Goal: Information Seeking & Learning: Learn about a topic

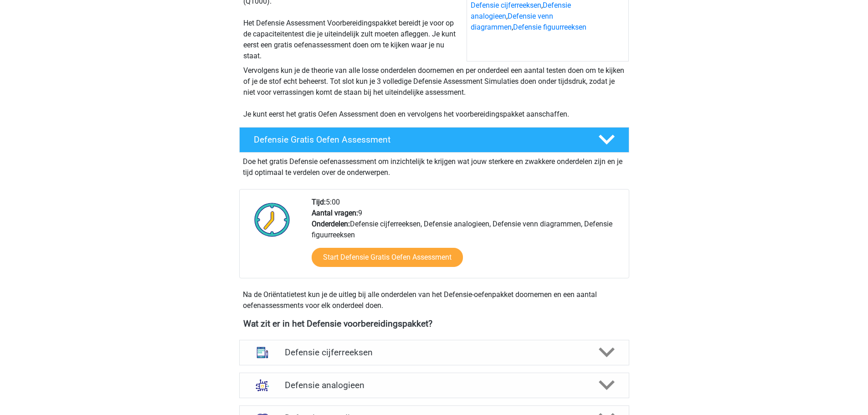
scroll to position [228, 0]
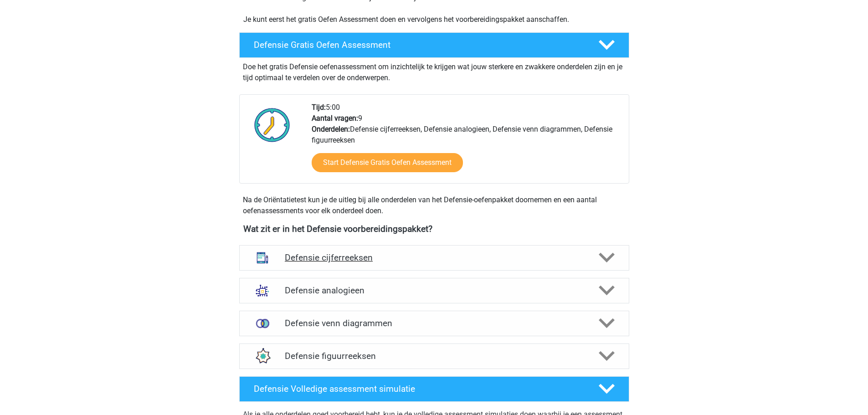
click at [350, 258] on h4 "Defensie cijferreeksen" at bounding box center [434, 257] width 299 height 10
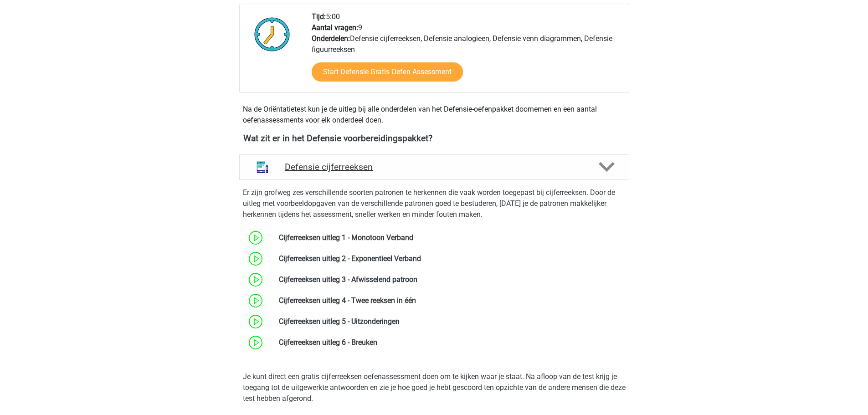
scroll to position [365, 0]
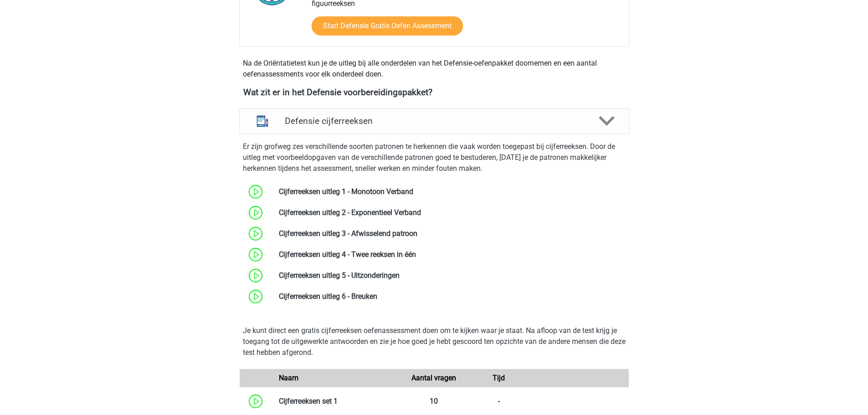
drag, startPoint x: 132, startPoint y: 200, endPoint x: 160, endPoint y: 126, distance: 78.8
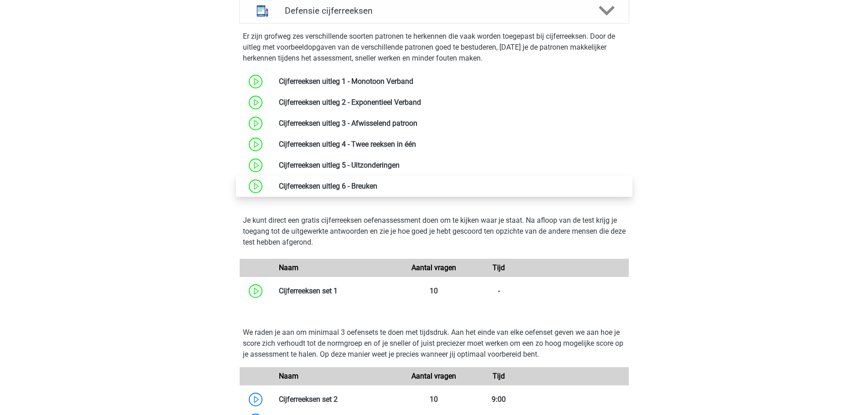
scroll to position [592, 0]
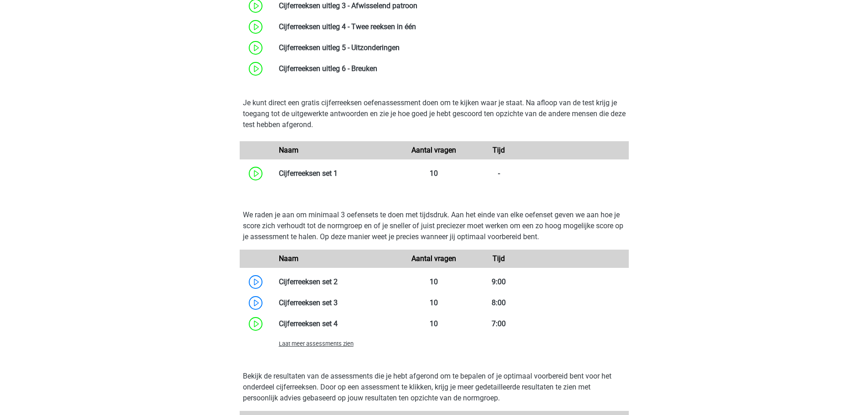
click at [336, 344] on span "Laat meer assessments zien" at bounding box center [316, 343] width 75 height 7
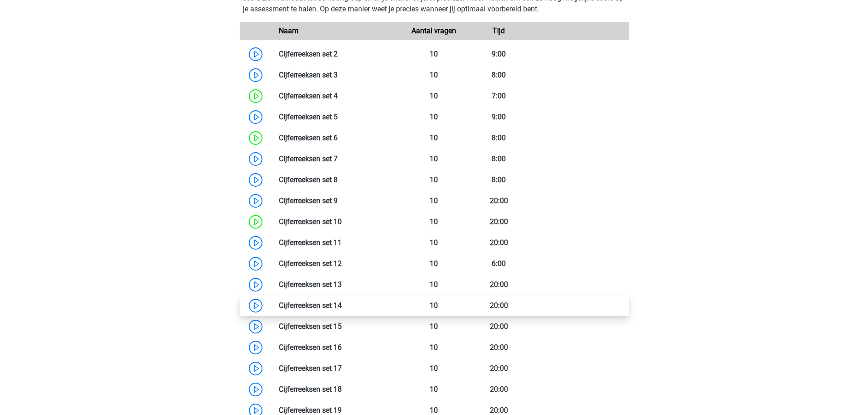
scroll to position [957, 0]
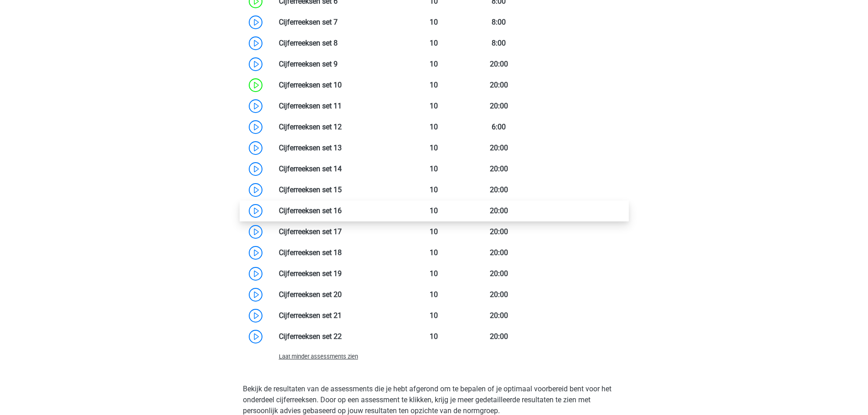
click at [342, 212] on link at bounding box center [342, 210] width 0 height 9
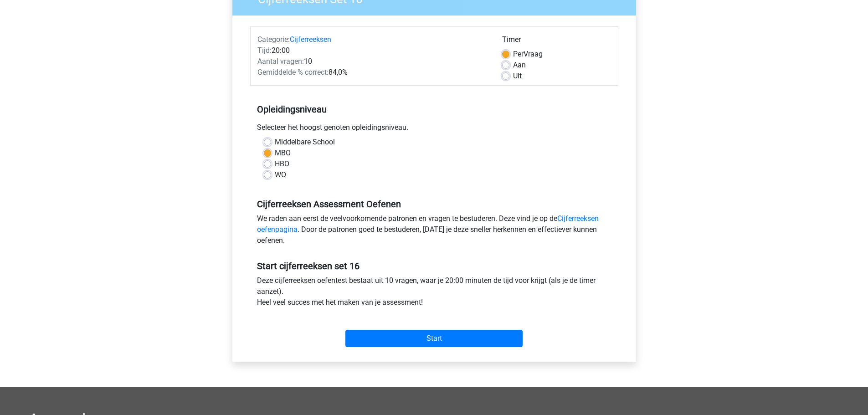
scroll to position [137, 0]
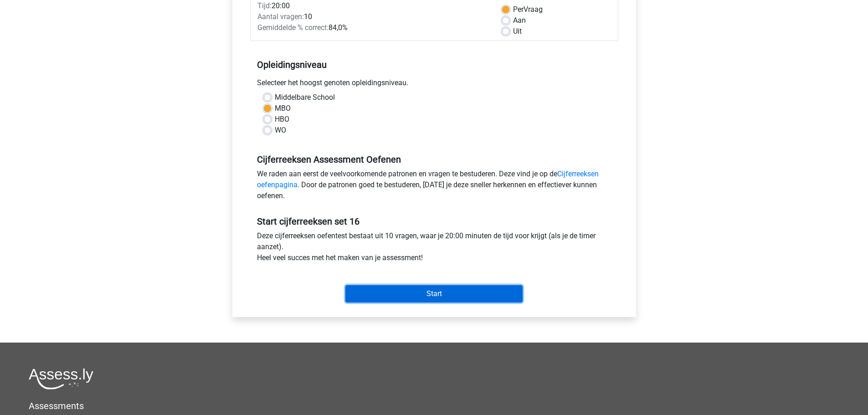
click at [483, 296] on input "Start" at bounding box center [433, 293] width 177 height 17
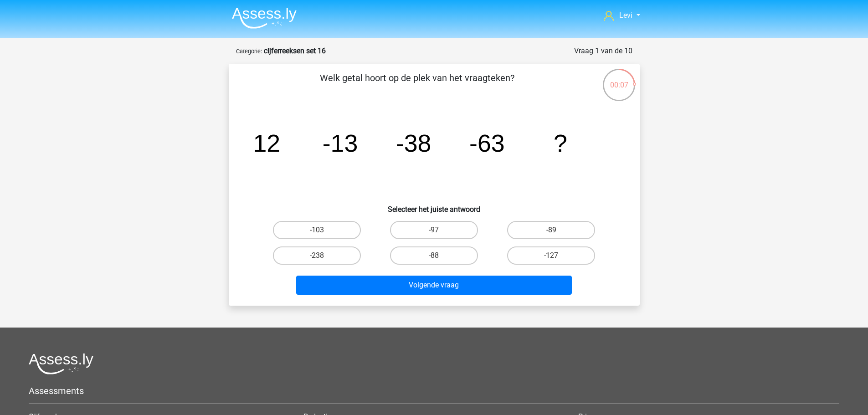
click at [555, 230] on input "-89" at bounding box center [554, 233] width 6 height 6
radio input "true"
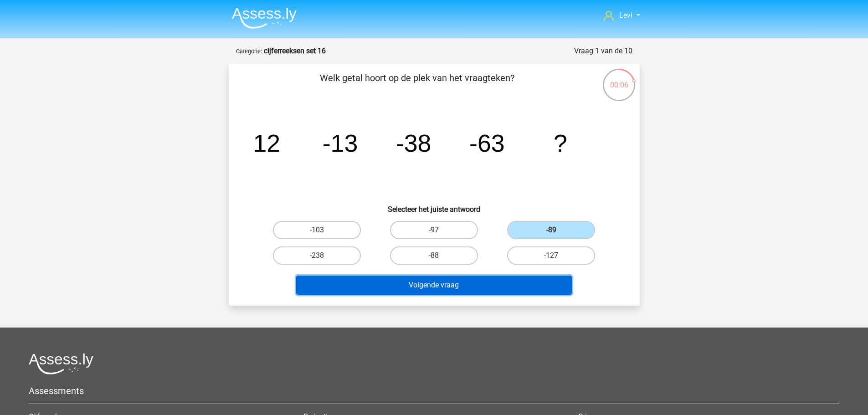
click at [547, 286] on button "Volgende vraag" at bounding box center [434, 285] width 276 height 19
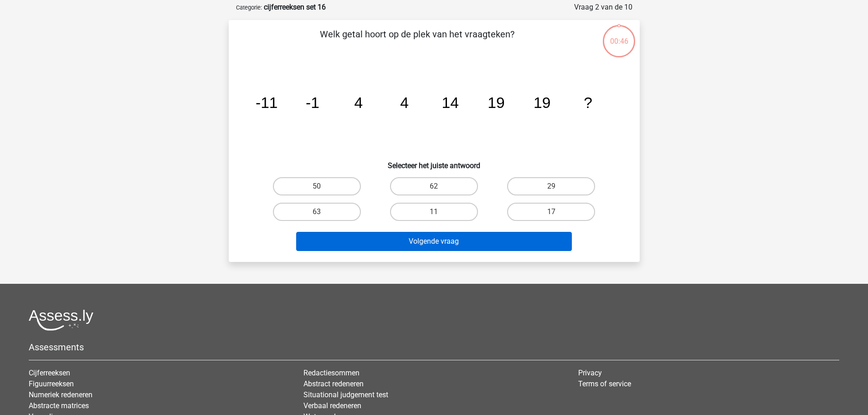
scroll to position [46, 0]
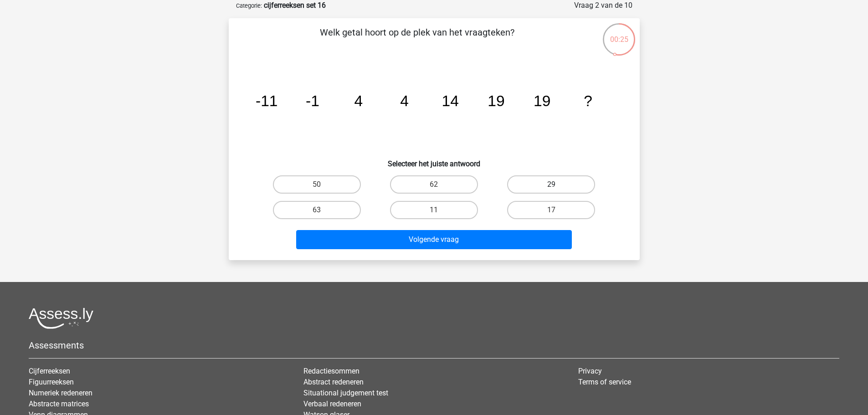
click at [553, 184] on label "29" at bounding box center [551, 184] width 88 height 18
click at [553, 185] on input "29" at bounding box center [554, 188] width 6 height 6
radio input "true"
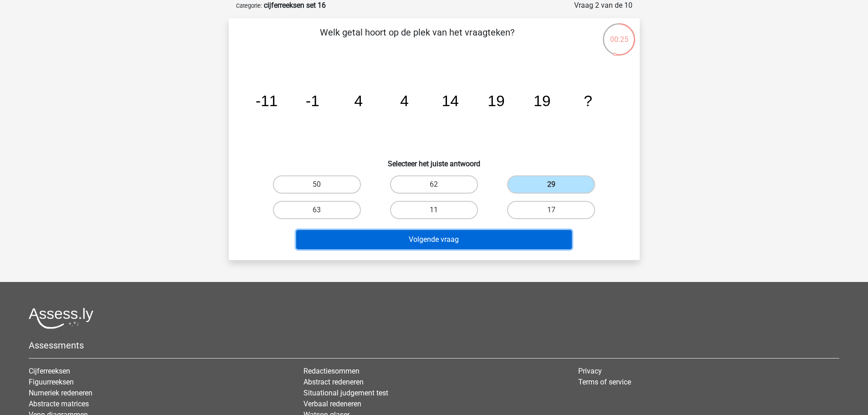
click at [529, 242] on button "Volgende vraag" at bounding box center [434, 239] width 276 height 19
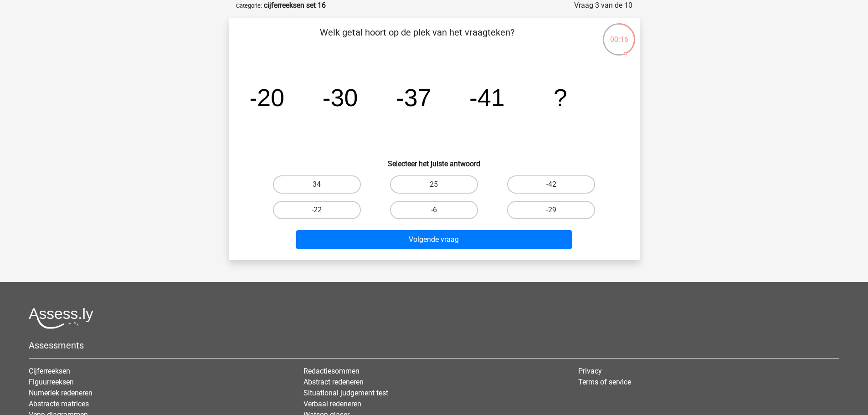
click at [566, 182] on label "-42" at bounding box center [551, 184] width 88 height 18
click at [557, 185] on input "-42" at bounding box center [554, 188] width 6 height 6
radio input "true"
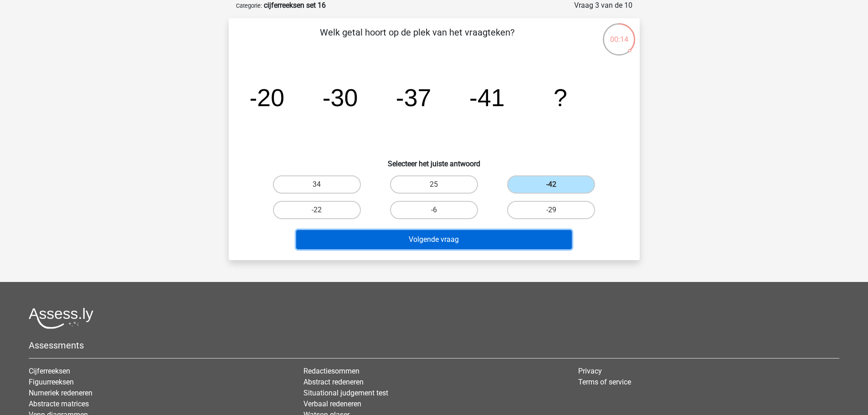
click at [519, 246] on button "Volgende vraag" at bounding box center [434, 239] width 276 height 19
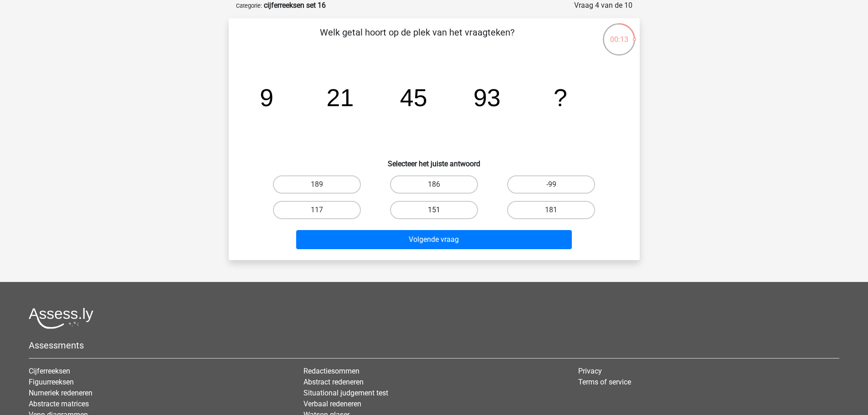
click at [461, 211] on label "151" at bounding box center [434, 210] width 88 height 18
click at [440, 211] on input "151" at bounding box center [437, 213] width 6 height 6
radio input "true"
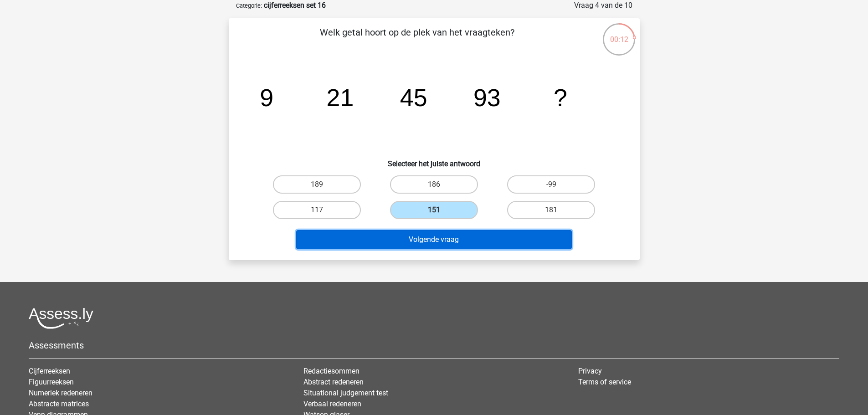
click at [514, 237] on button "Volgende vraag" at bounding box center [434, 239] width 276 height 19
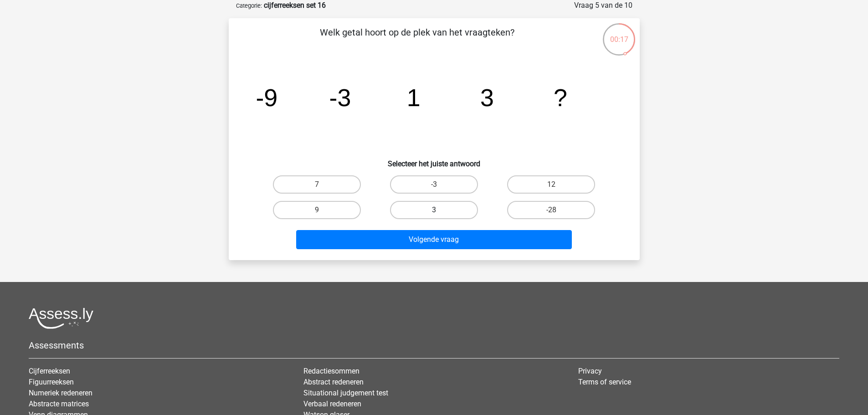
click at [455, 214] on label "3" at bounding box center [434, 210] width 88 height 18
click at [440, 214] on input "3" at bounding box center [437, 213] width 6 height 6
radio input "true"
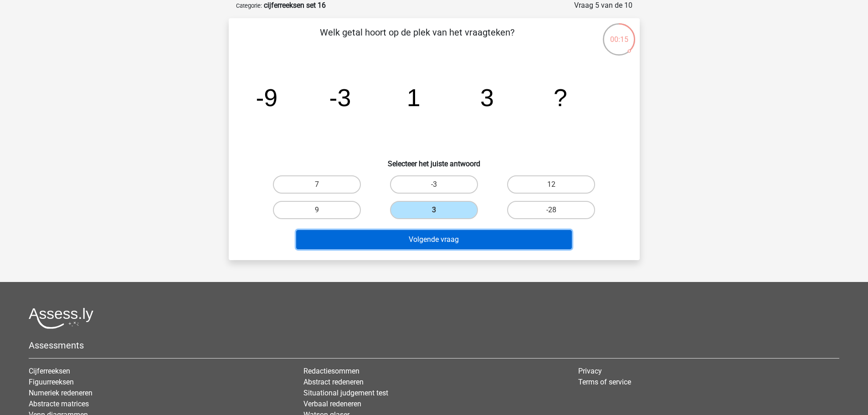
click at [500, 241] on button "Volgende vraag" at bounding box center [434, 239] width 276 height 19
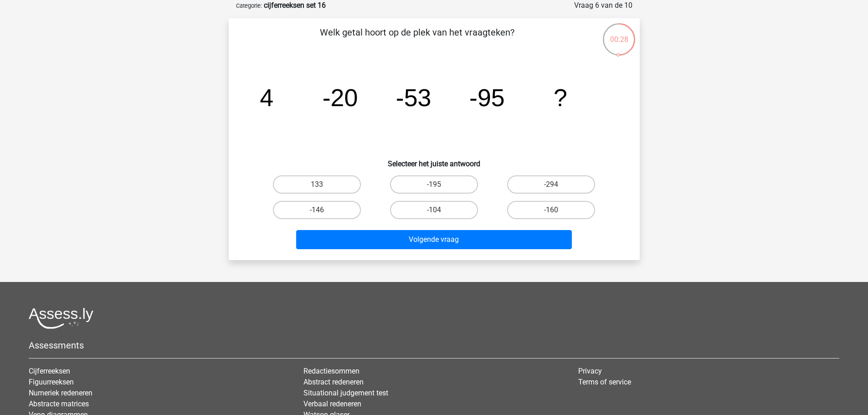
drag, startPoint x: 341, startPoint y: 211, endPoint x: 411, endPoint y: 229, distance: 72.2
click at [341, 211] on label "-146" at bounding box center [317, 210] width 88 height 18
click at [323, 211] on input "-146" at bounding box center [320, 213] width 6 height 6
radio input "true"
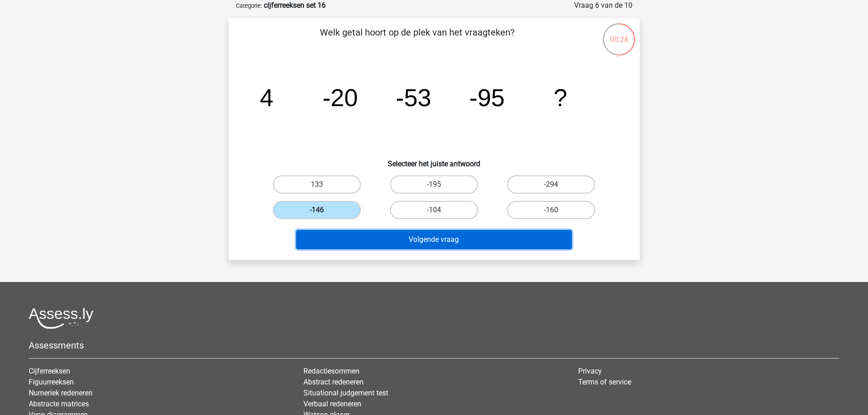
click at [475, 233] on button "Volgende vraag" at bounding box center [434, 239] width 276 height 19
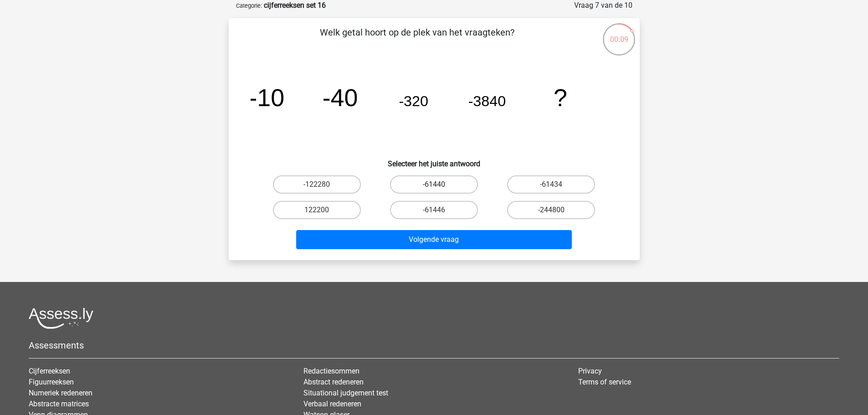
click at [454, 191] on label "-61440" at bounding box center [434, 184] width 88 height 18
click at [440, 191] on input "-61440" at bounding box center [437, 188] width 6 height 6
radio input "true"
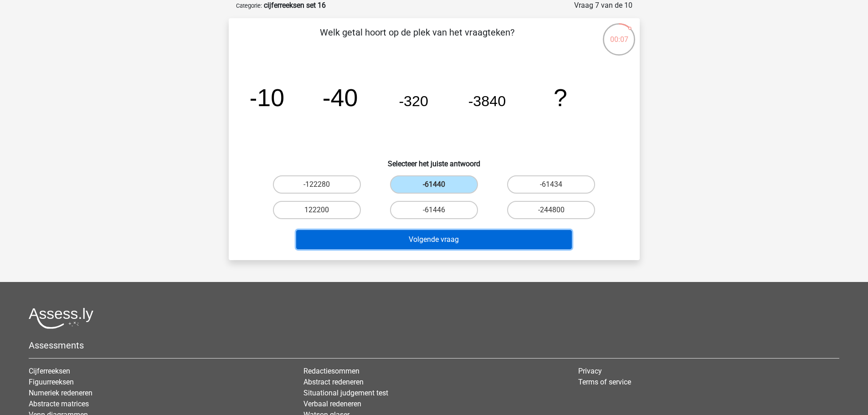
click at [475, 240] on button "Volgende vraag" at bounding box center [434, 239] width 276 height 19
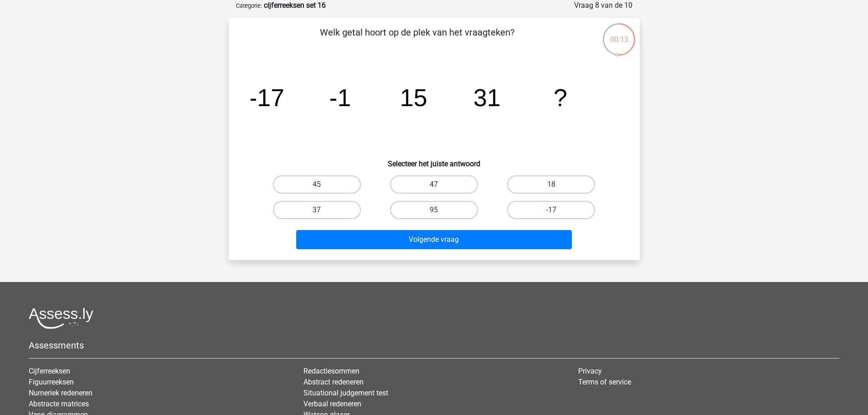
click at [444, 184] on label "47" at bounding box center [434, 184] width 88 height 18
click at [440, 185] on input "47" at bounding box center [437, 188] width 6 height 6
radio input "true"
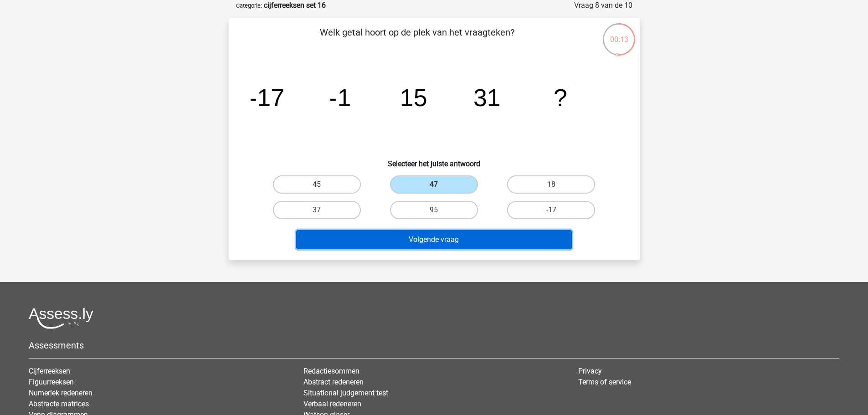
click at [501, 236] on button "Volgende vraag" at bounding box center [434, 239] width 276 height 19
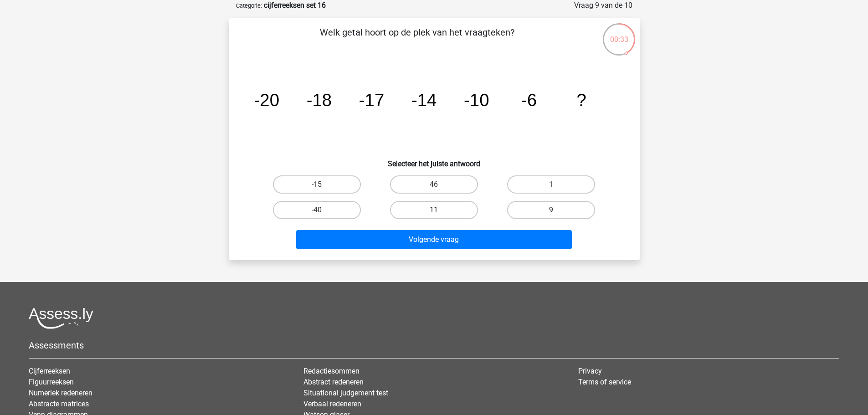
click at [567, 208] on label "9" at bounding box center [551, 210] width 88 height 18
click at [557, 210] on input "9" at bounding box center [554, 213] width 6 height 6
radio input "true"
click at [567, 192] on label "1" at bounding box center [551, 184] width 88 height 18
click at [557, 191] on input "1" at bounding box center [554, 188] width 6 height 6
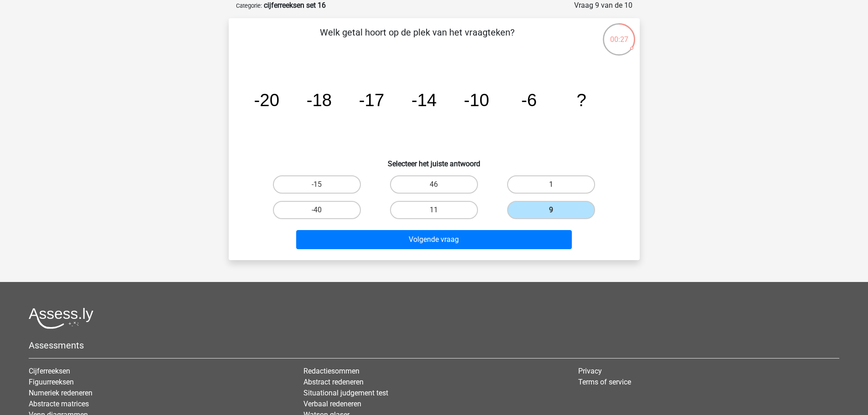
radio input "true"
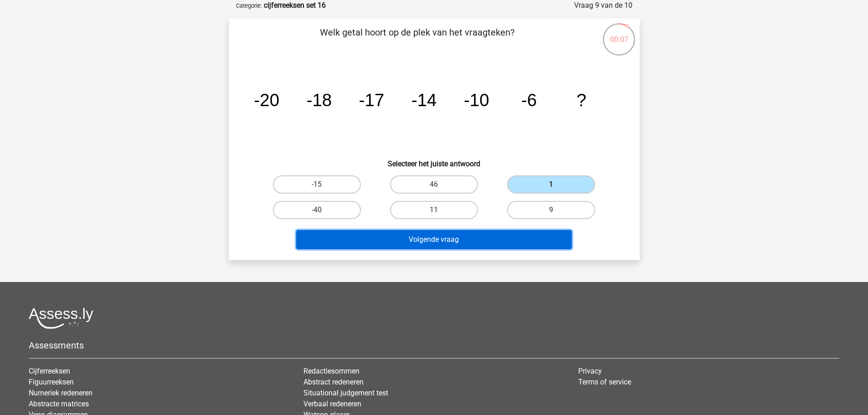
click at [541, 240] on button "Volgende vraag" at bounding box center [434, 239] width 276 height 19
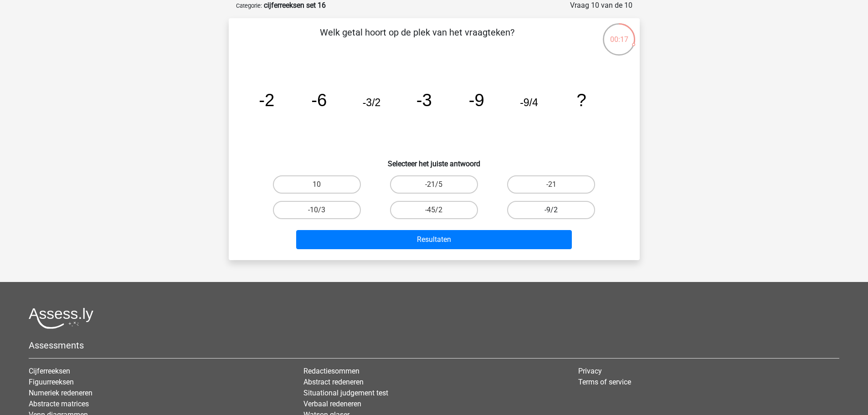
click at [561, 205] on label "-9/2" at bounding box center [551, 210] width 88 height 18
click at [557, 210] on input "-9/2" at bounding box center [554, 213] width 6 height 6
radio input "true"
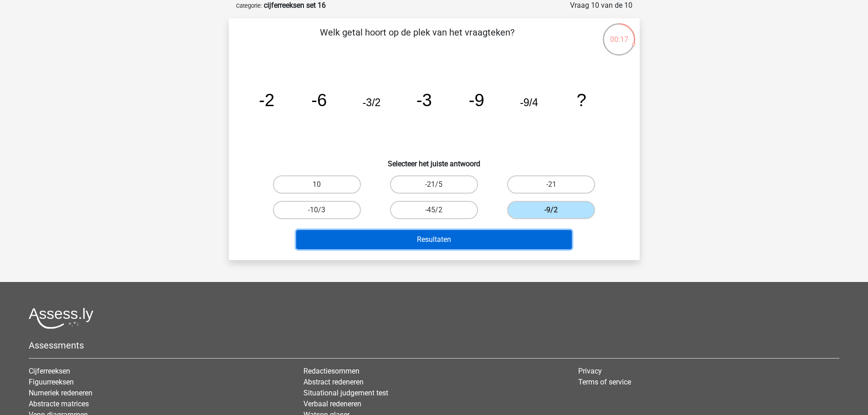
click at [546, 242] on button "Resultaten" at bounding box center [434, 239] width 276 height 19
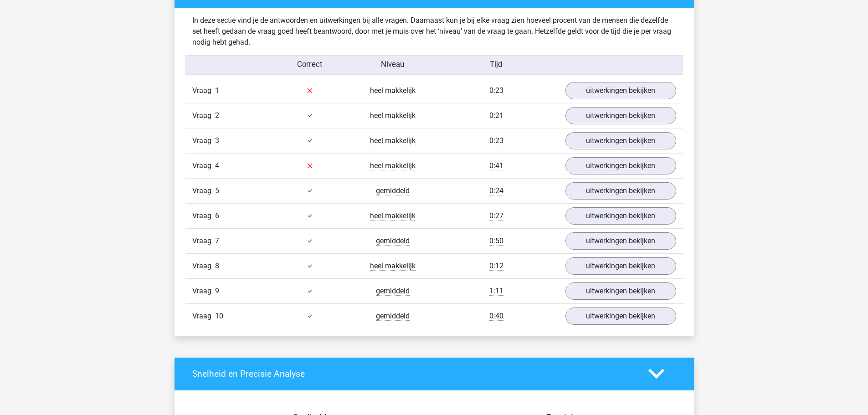
scroll to position [592, 0]
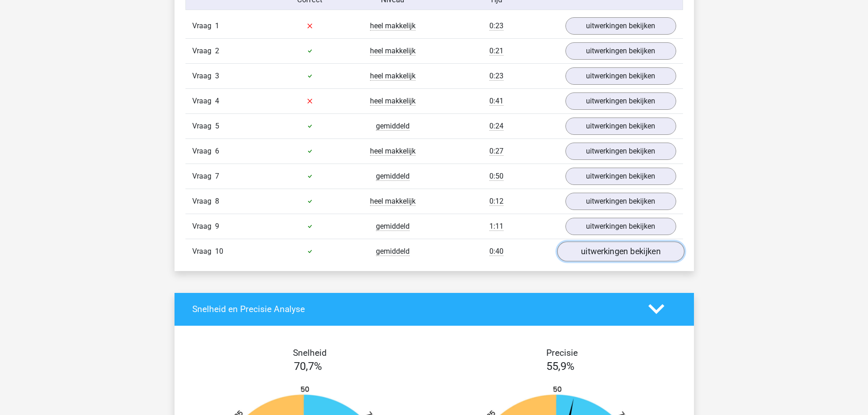
click at [587, 246] on link "uitwerkingen bekijken" at bounding box center [620, 252] width 127 height 20
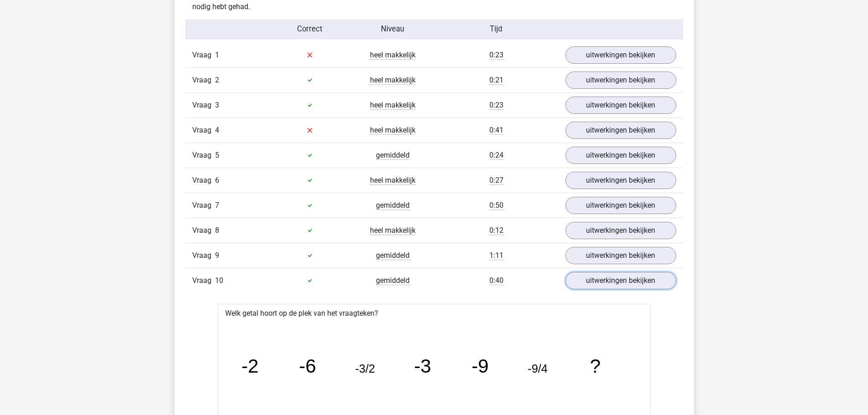
scroll to position [547, 0]
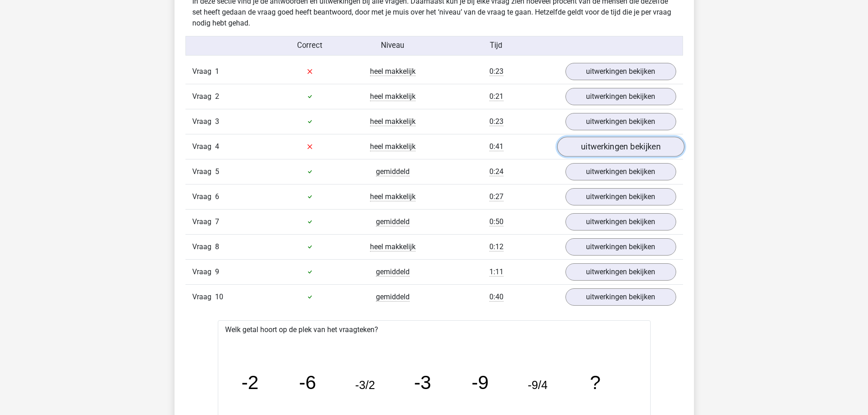
click at [581, 152] on link "uitwerkingen bekijken" at bounding box center [620, 147] width 127 height 20
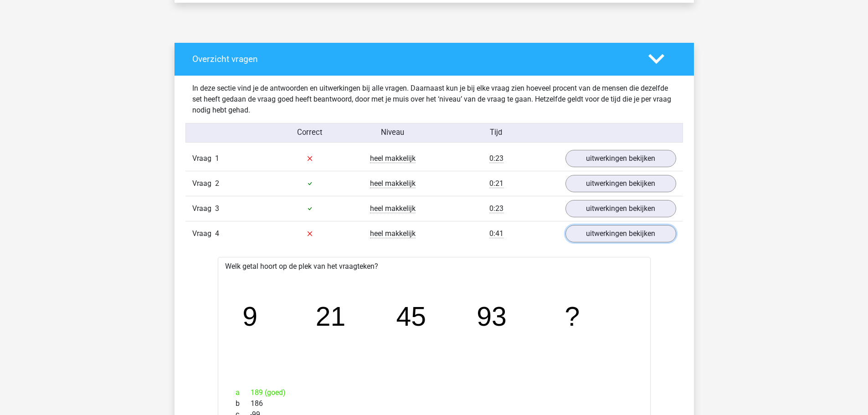
scroll to position [456, 0]
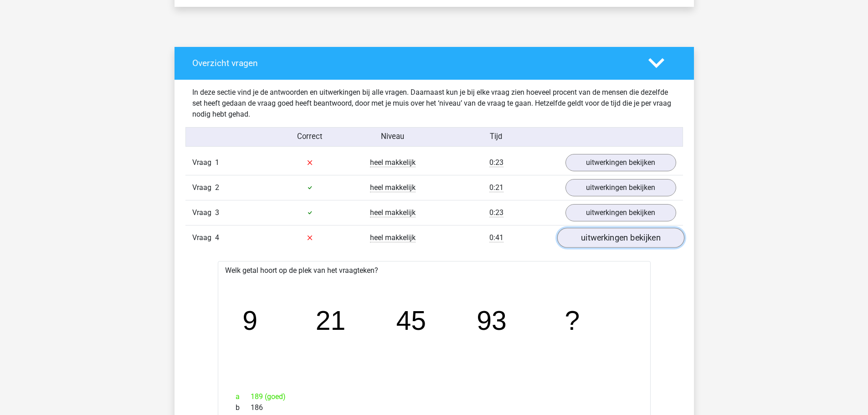
click at [606, 242] on link "uitwerkingen bekijken" at bounding box center [620, 238] width 127 height 20
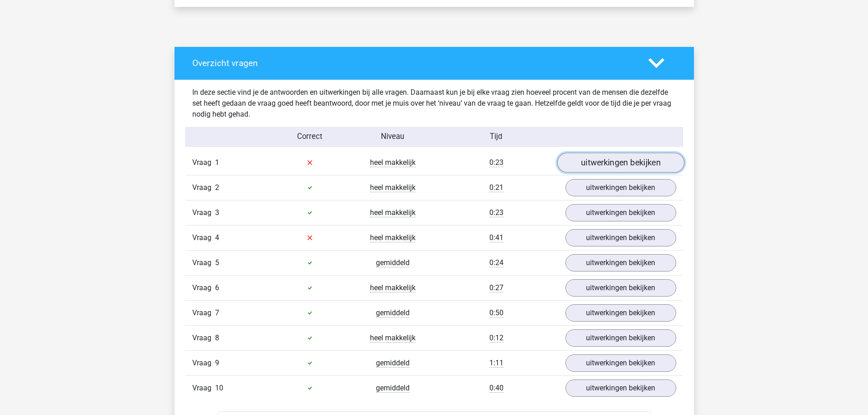
click at [582, 165] on link "uitwerkingen bekijken" at bounding box center [620, 163] width 127 height 20
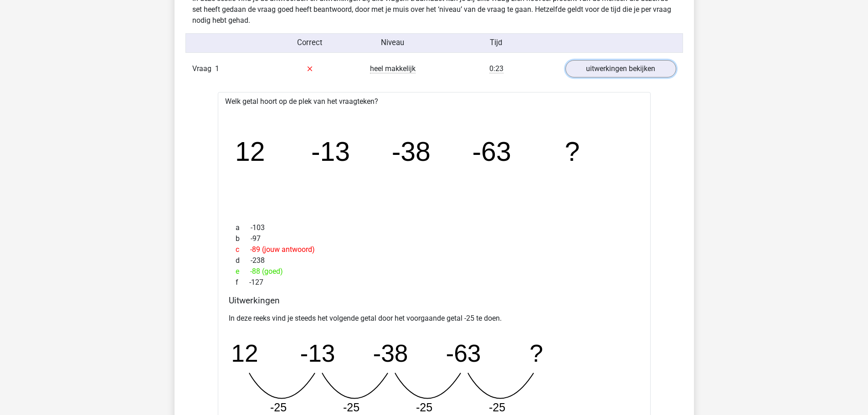
scroll to position [547, 0]
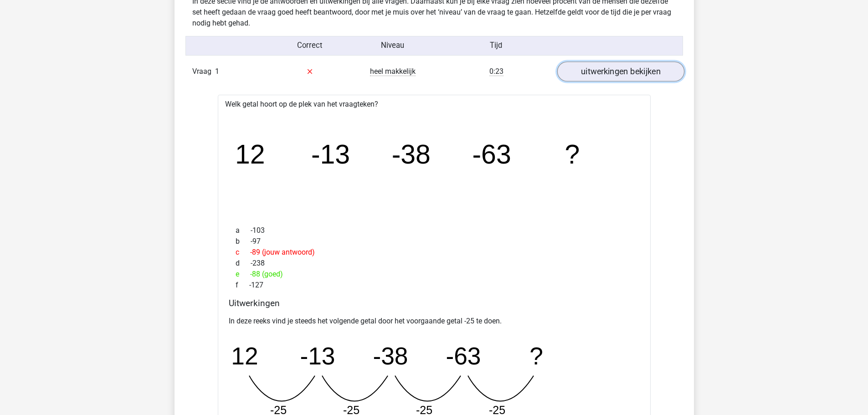
click at [619, 78] on link "uitwerkingen bekijken" at bounding box center [620, 72] width 127 height 20
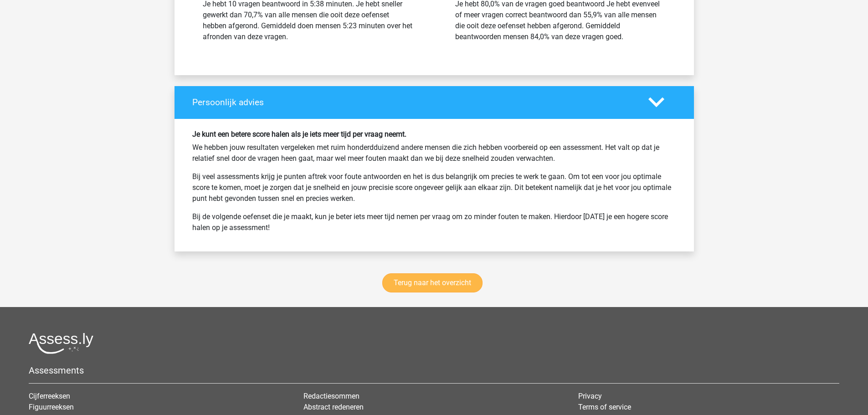
scroll to position [1637, 0]
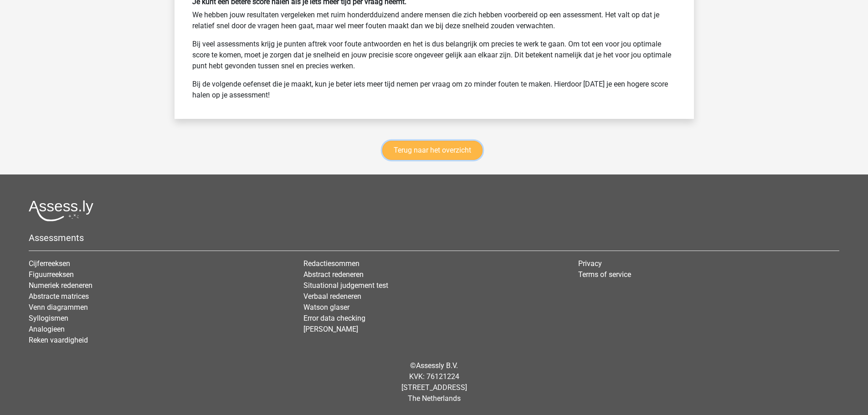
click at [449, 152] on link "Terug naar het overzicht" at bounding box center [432, 150] width 100 height 19
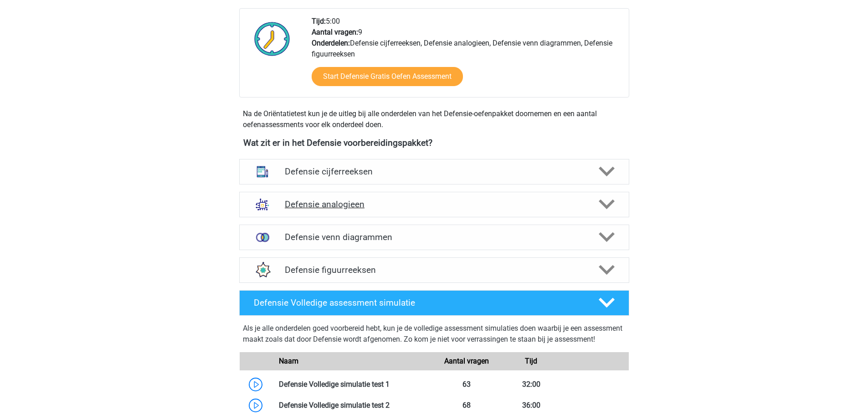
scroll to position [319, 0]
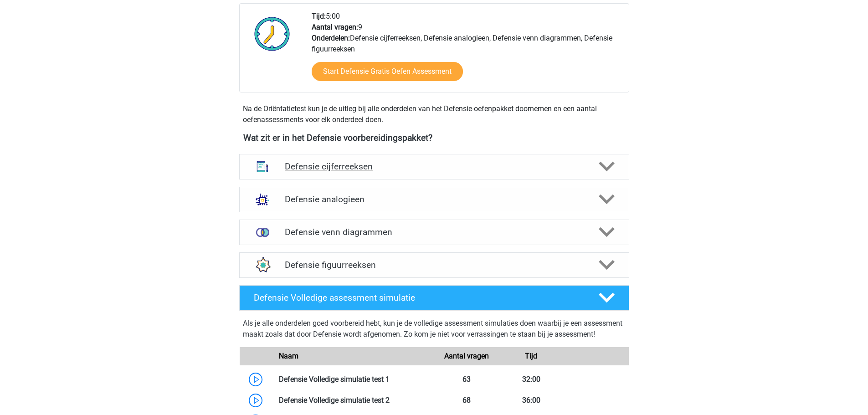
click at [322, 171] on h4 "Defensie cijferreeksen" at bounding box center [434, 166] width 299 height 10
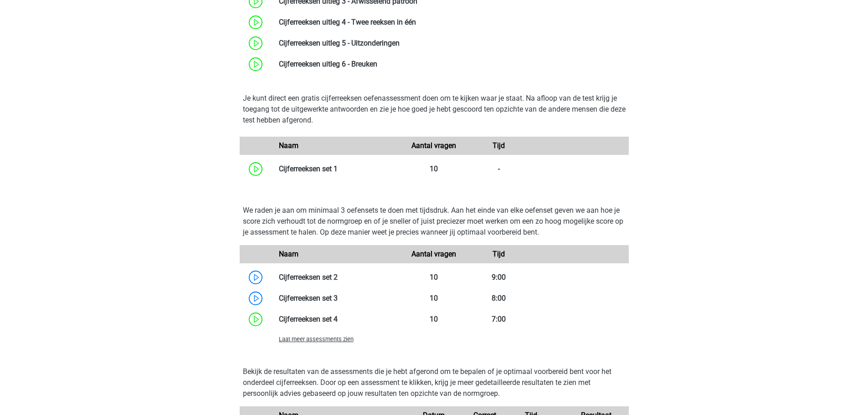
scroll to position [684, 0]
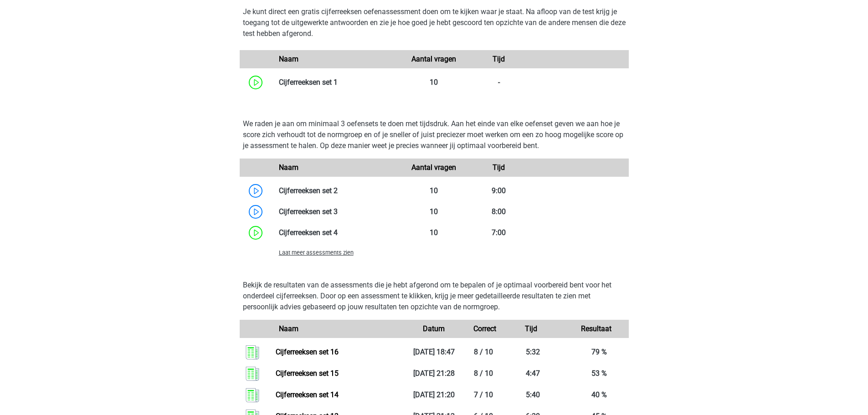
click at [334, 255] on span "Laat meer assessments zien" at bounding box center [316, 252] width 75 height 7
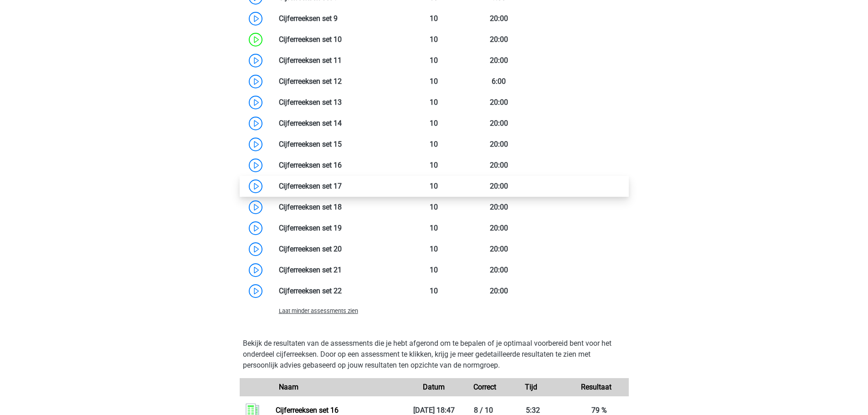
scroll to position [957, 0]
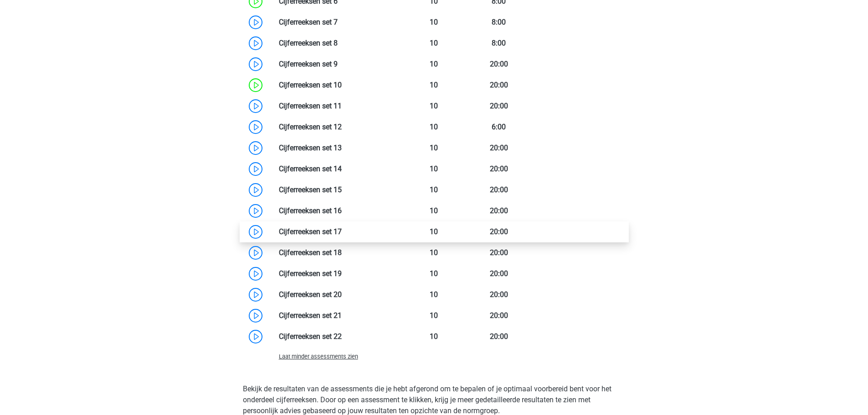
click at [342, 231] on link at bounding box center [342, 231] width 0 height 9
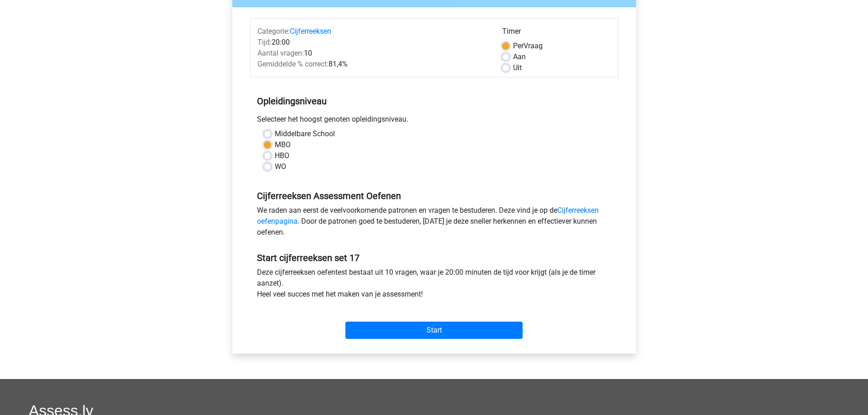
scroll to position [182, 0]
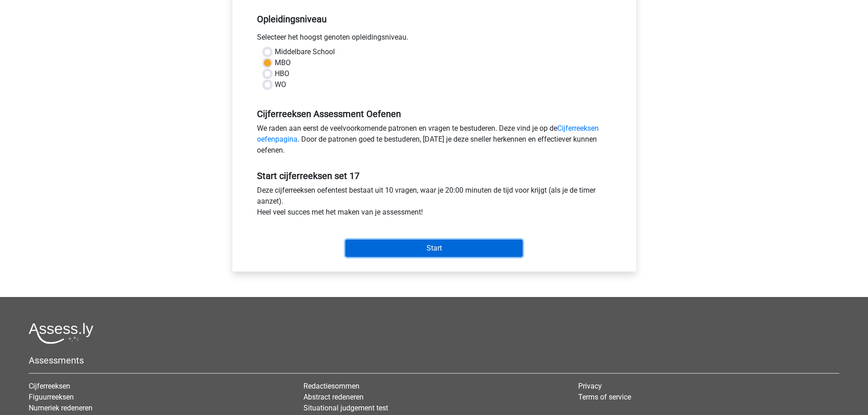
click at [394, 243] on input "Start" at bounding box center [433, 248] width 177 height 17
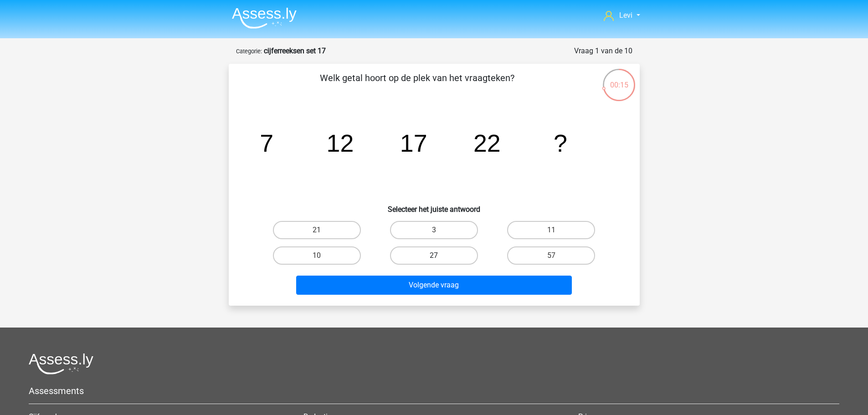
click at [423, 255] on label "27" at bounding box center [434, 256] width 88 height 18
click at [434, 256] on input "27" at bounding box center [437, 259] width 6 height 6
radio input "true"
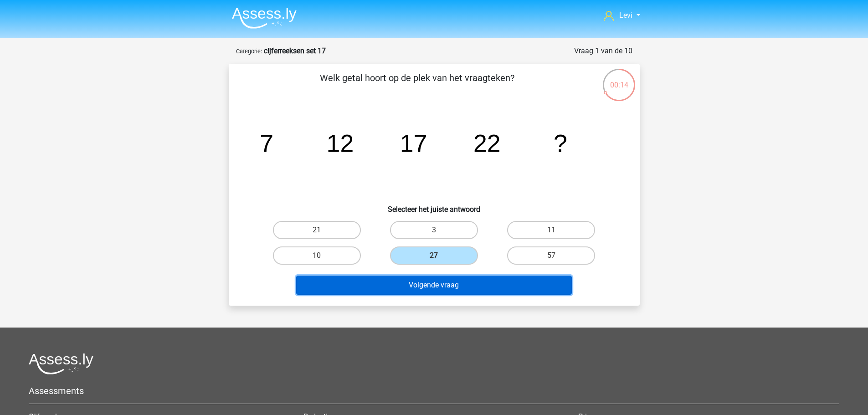
click at [455, 282] on button "Volgende vraag" at bounding box center [434, 285] width 276 height 19
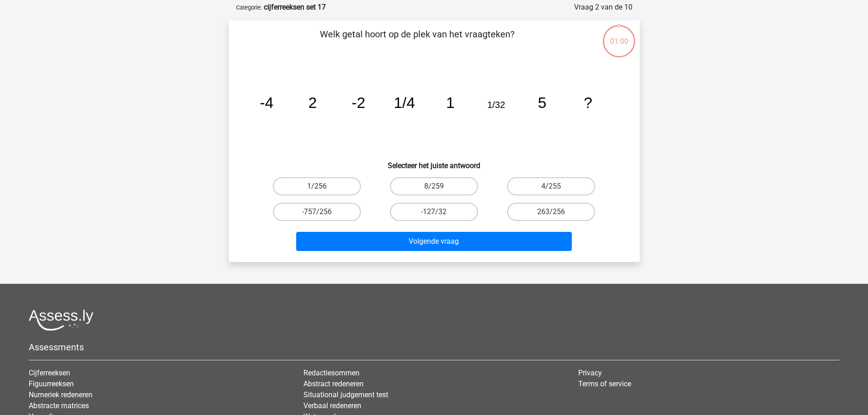
scroll to position [46, 0]
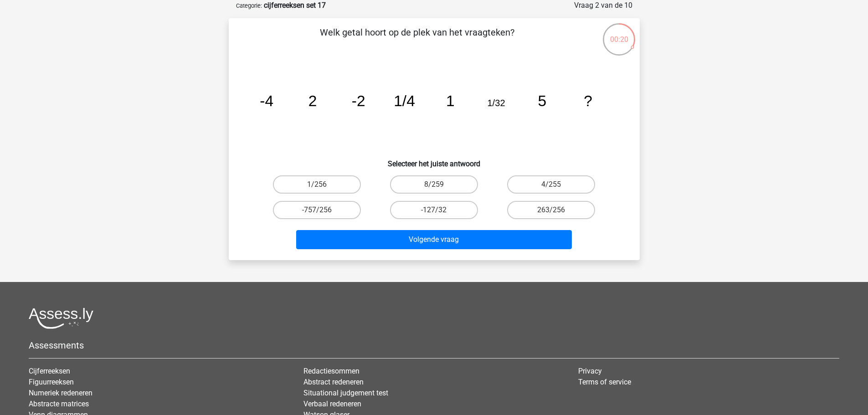
click at [555, 185] on input "4/255" at bounding box center [554, 188] width 6 height 6
radio input "true"
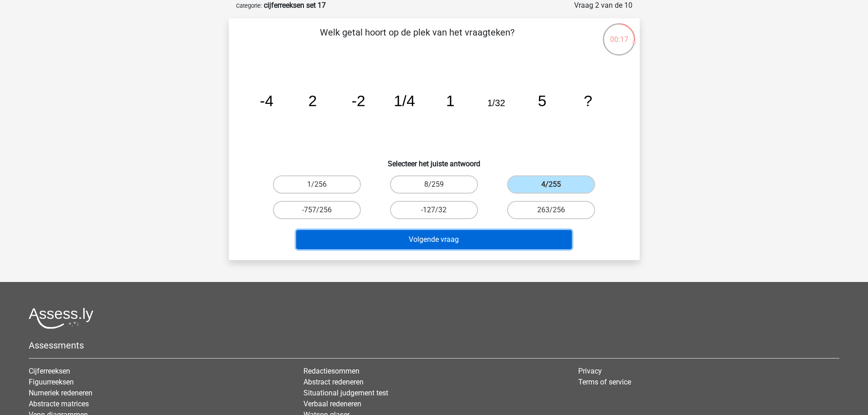
click at [525, 239] on button "Volgende vraag" at bounding box center [434, 239] width 276 height 19
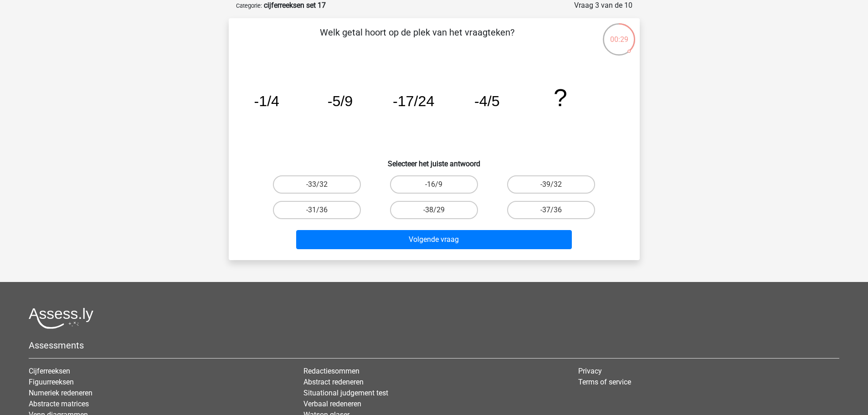
click at [323, 187] on input "-33/32" at bounding box center [320, 188] width 6 height 6
radio input "true"
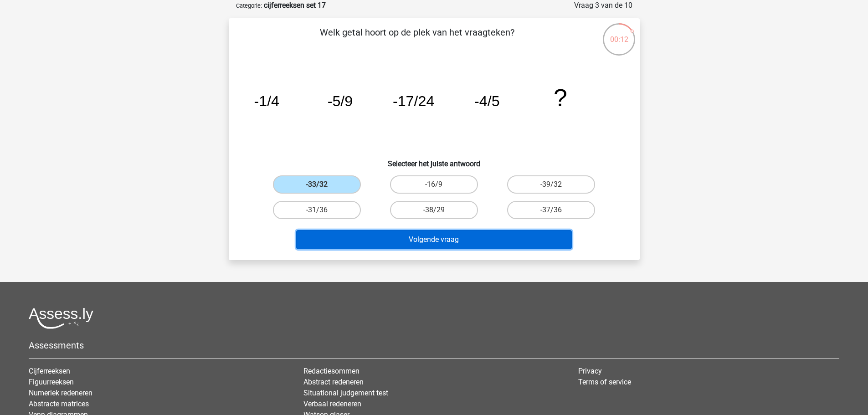
click at [477, 239] on button "Volgende vraag" at bounding box center [434, 239] width 276 height 19
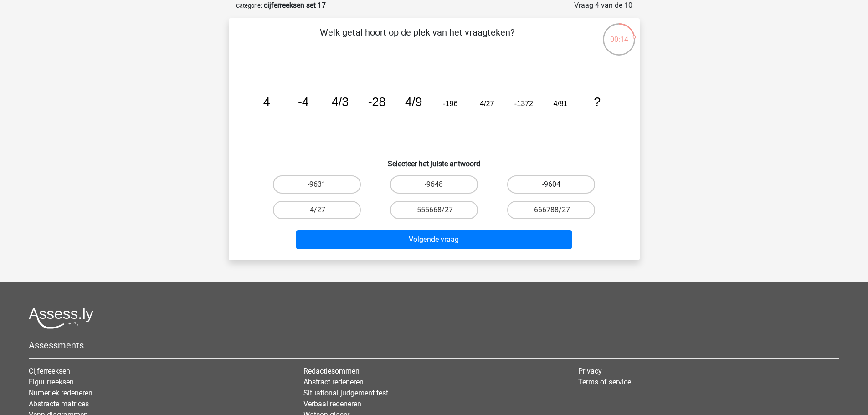
click at [528, 180] on label "-9604" at bounding box center [551, 184] width 88 height 18
click at [551, 185] on input "-9604" at bounding box center [554, 188] width 6 height 6
radio input "true"
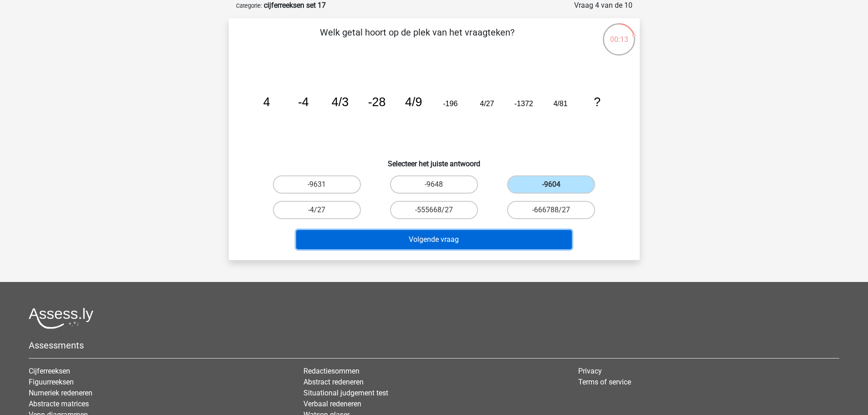
click at [517, 239] on button "Volgende vraag" at bounding box center [434, 239] width 276 height 19
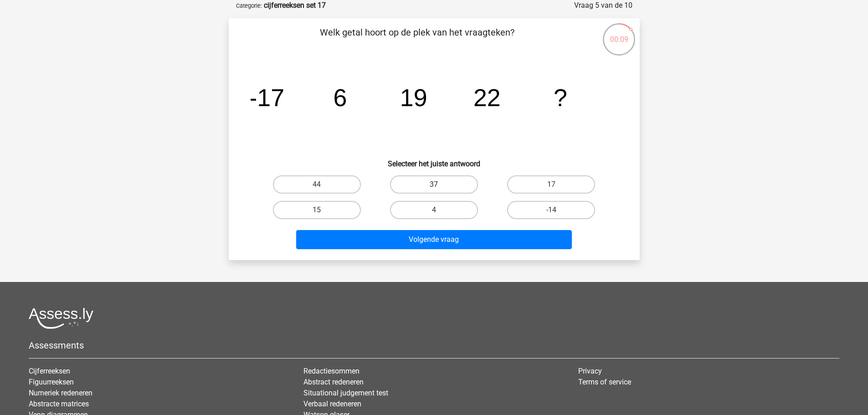
click at [450, 188] on label "37" at bounding box center [434, 184] width 88 height 18
click at [440, 188] on input "37" at bounding box center [437, 188] width 6 height 6
radio input "true"
click at [324, 214] on label "15" at bounding box center [317, 210] width 88 height 18
click at [323, 214] on input "15" at bounding box center [320, 213] width 6 height 6
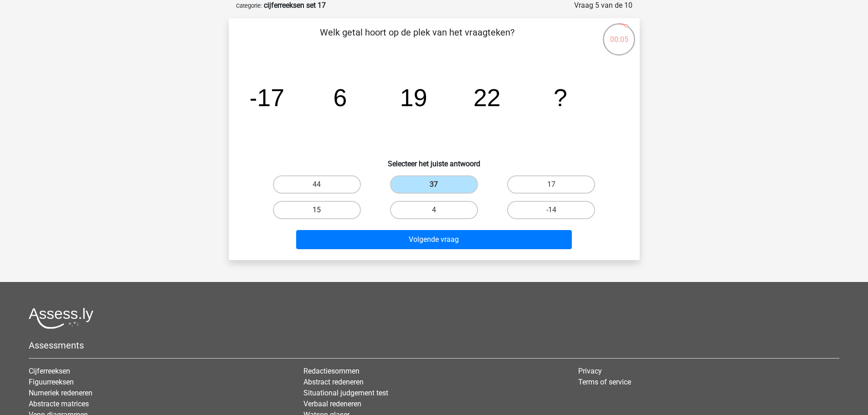
radio input "true"
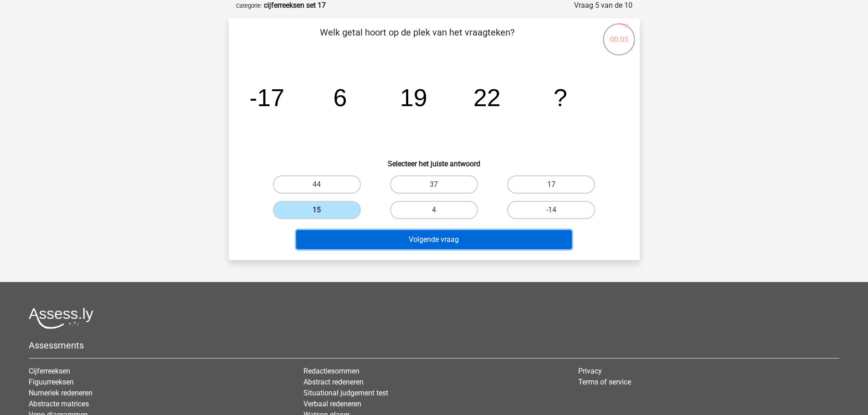
click at [432, 233] on button "Volgende vraag" at bounding box center [434, 239] width 276 height 19
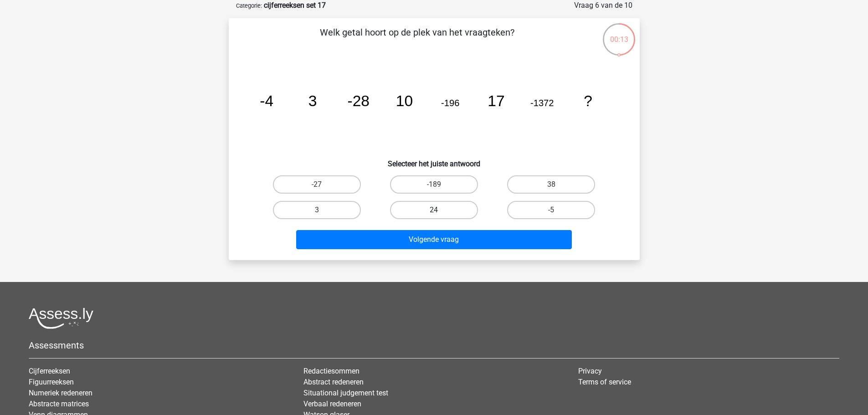
click at [468, 208] on label "24" at bounding box center [434, 210] width 88 height 18
click at [440, 210] on input "24" at bounding box center [437, 213] width 6 height 6
radio input "true"
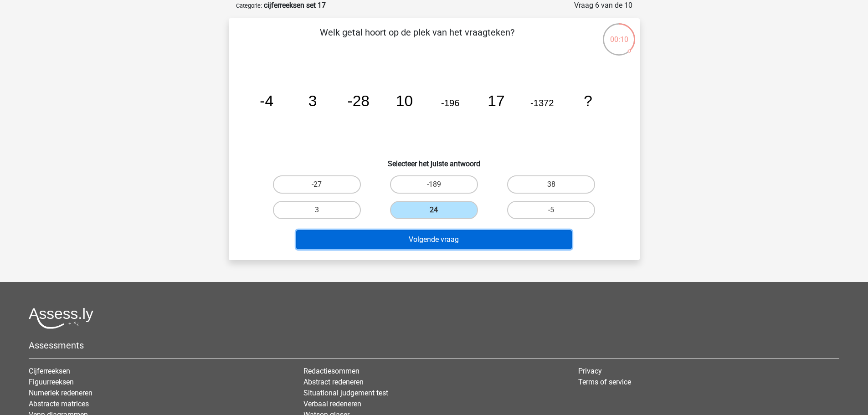
click at [545, 241] on button "Volgende vraag" at bounding box center [434, 239] width 276 height 19
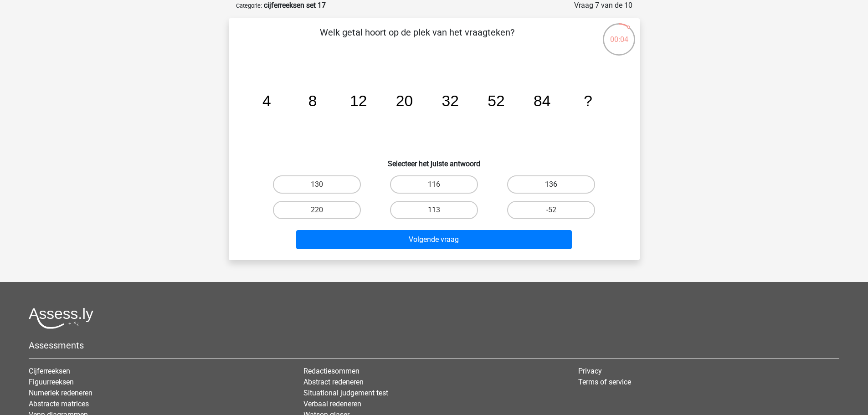
click at [559, 183] on label "136" at bounding box center [551, 184] width 88 height 18
click at [557, 185] on input "136" at bounding box center [554, 188] width 6 height 6
radio input "true"
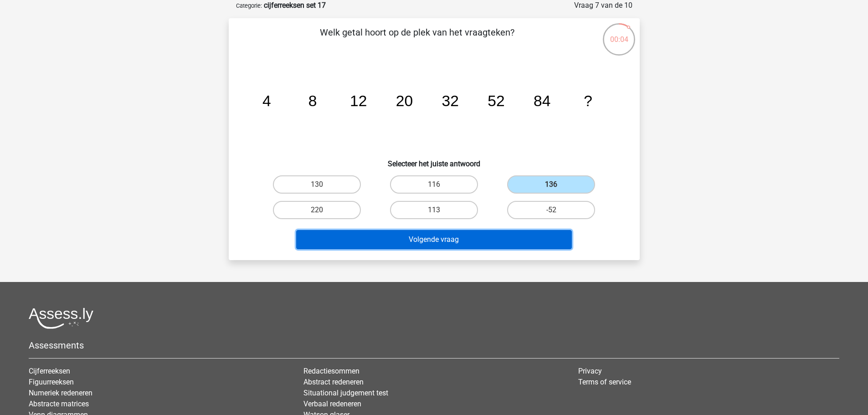
click at [544, 237] on button "Volgende vraag" at bounding box center [434, 239] width 276 height 19
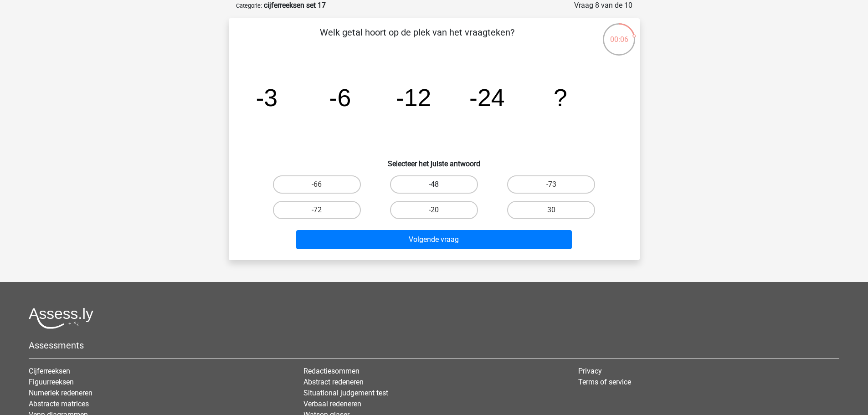
click at [449, 185] on label "-48" at bounding box center [434, 184] width 88 height 18
click at [440, 185] on input "-48" at bounding box center [437, 188] width 6 height 6
radio input "true"
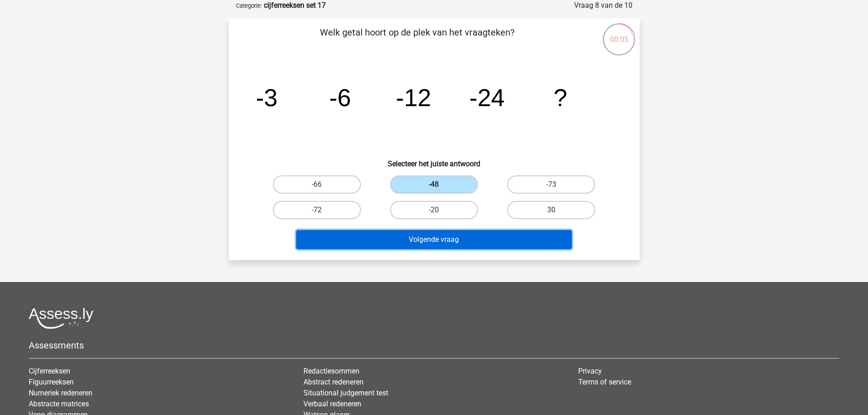
click at [495, 245] on button "Volgende vraag" at bounding box center [434, 239] width 276 height 19
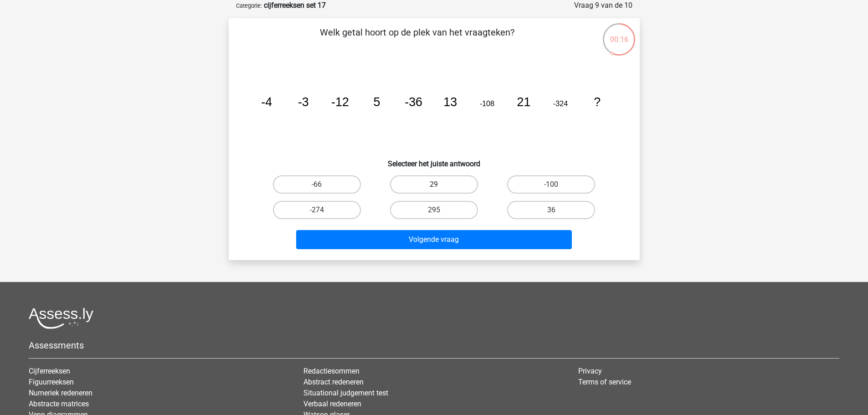
click at [428, 179] on label "29" at bounding box center [434, 184] width 88 height 18
click at [434, 185] on input "29" at bounding box center [437, 188] width 6 height 6
radio input "true"
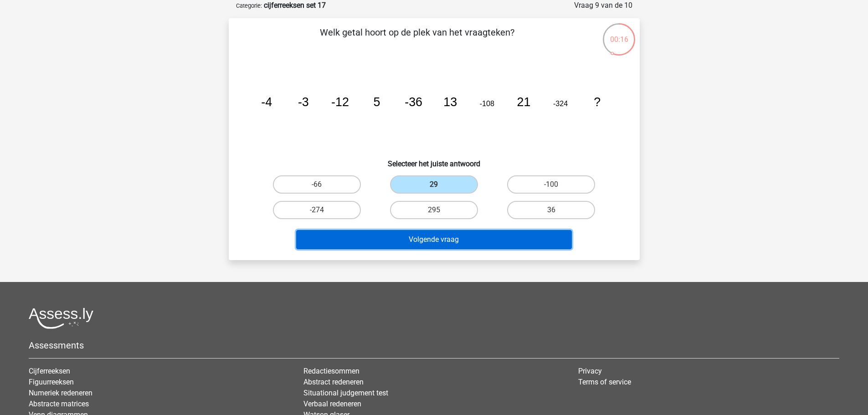
click at [485, 247] on button "Volgende vraag" at bounding box center [434, 239] width 276 height 19
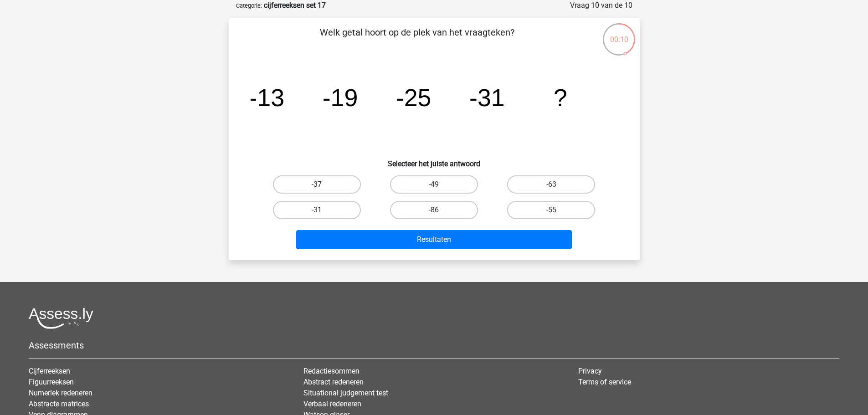
click at [327, 177] on label "-37" at bounding box center [317, 184] width 88 height 18
click at [323, 185] on input "-37" at bounding box center [320, 188] width 6 height 6
radio input "true"
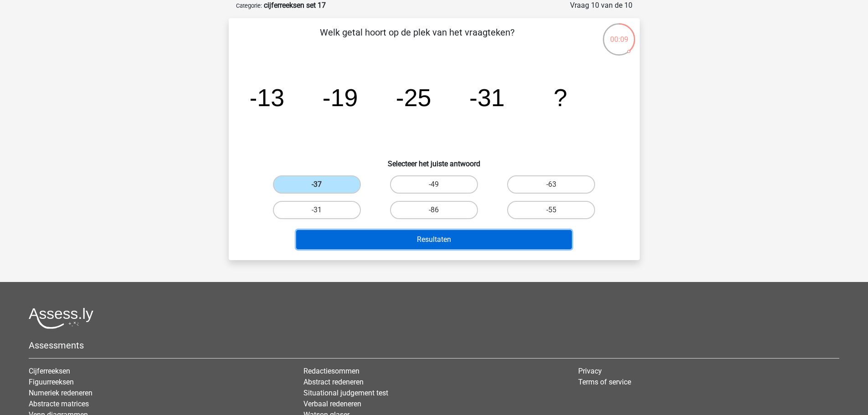
click at [456, 239] on button "Resultaten" at bounding box center [434, 239] width 276 height 19
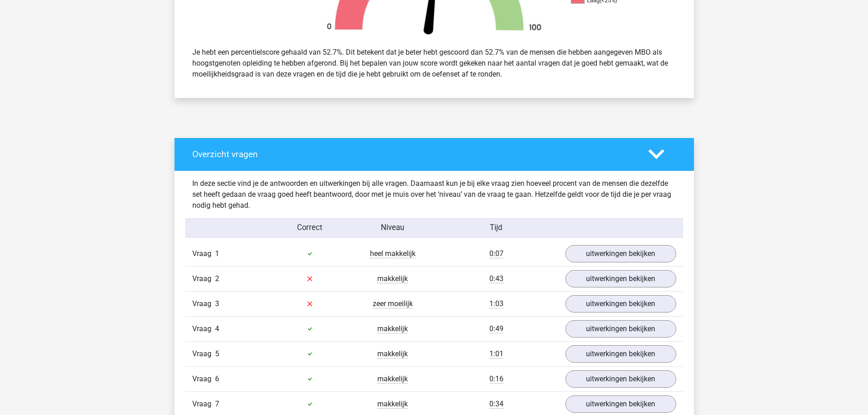
scroll to position [547, 0]
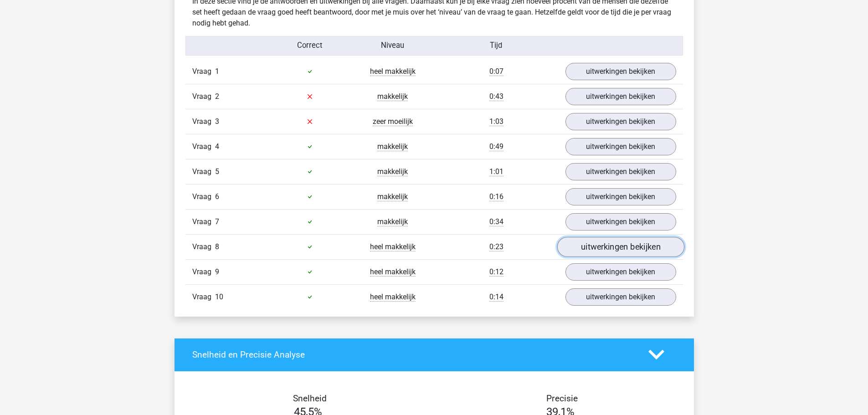
click at [592, 253] on link "uitwerkingen bekijken" at bounding box center [620, 247] width 127 height 20
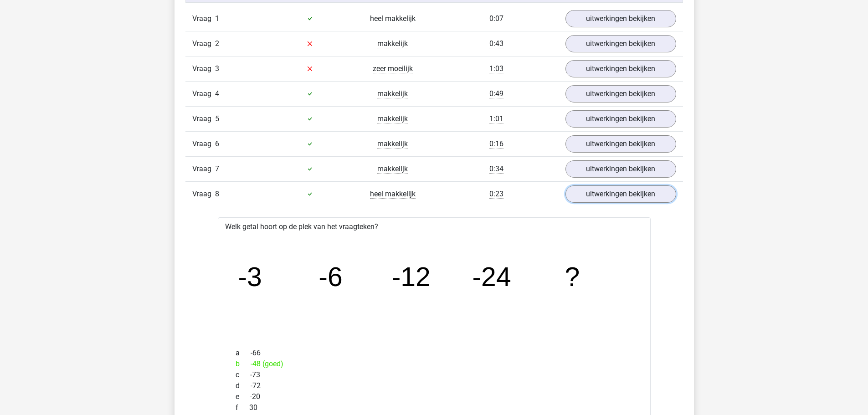
scroll to position [684, 0]
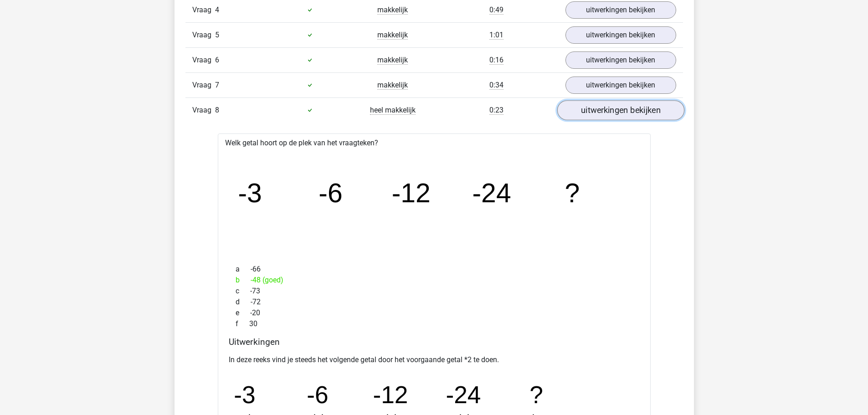
click at [599, 114] on link "uitwerkingen bekijken" at bounding box center [620, 110] width 127 height 20
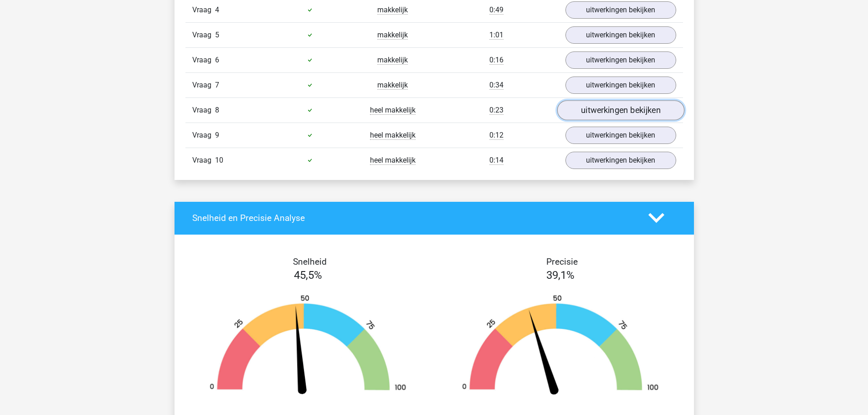
click at [597, 108] on link "uitwerkingen bekijken" at bounding box center [620, 110] width 127 height 20
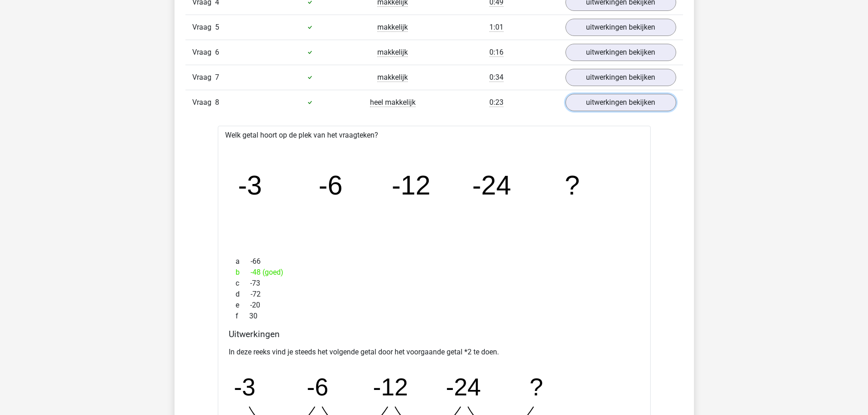
scroll to position [638, 0]
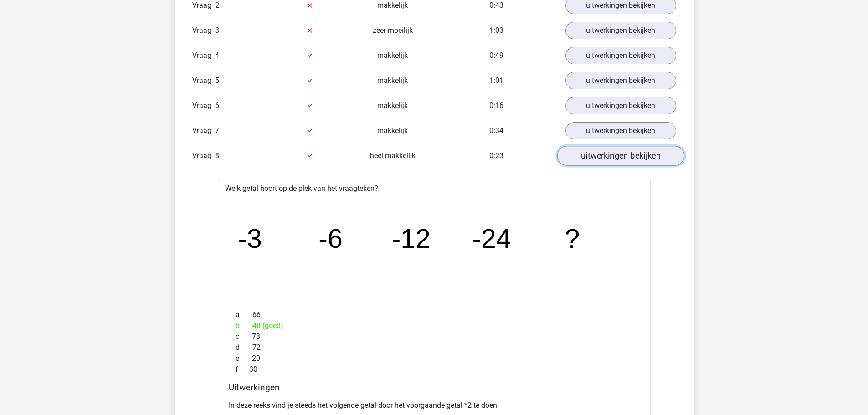
click at [602, 160] on link "uitwerkingen bekijken" at bounding box center [620, 156] width 127 height 20
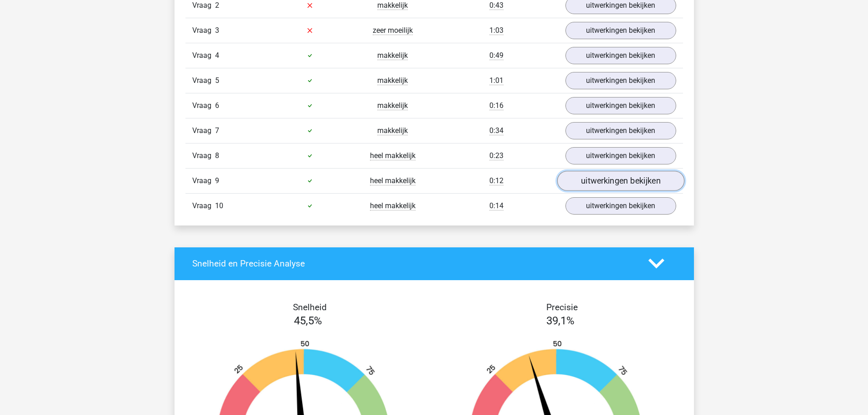
click at [596, 184] on link "uitwerkingen bekijken" at bounding box center [620, 181] width 127 height 20
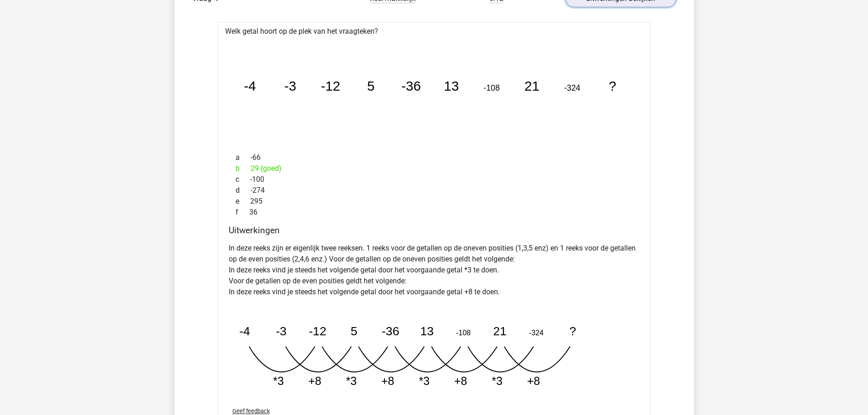
scroll to position [592, 0]
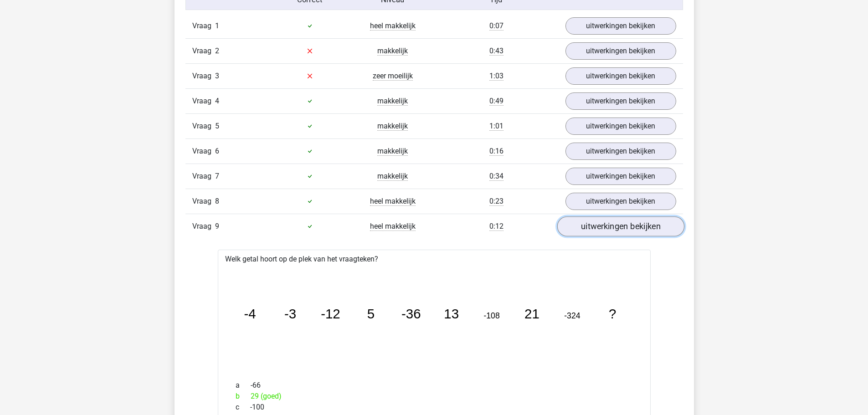
click at [584, 225] on link "uitwerkingen bekijken" at bounding box center [620, 226] width 127 height 20
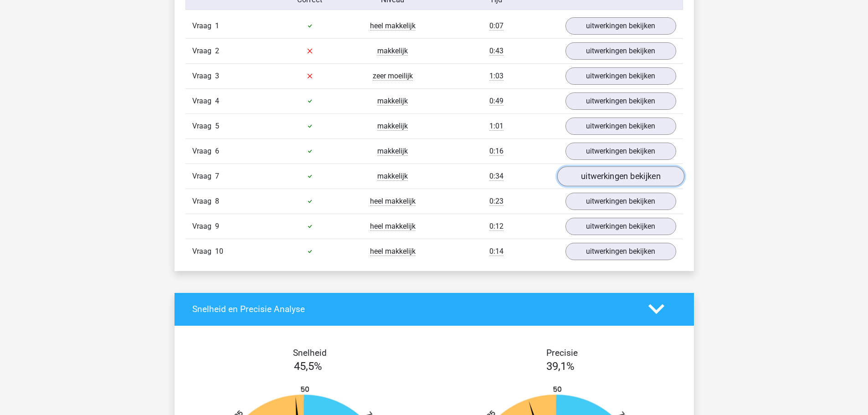
click at [589, 178] on link "uitwerkingen bekijken" at bounding box center [620, 176] width 127 height 20
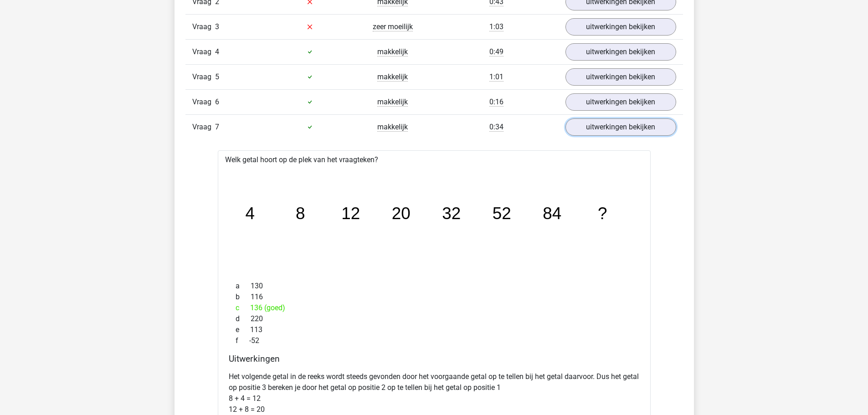
scroll to position [638, 0]
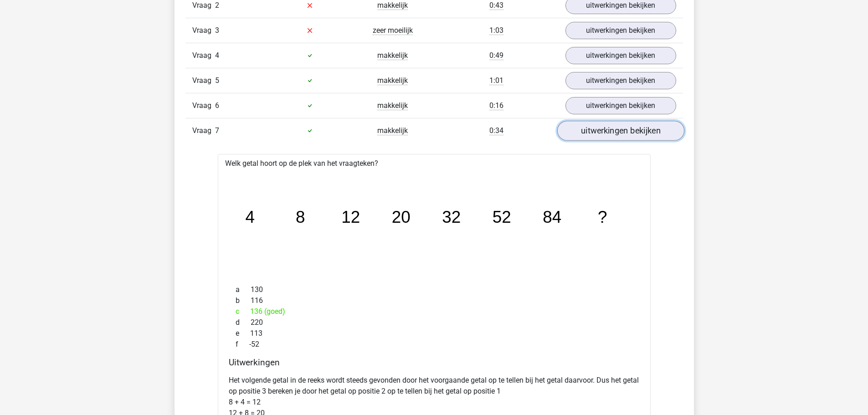
click at [599, 134] on link "uitwerkingen bekijken" at bounding box center [620, 131] width 127 height 20
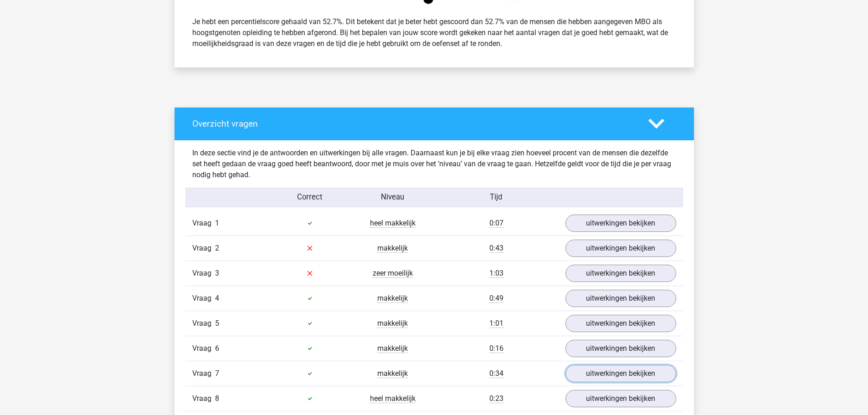
scroll to position [456, 0]
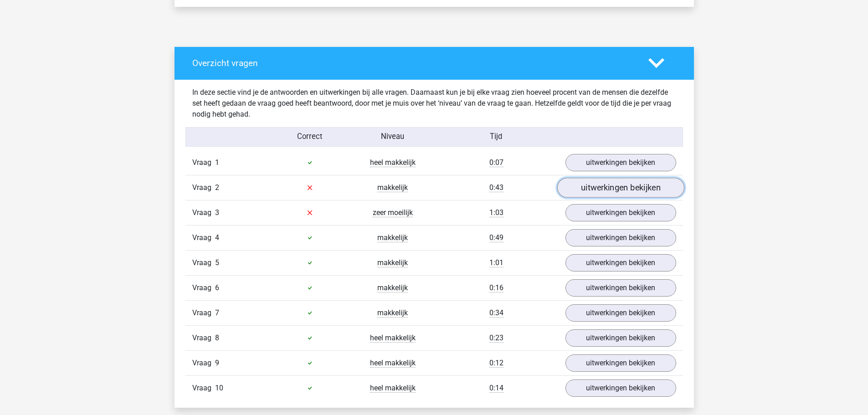
click at [601, 192] on link "uitwerkingen bekijken" at bounding box center [620, 188] width 127 height 20
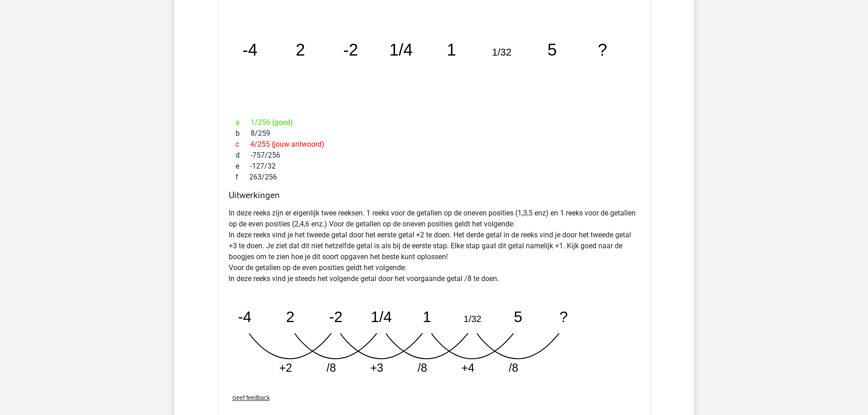
scroll to position [592, 0]
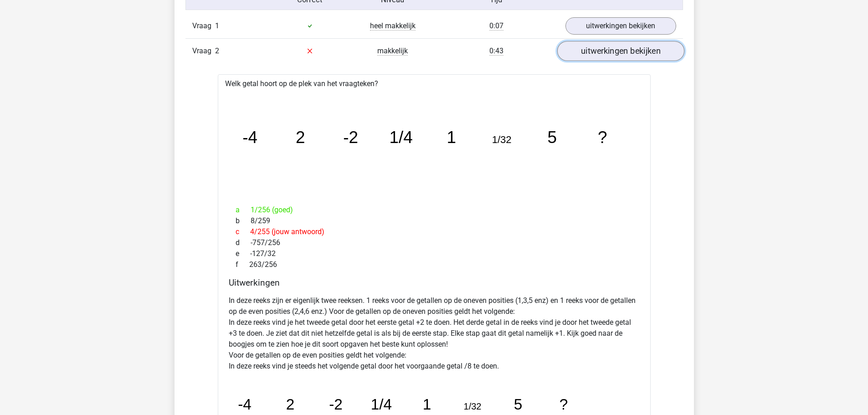
click at [599, 54] on link "uitwerkingen bekijken" at bounding box center [620, 51] width 127 height 20
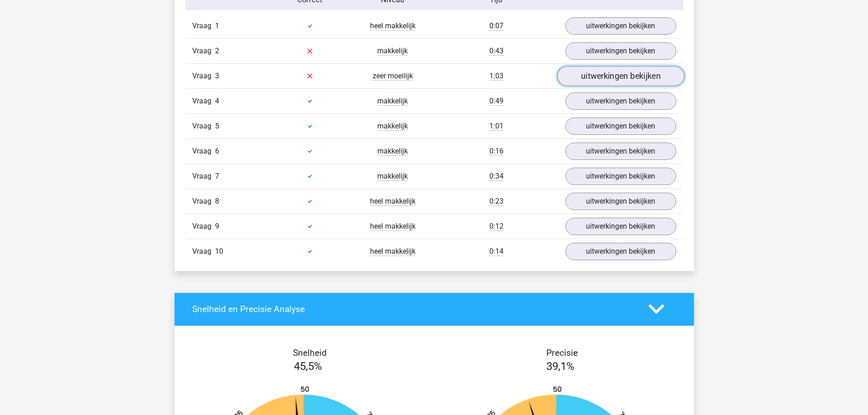
click at [599, 76] on link "uitwerkingen bekijken" at bounding box center [620, 76] width 127 height 20
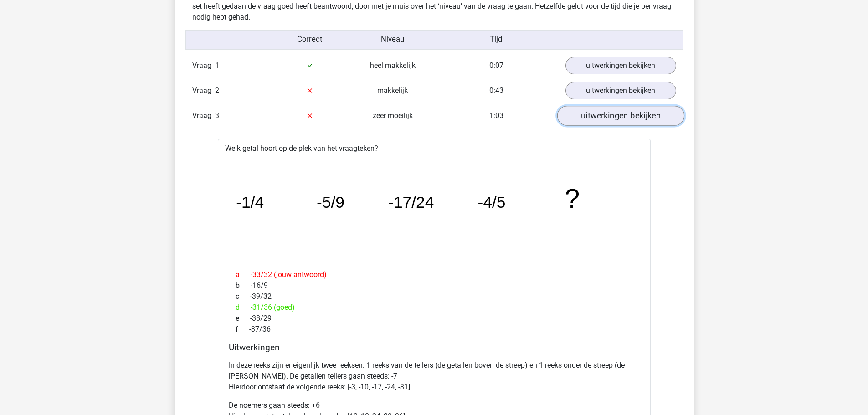
scroll to position [547, 0]
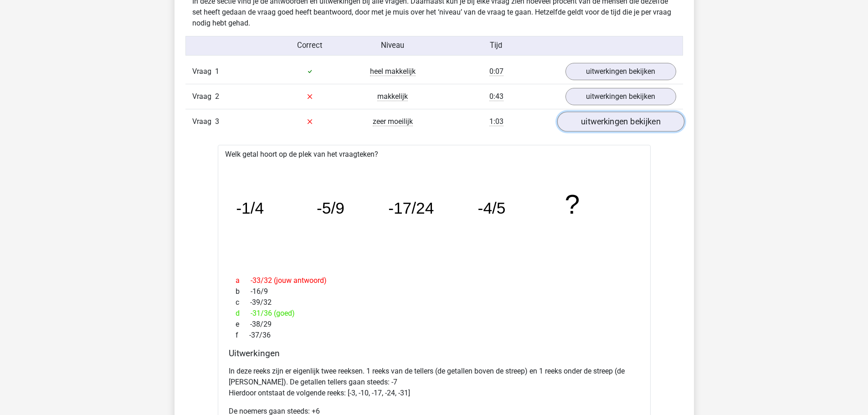
click at [593, 117] on link "uitwerkingen bekijken" at bounding box center [620, 122] width 127 height 20
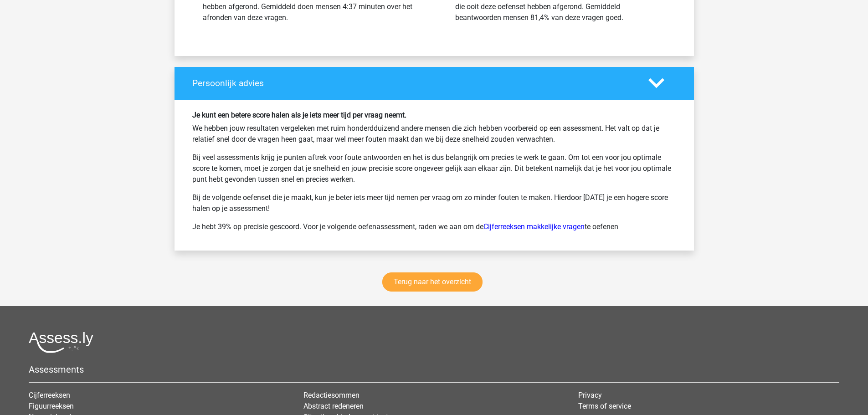
scroll to position [1231, 0]
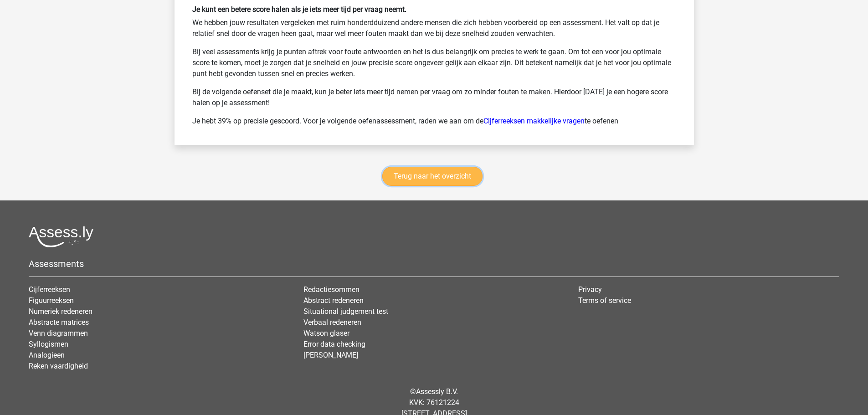
click at [457, 181] on link "Terug naar het overzicht" at bounding box center [432, 176] width 100 height 19
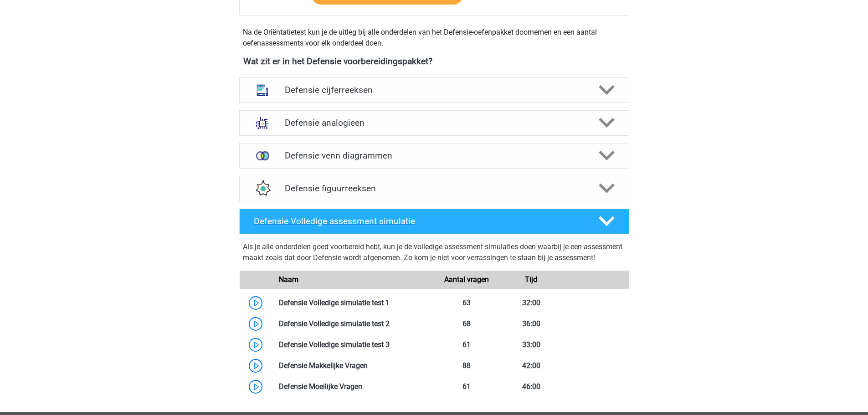
scroll to position [410, 0]
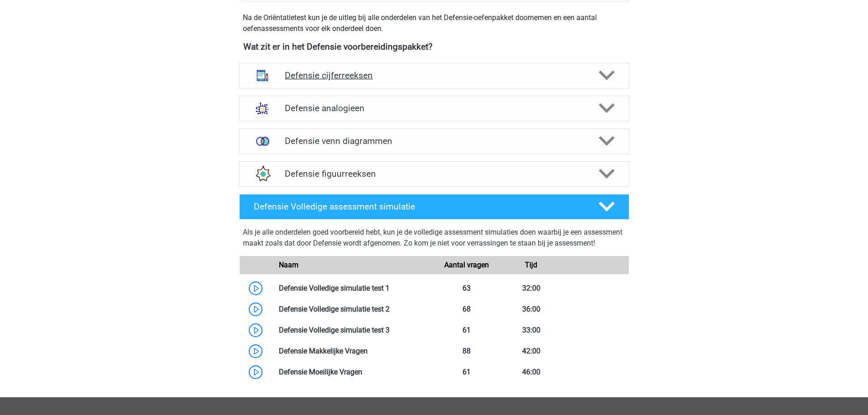
click at [361, 79] on h4 "Defensie cijferreeksen" at bounding box center [434, 75] width 299 height 10
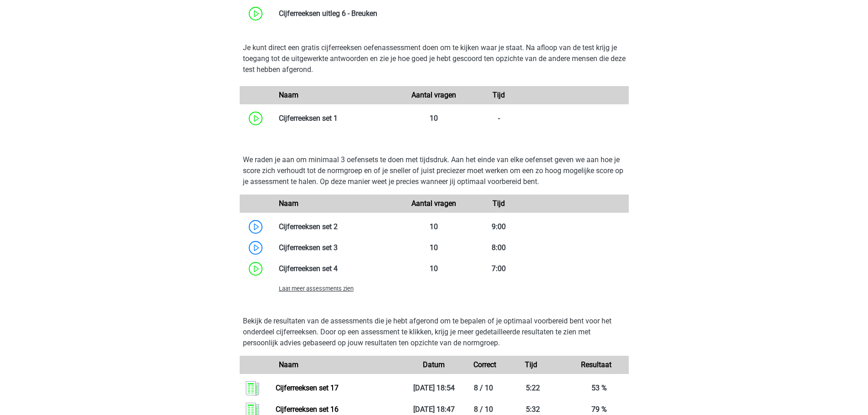
scroll to position [729, 0]
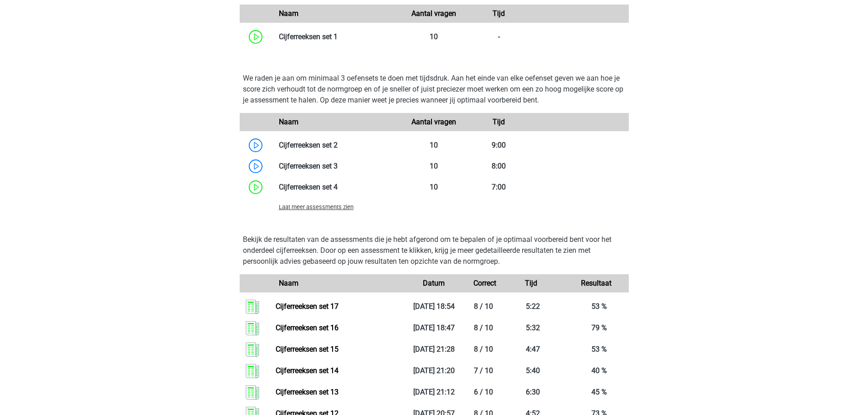
click at [332, 206] on span "Laat meer assessments zien" at bounding box center [316, 207] width 75 height 7
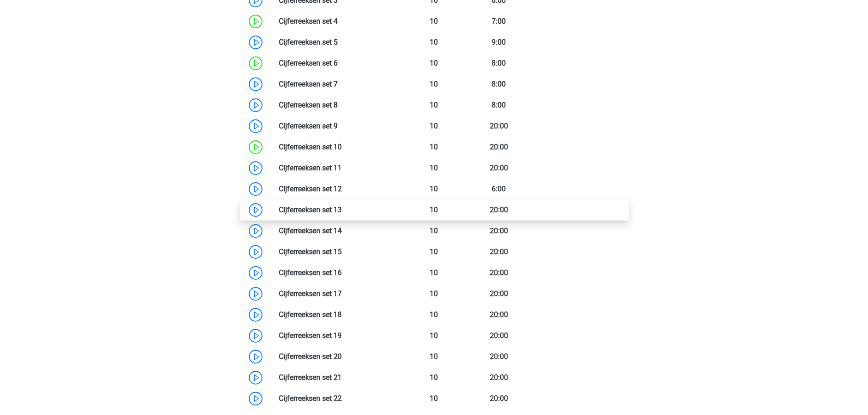
scroll to position [912, 0]
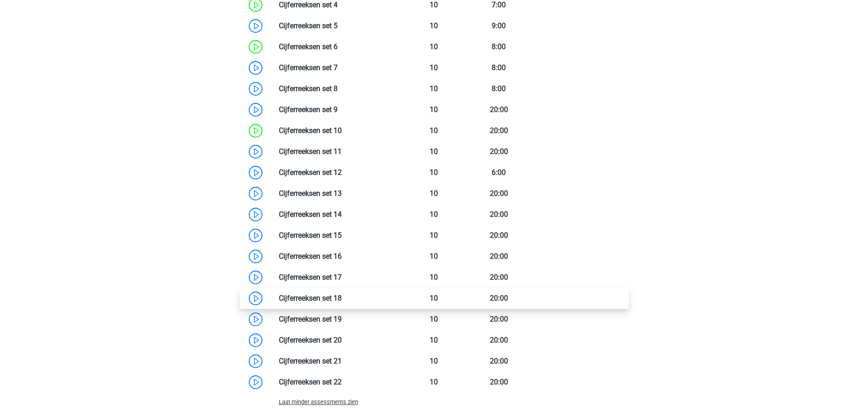
click at [342, 298] on link at bounding box center [342, 298] width 0 height 9
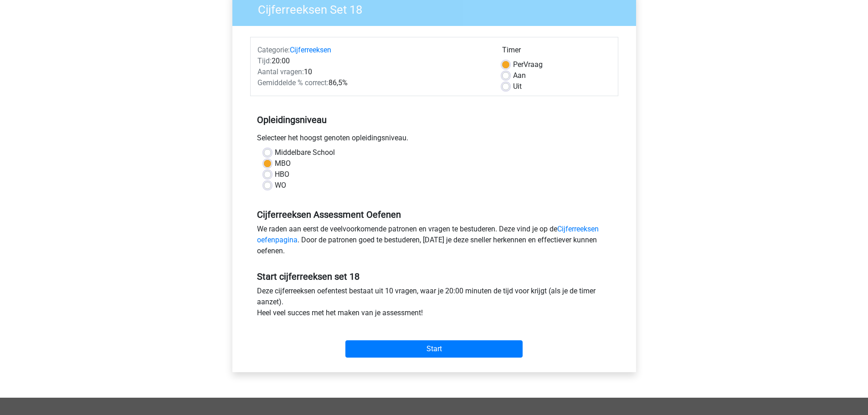
scroll to position [137, 0]
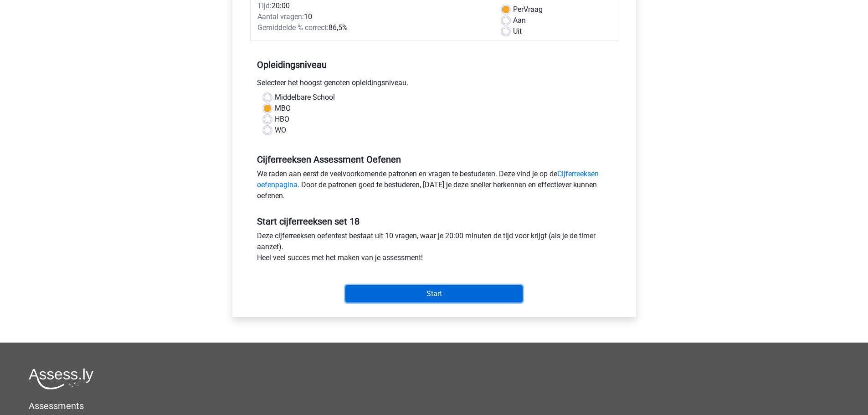
click at [439, 290] on input "Start" at bounding box center [433, 293] width 177 height 17
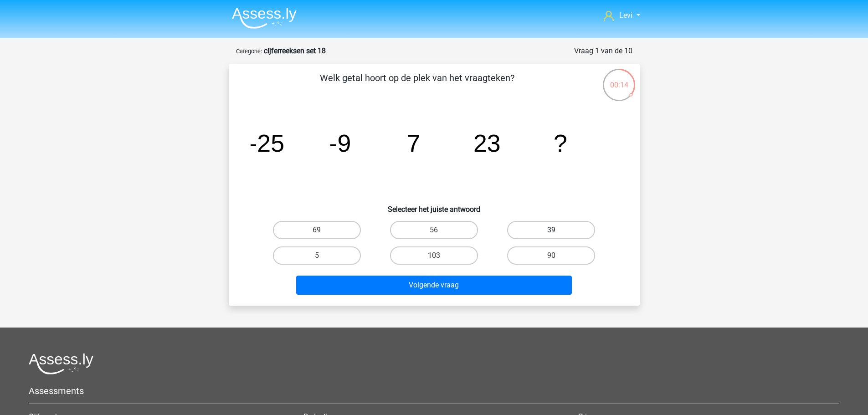
click at [531, 231] on label "39" at bounding box center [551, 230] width 88 height 18
click at [551, 231] on input "39" at bounding box center [554, 233] width 6 height 6
radio input "true"
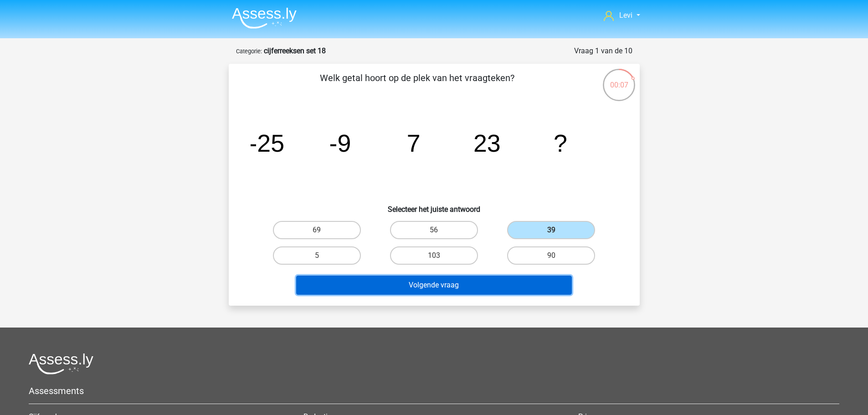
click at [526, 279] on button "Volgende vraag" at bounding box center [434, 285] width 276 height 19
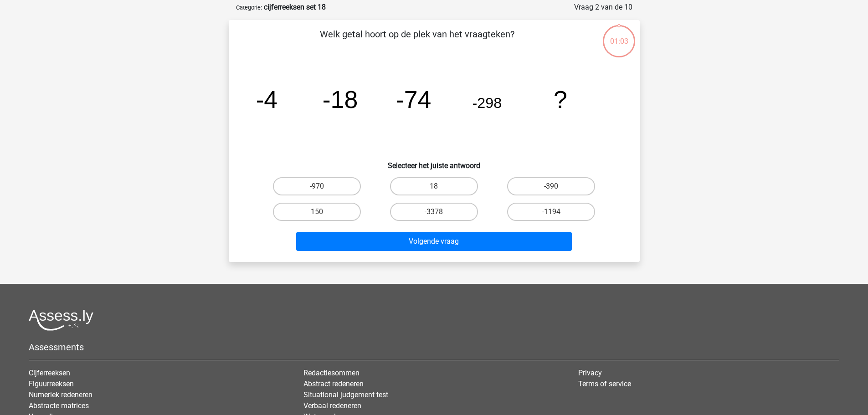
scroll to position [46, 0]
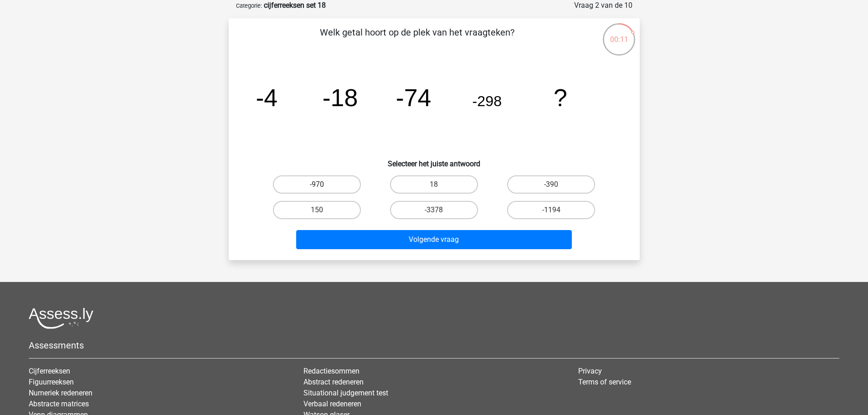
click at [334, 186] on label "-970" at bounding box center [317, 184] width 88 height 18
click at [323, 186] on input "-970" at bounding box center [320, 188] width 6 height 6
radio input "true"
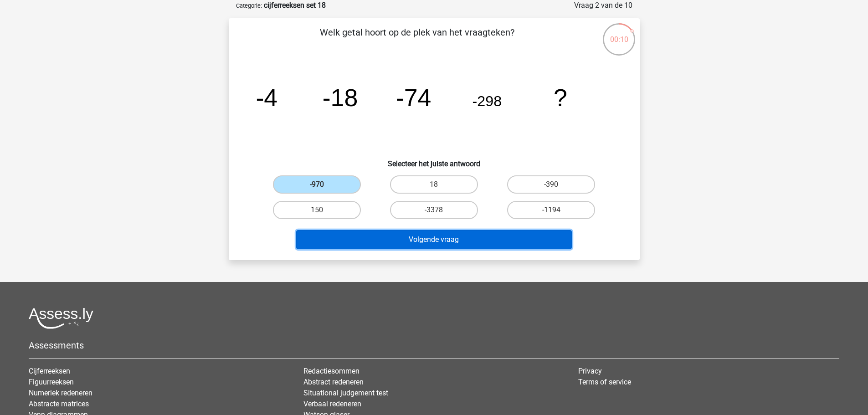
click at [489, 241] on button "Volgende vraag" at bounding box center [434, 239] width 276 height 19
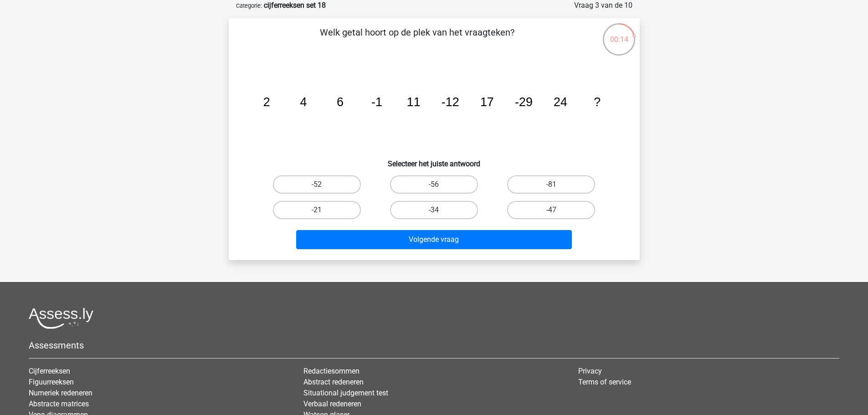
drag, startPoint x: 341, startPoint y: 213, endPoint x: 361, endPoint y: 217, distance: 20.5
click at [340, 213] on label "-21" at bounding box center [317, 210] width 88 height 18
click at [323, 213] on input "-21" at bounding box center [320, 213] width 6 height 6
radio input "true"
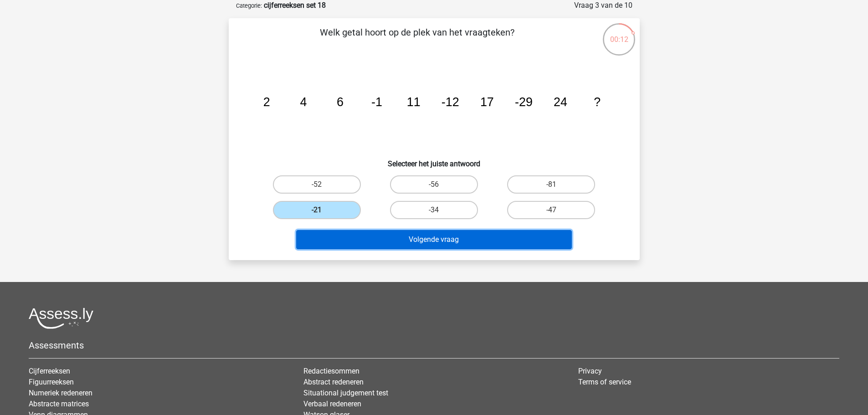
click at [471, 237] on button "Volgende vraag" at bounding box center [434, 239] width 276 height 19
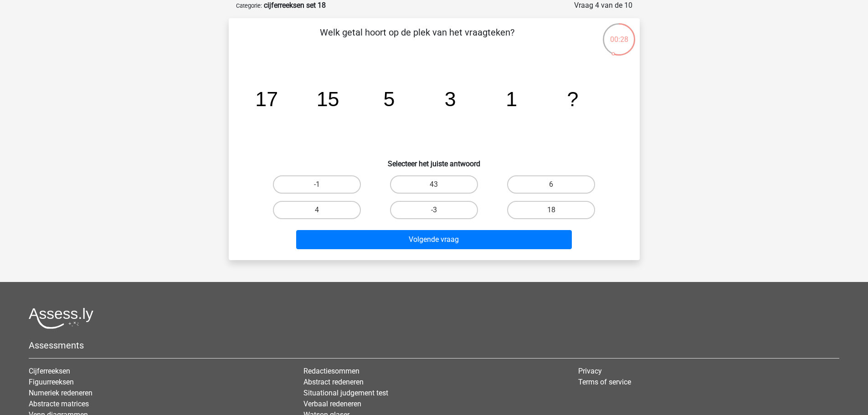
click at [323, 186] on input "-1" at bounding box center [320, 188] width 6 height 6
radio input "true"
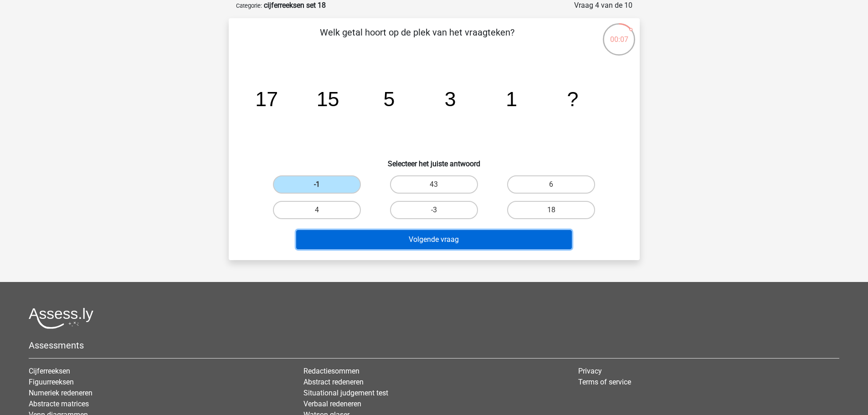
click at [519, 243] on button "Volgende vraag" at bounding box center [434, 239] width 276 height 19
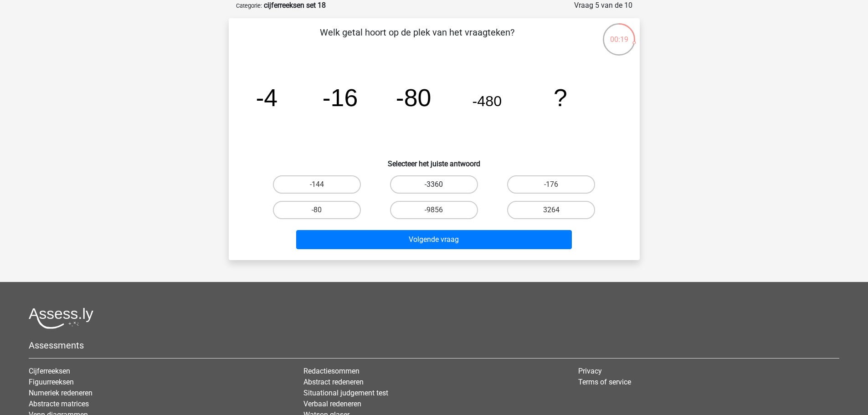
click at [457, 186] on label "-3360" at bounding box center [434, 184] width 88 height 18
click at [440, 186] on input "-3360" at bounding box center [437, 188] width 6 height 6
radio input "true"
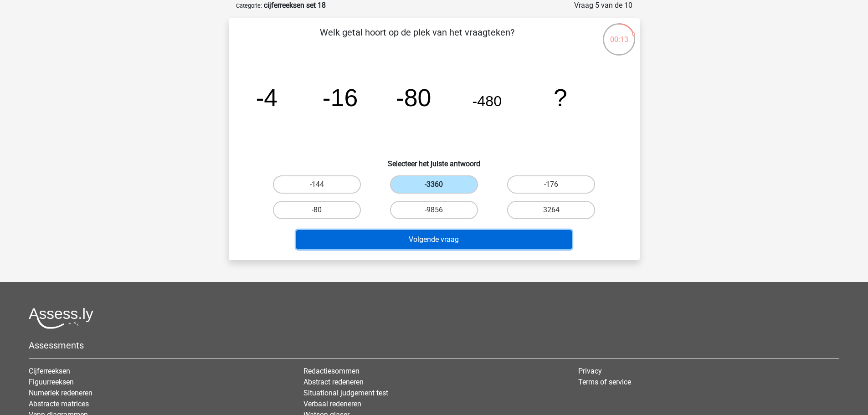
click at [532, 239] on button "Volgende vraag" at bounding box center [434, 239] width 276 height 19
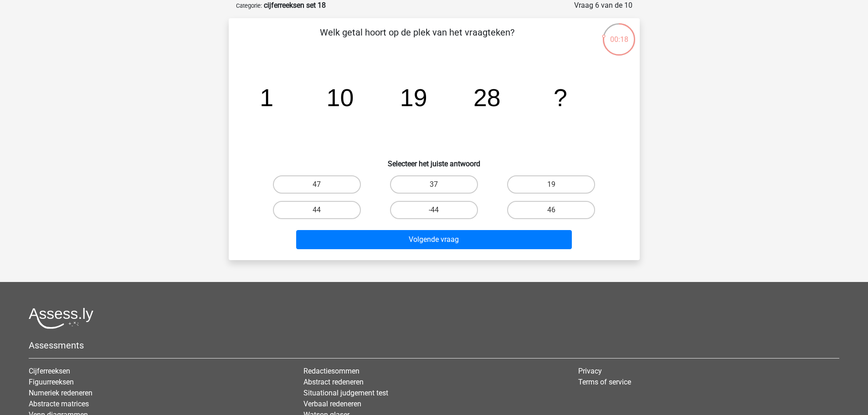
click at [448, 187] on label "37" at bounding box center [434, 184] width 88 height 18
click at [440, 187] on input "37" at bounding box center [437, 188] width 6 height 6
radio input "true"
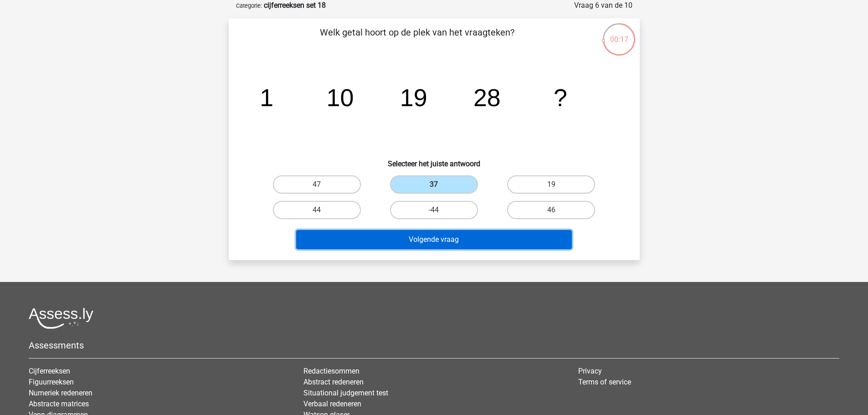
click at [501, 242] on button "Volgende vraag" at bounding box center [434, 239] width 276 height 19
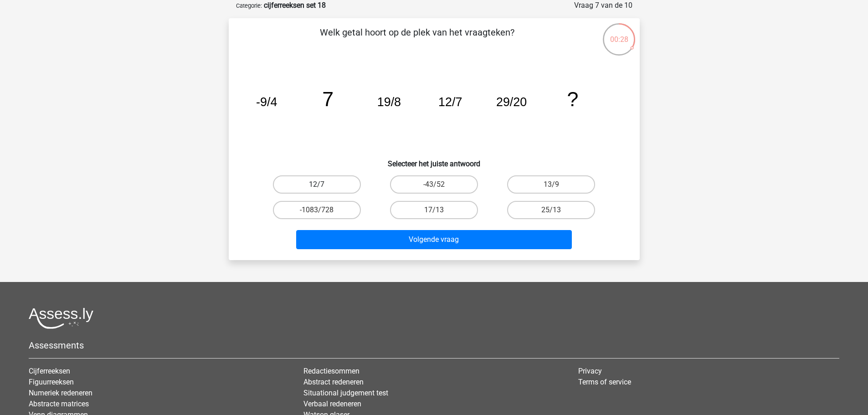
click at [325, 184] on label "12/7" at bounding box center [317, 184] width 88 height 18
click at [323, 185] on input "12/7" at bounding box center [320, 188] width 6 height 6
radio input "true"
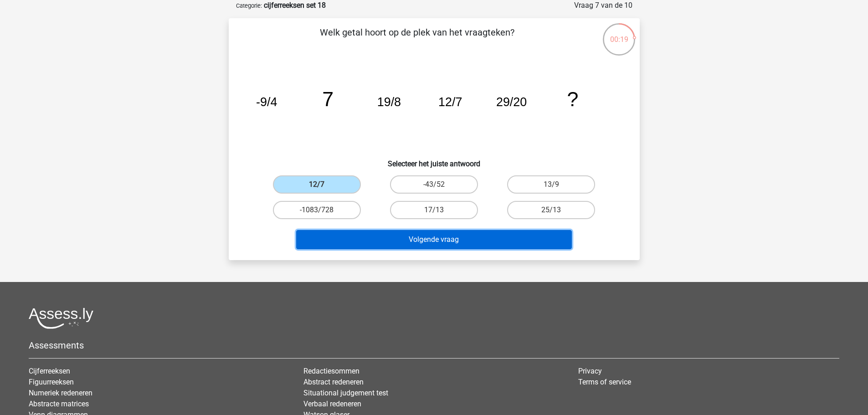
click at [518, 237] on button "Volgende vraag" at bounding box center [434, 239] width 276 height 19
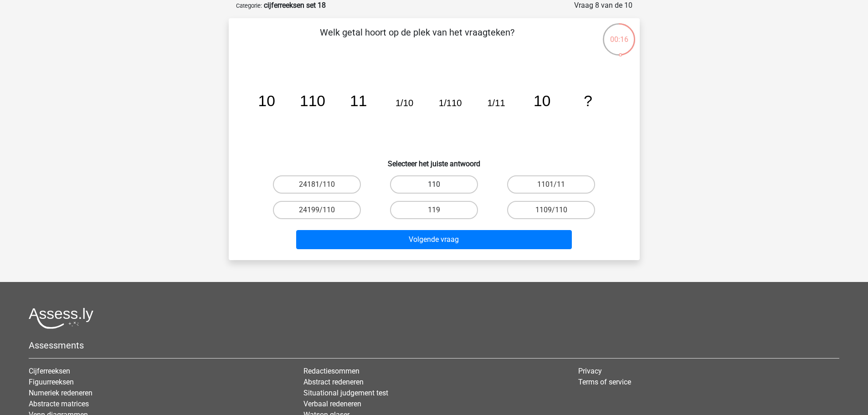
click at [466, 185] on label "110" at bounding box center [434, 184] width 88 height 18
click at [440, 185] on input "110" at bounding box center [437, 188] width 6 height 6
radio input "true"
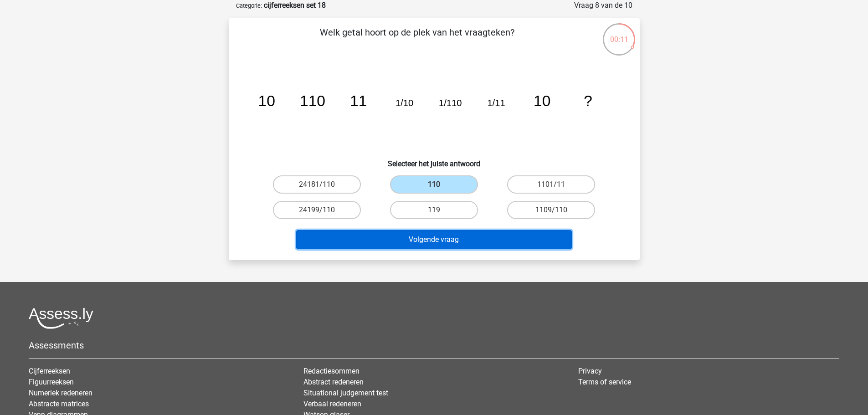
click at [508, 242] on button "Volgende vraag" at bounding box center [434, 239] width 276 height 19
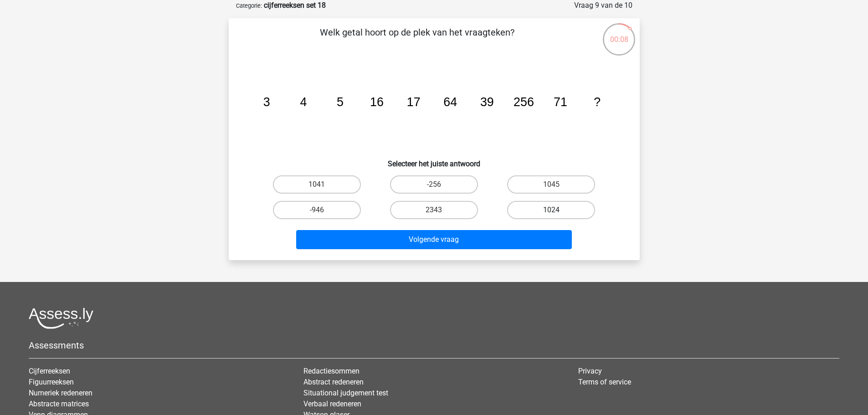
click at [548, 210] on label "1024" at bounding box center [551, 210] width 88 height 18
click at [551, 210] on input "1024" at bounding box center [554, 213] width 6 height 6
radio input "true"
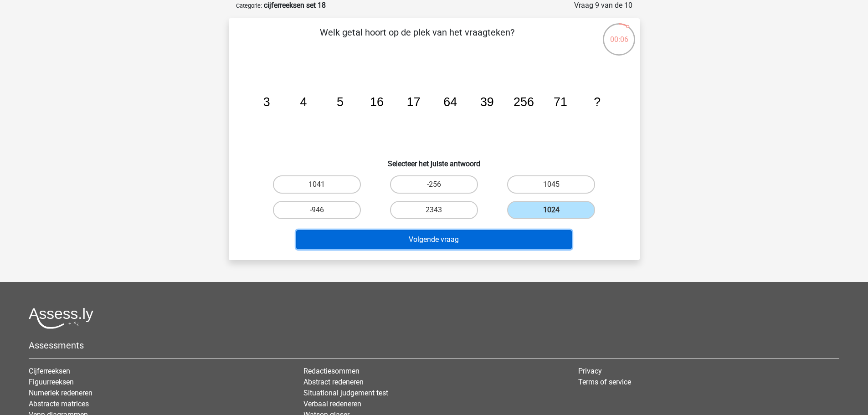
click at [525, 245] on button "Volgende vraag" at bounding box center [434, 239] width 276 height 19
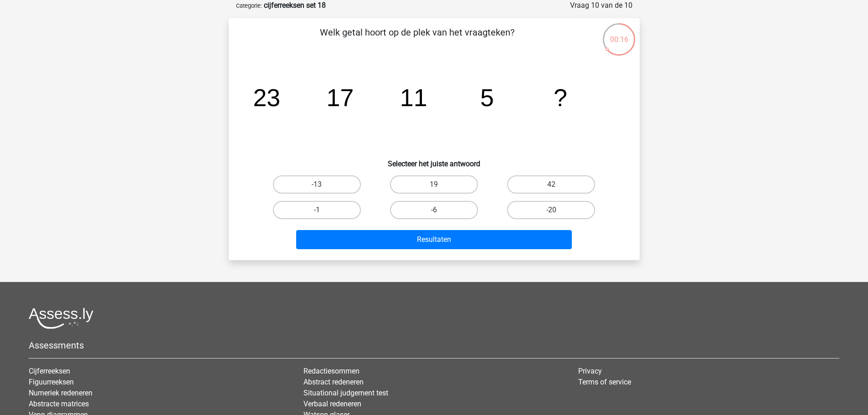
click at [317, 212] on input "-1" at bounding box center [320, 213] width 6 height 6
radio input "true"
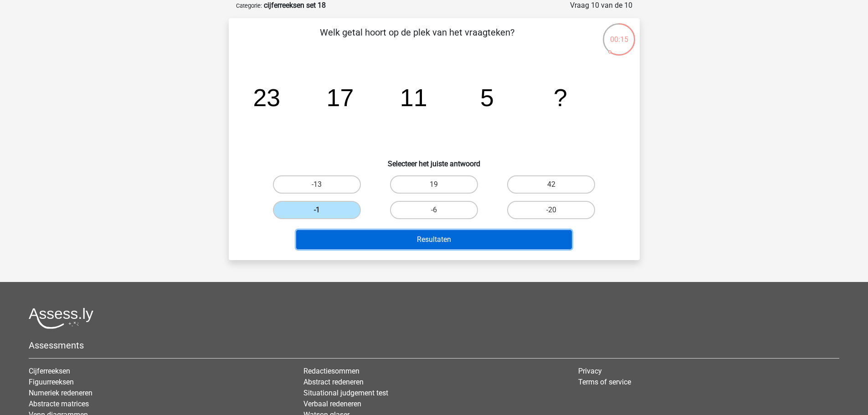
click at [450, 243] on button "Resultaten" at bounding box center [434, 239] width 276 height 19
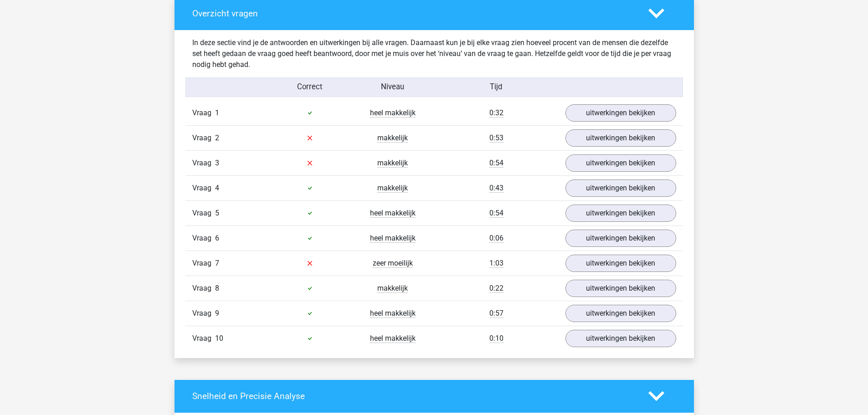
scroll to position [547, 0]
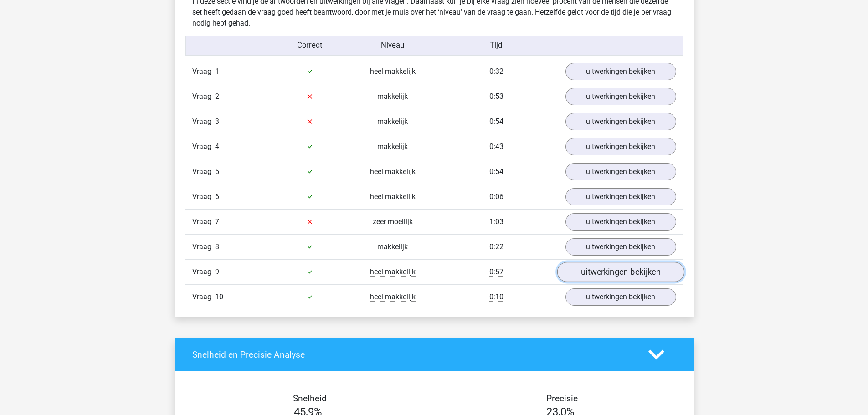
click at [604, 270] on link "uitwerkingen bekijken" at bounding box center [620, 272] width 127 height 20
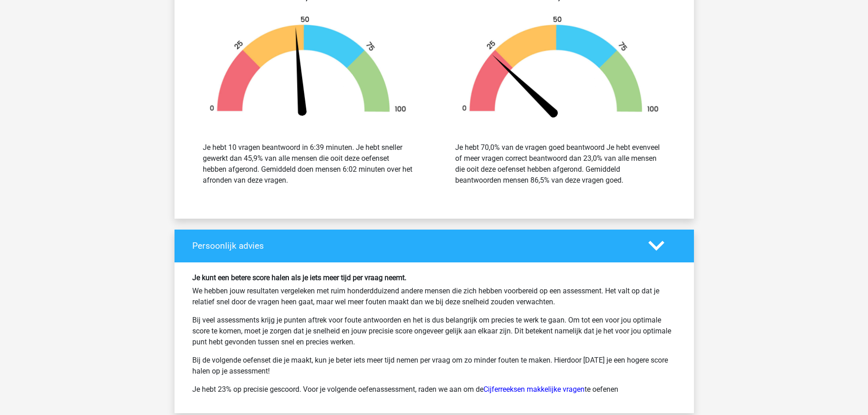
scroll to position [1504, 0]
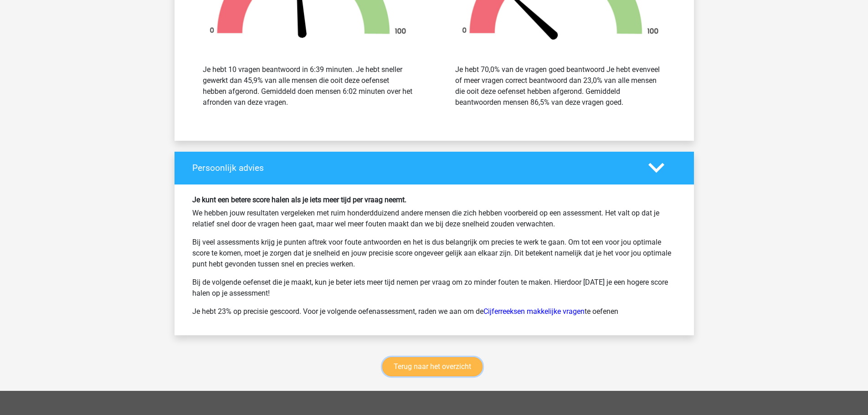
click at [447, 365] on link "Terug naar het overzicht" at bounding box center [432, 366] width 100 height 19
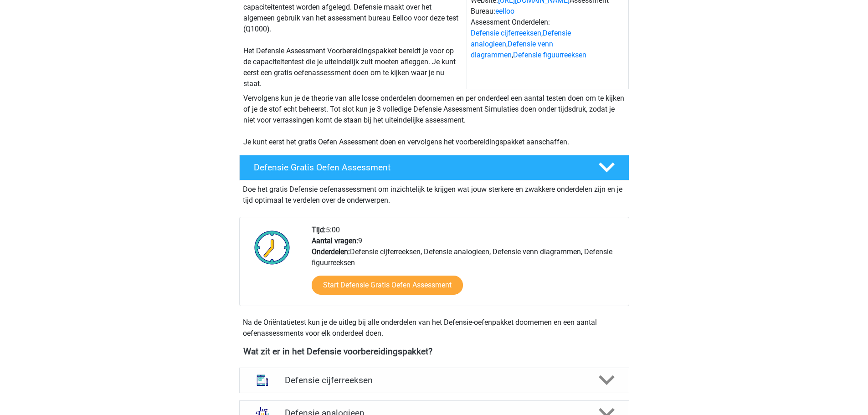
scroll to position [228, 0]
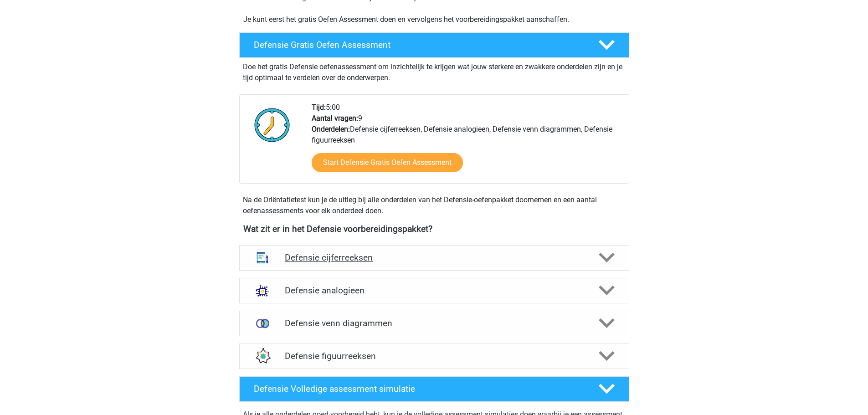
click at [390, 257] on h4 "Defensie cijferreeksen" at bounding box center [434, 257] width 299 height 10
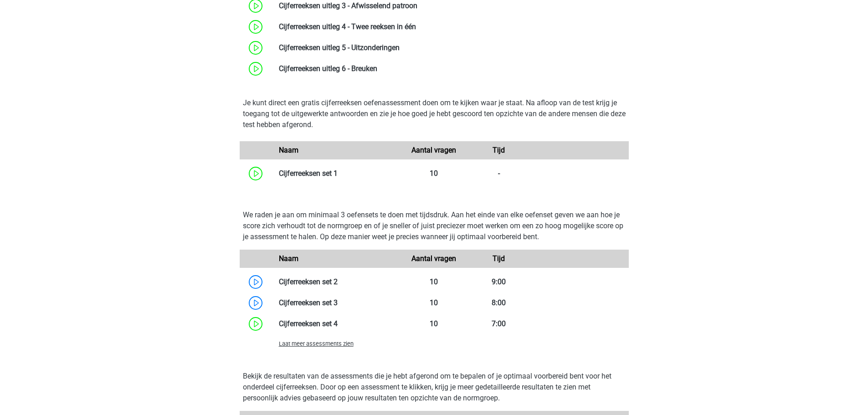
click at [350, 346] on span "Laat meer assessments zien" at bounding box center [316, 343] width 75 height 7
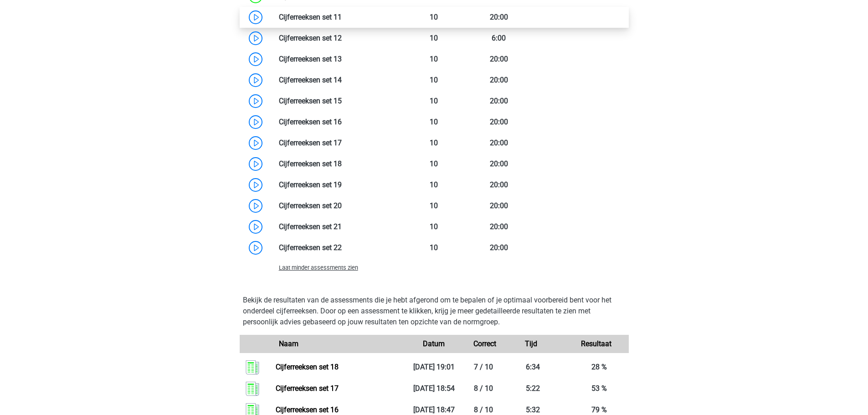
scroll to position [1094, 0]
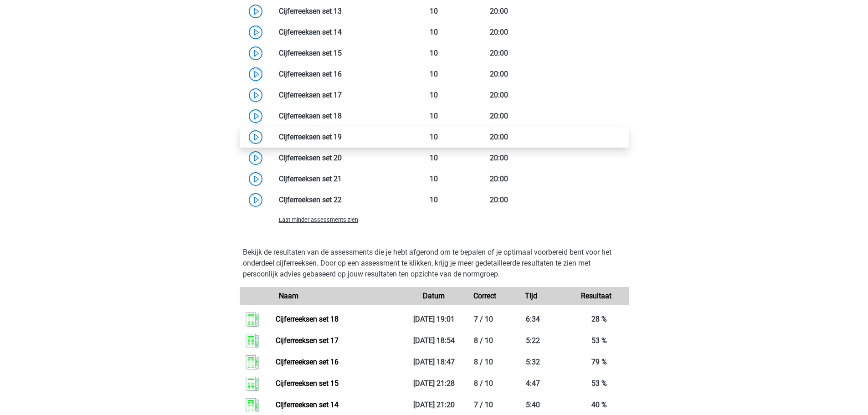
click at [342, 140] on link at bounding box center [342, 137] width 0 height 9
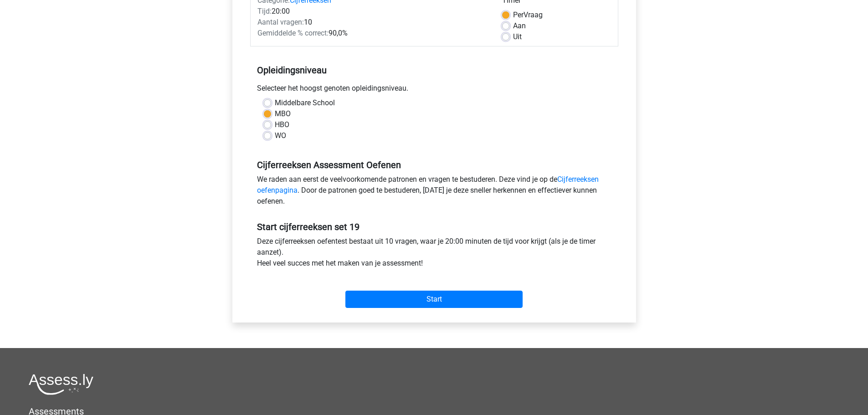
scroll to position [137, 0]
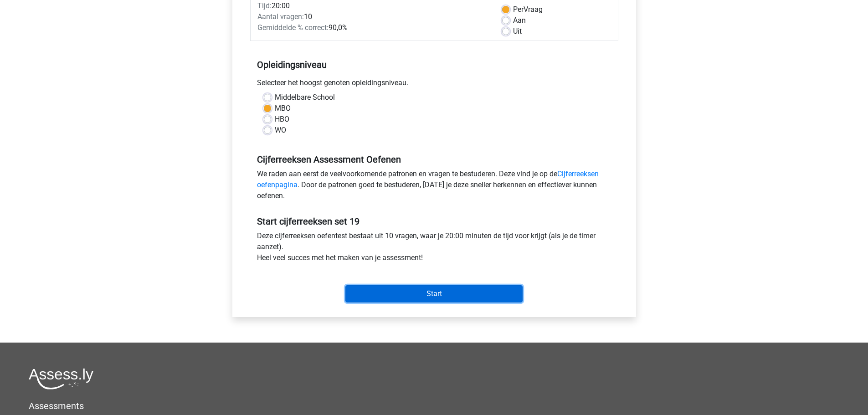
click at [435, 290] on input "Start" at bounding box center [433, 293] width 177 height 17
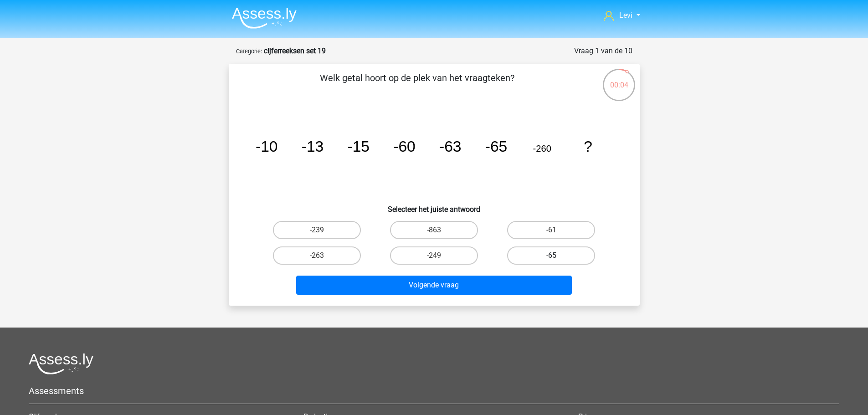
click at [553, 251] on label "-65" at bounding box center [551, 256] width 88 height 18
click at [553, 256] on input "-65" at bounding box center [554, 259] width 6 height 6
radio input "true"
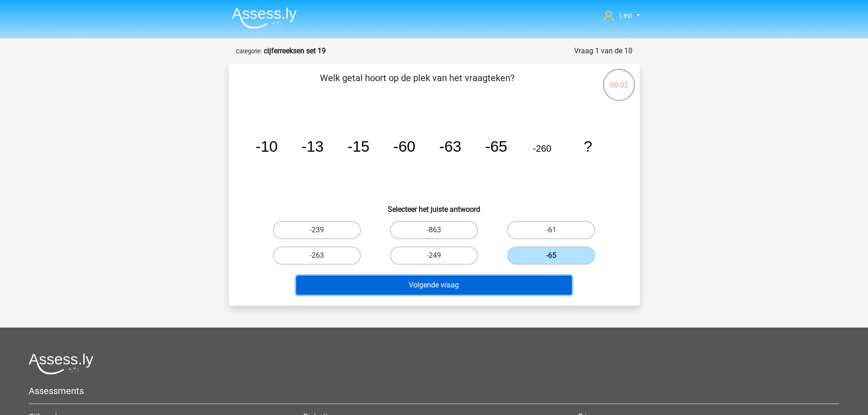
click at [553, 291] on button "Volgende vraag" at bounding box center [434, 285] width 276 height 19
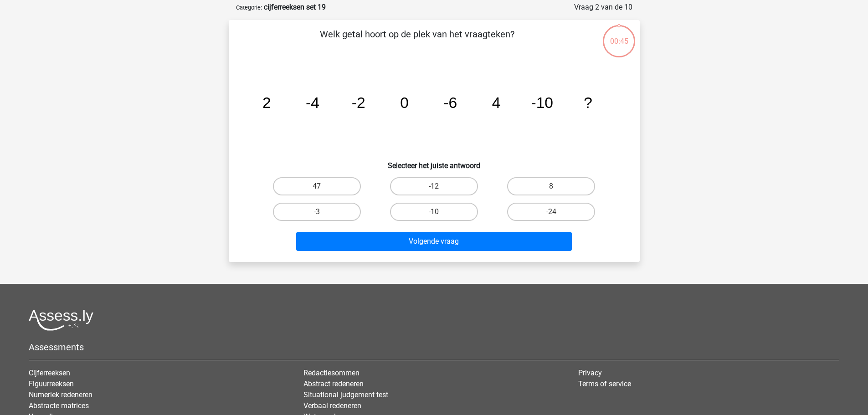
scroll to position [46, 0]
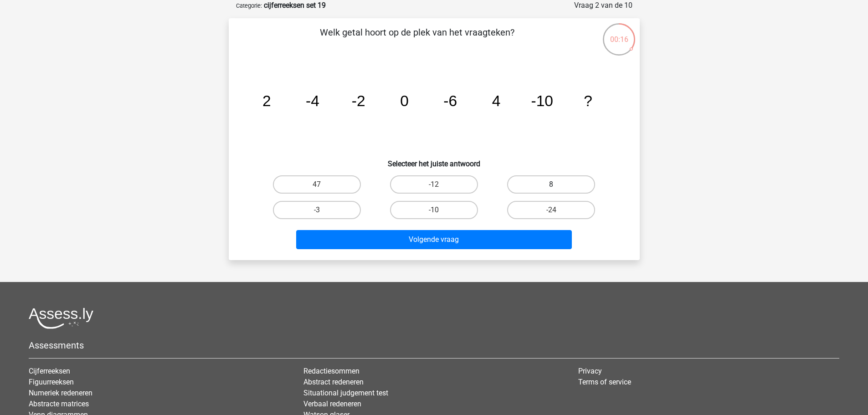
click at [550, 184] on label "8" at bounding box center [551, 184] width 88 height 18
click at [551, 185] on input "8" at bounding box center [554, 188] width 6 height 6
radio input "true"
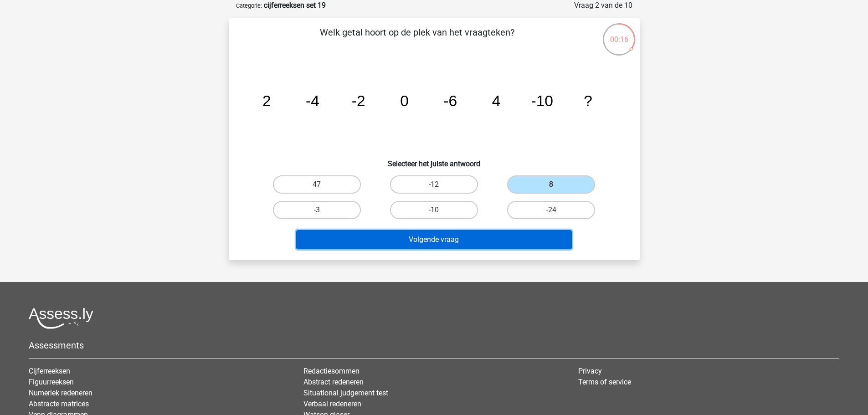
click at [538, 235] on button "Volgende vraag" at bounding box center [434, 239] width 276 height 19
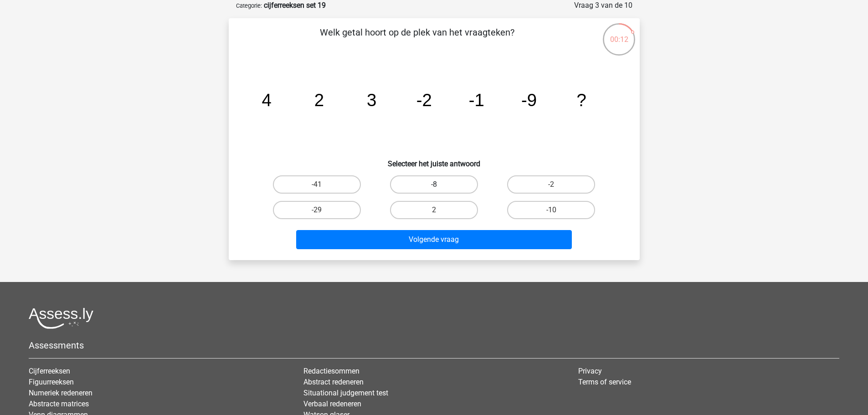
click at [454, 185] on label "-8" at bounding box center [434, 184] width 88 height 18
click at [440, 185] on input "-8" at bounding box center [437, 188] width 6 height 6
radio input "true"
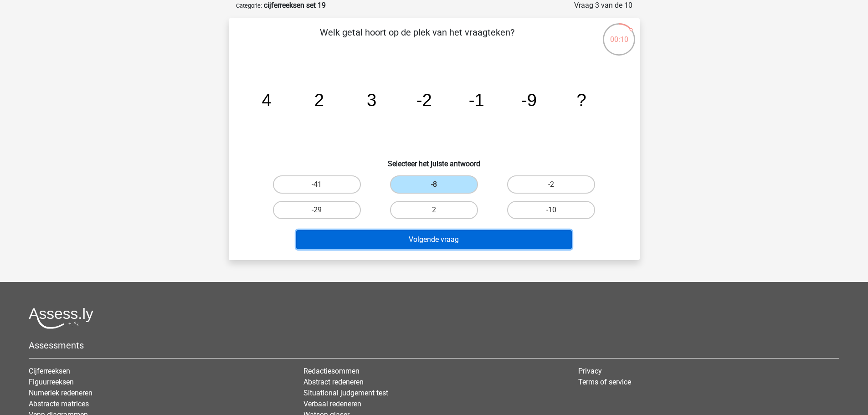
click at [507, 245] on button "Volgende vraag" at bounding box center [434, 239] width 276 height 19
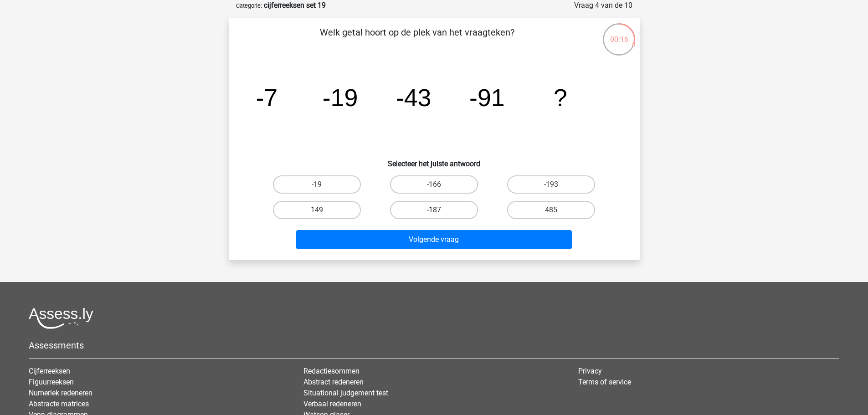
click at [462, 211] on label "-187" at bounding box center [434, 210] width 88 height 18
click at [440, 211] on input "-187" at bounding box center [437, 213] width 6 height 6
radio input "true"
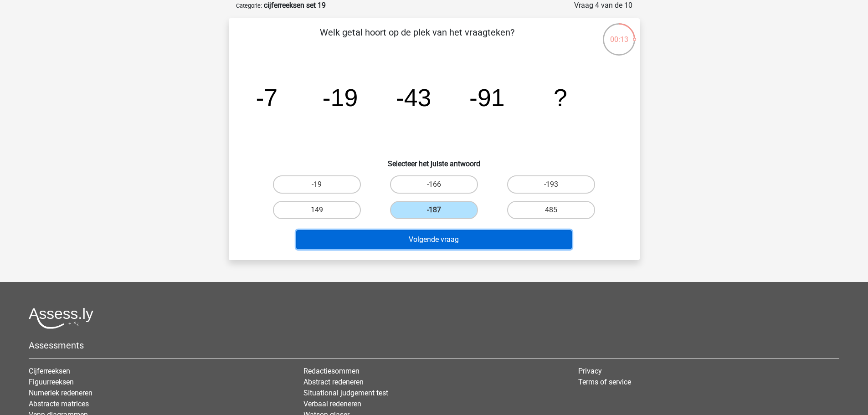
click at [491, 244] on button "Volgende vraag" at bounding box center [434, 239] width 276 height 19
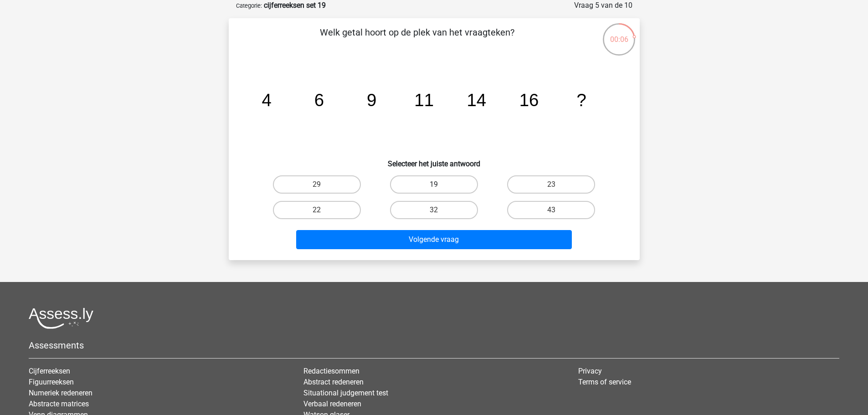
click at [446, 182] on label "19" at bounding box center [434, 184] width 88 height 18
click at [440, 185] on input "19" at bounding box center [437, 188] width 6 height 6
radio input "true"
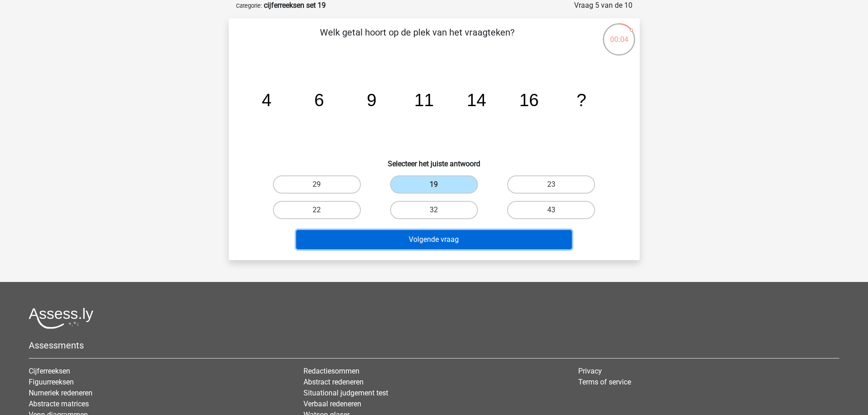
click at [500, 245] on button "Volgende vraag" at bounding box center [434, 239] width 276 height 19
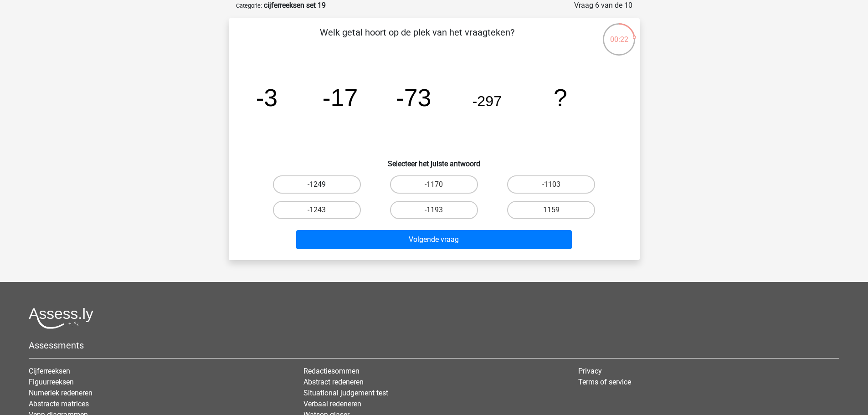
click at [335, 185] on label "-1249" at bounding box center [317, 184] width 88 height 18
click at [323, 185] on input "-1249" at bounding box center [320, 188] width 6 height 6
radio input "true"
click at [340, 211] on label "-1243" at bounding box center [317, 210] width 88 height 18
click at [323, 211] on input "-1243" at bounding box center [320, 213] width 6 height 6
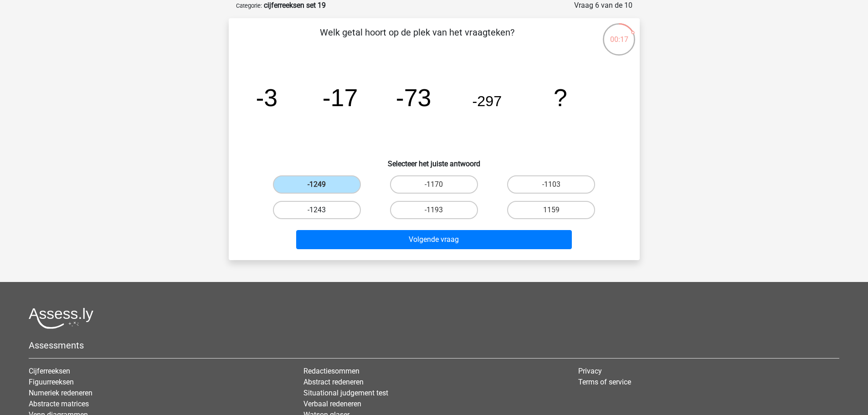
radio input "true"
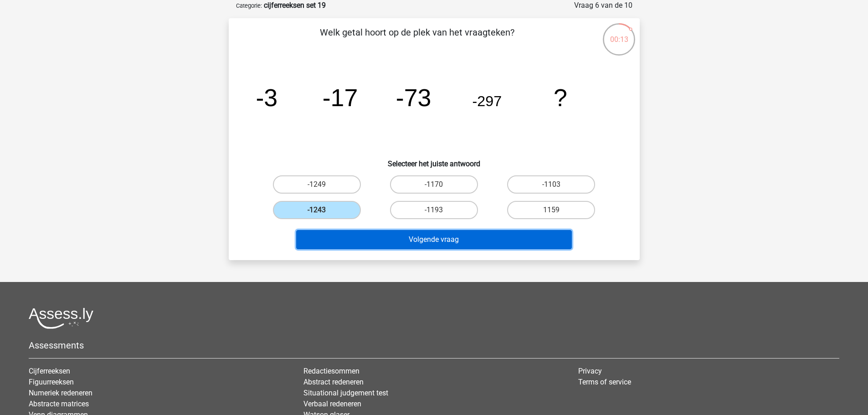
click at [440, 241] on button "Volgende vraag" at bounding box center [434, 239] width 276 height 19
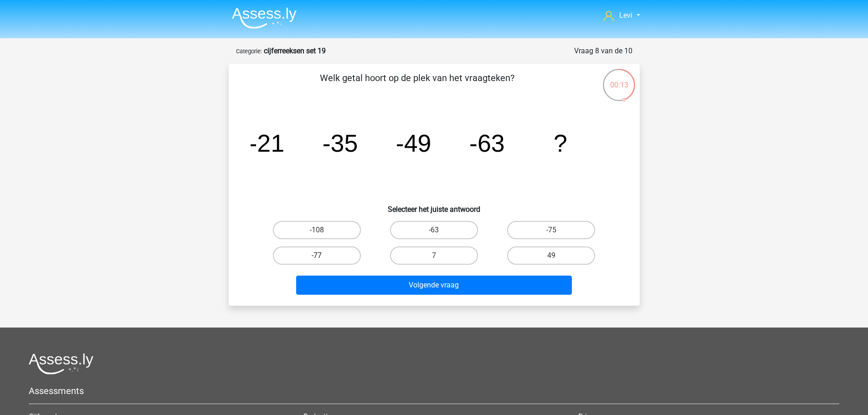
click at [345, 257] on label "-77" at bounding box center [317, 256] width 88 height 18
click at [323, 257] on input "-77" at bounding box center [320, 259] width 6 height 6
radio input "true"
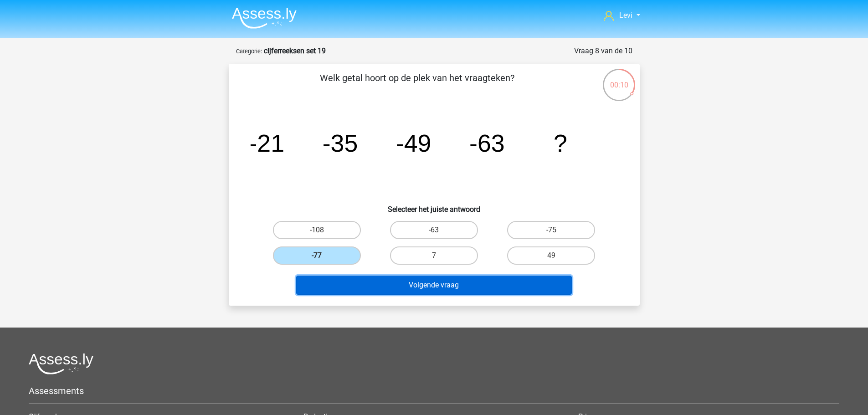
click at [486, 279] on button "Volgende vraag" at bounding box center [434, 285] width 276 height 19
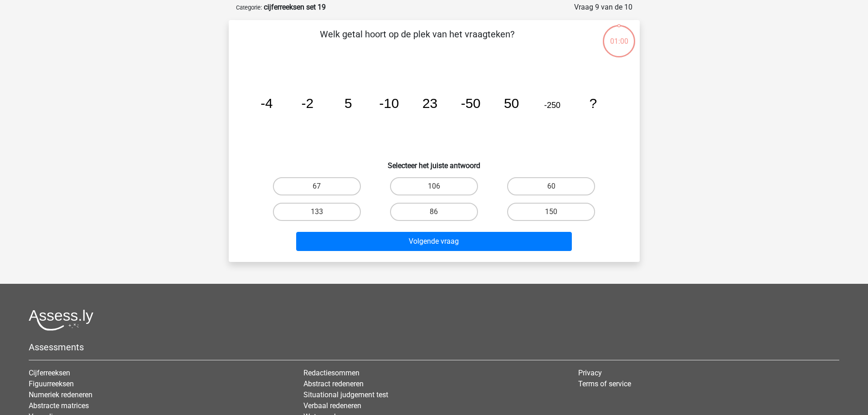
scroll to position [46, 0]
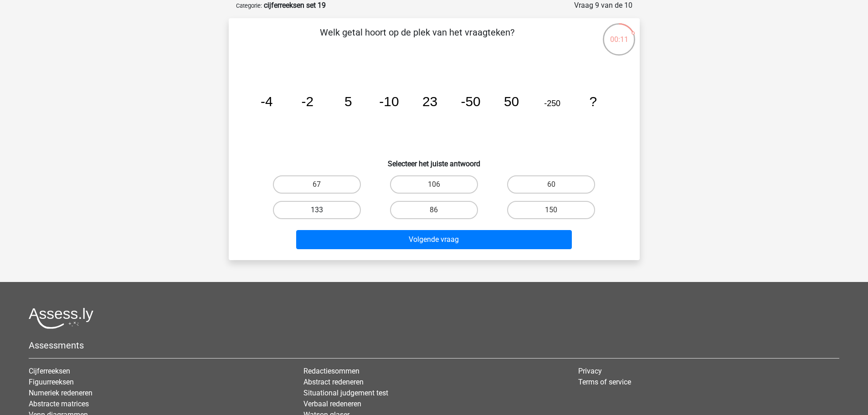
click at [338, 213] on label "133" at bounding box center [317, 210] width 88 height 18
click at [323, 213] on input "133" at bounding box center [320, 213] width 6 height 6
radio input "true"
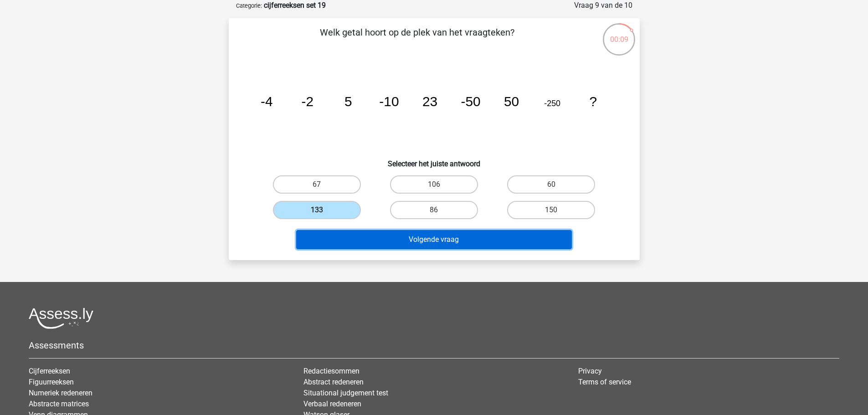
click at [540, 244] on button "Volgende vraag" at bounding box center [434, 239] width 276 height 19
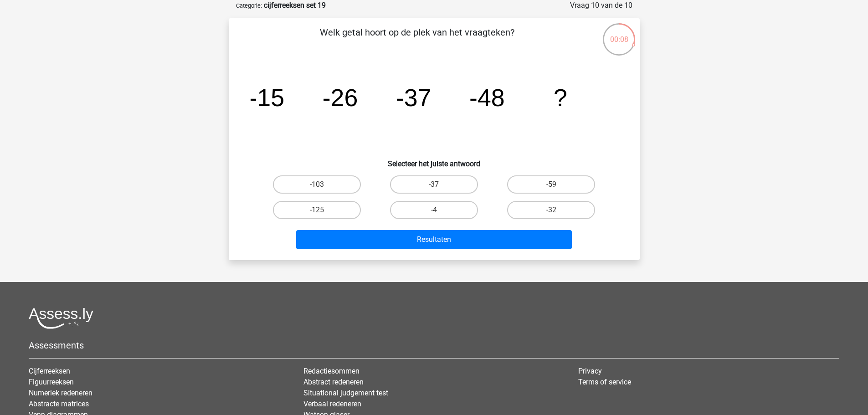
click at [556, 185] on input "-59" at bounding box center [554, 188] width 6 height 6
radio input "true"
click at [453, 187] on label "-37" at bounding box center [434, 184] width 88 height 18
click at [440, 187] on input "-37" at bounding box center [437, 188] width 6 height 6
radio input "true"
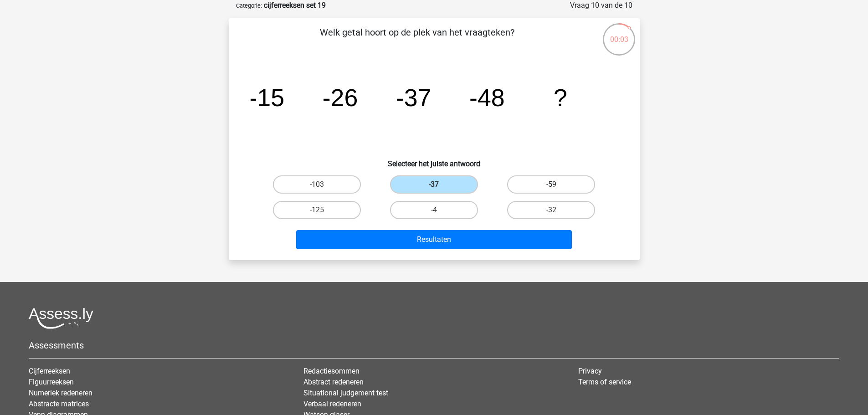
click at [537, 185] on label "-59" at bounding box center [551, 184] width 88 height 18
click at [551, 185] on input "-59" at bounding box center [554, 188] width 6 height 6
radio input "true"
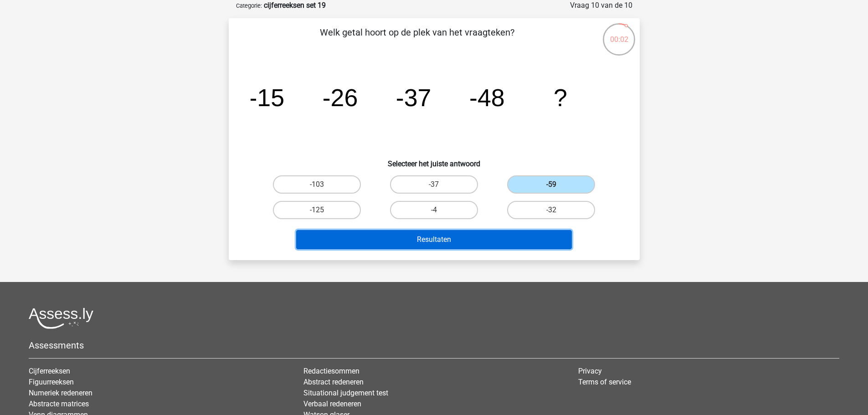
click at [541, 242] on button "Resultaten" at bounding box center [434, 239] width 276 height 19
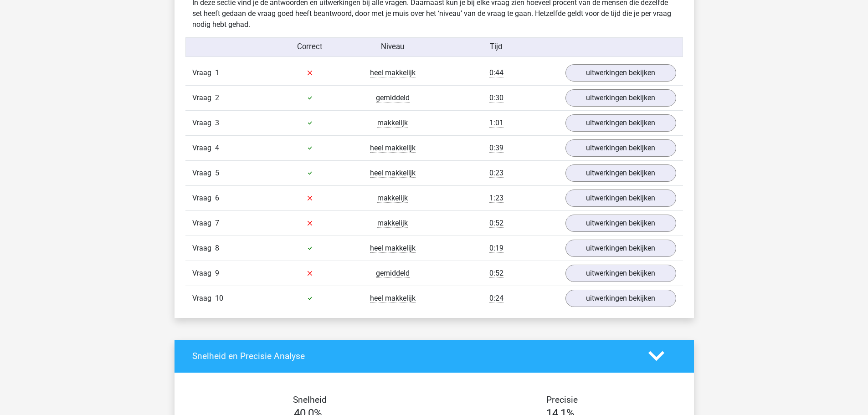
scroll to position [638, 0]
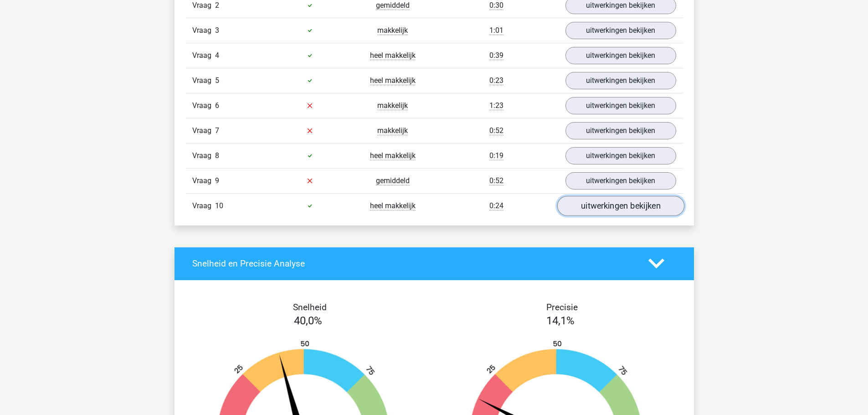
click at [642, 210] on link "uitwerkingen bekijken" at bounding box center [620, 206] width 127 height 20
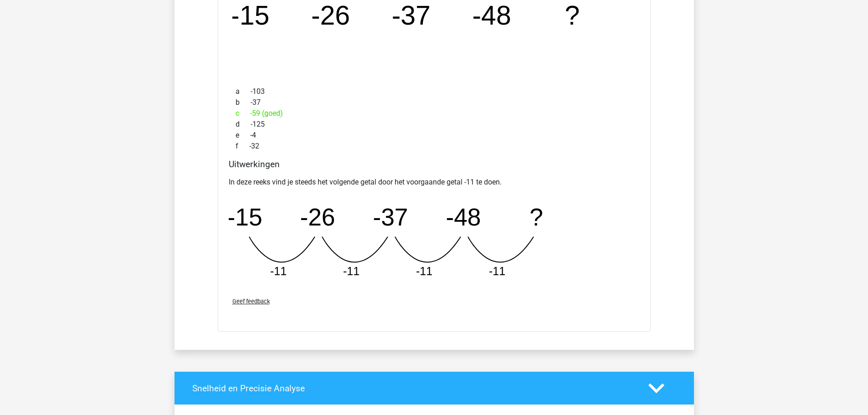
scroll to position [684, 0]
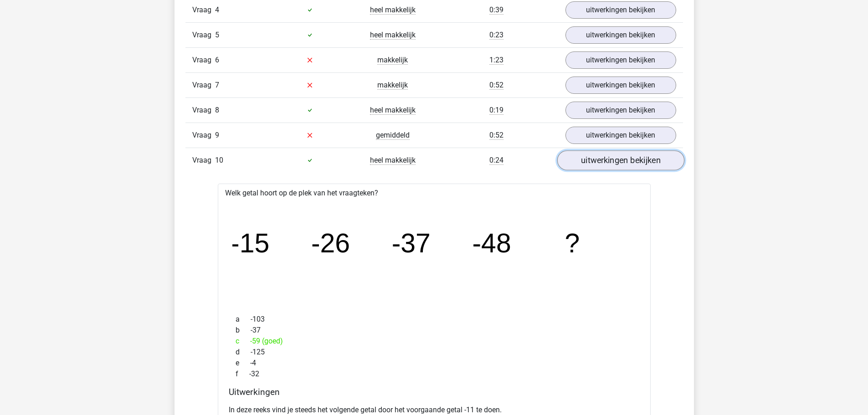
click at [618, 165] on link "uitwerkingen bekijken" at bounding box center [620, 160] width 127 height 20
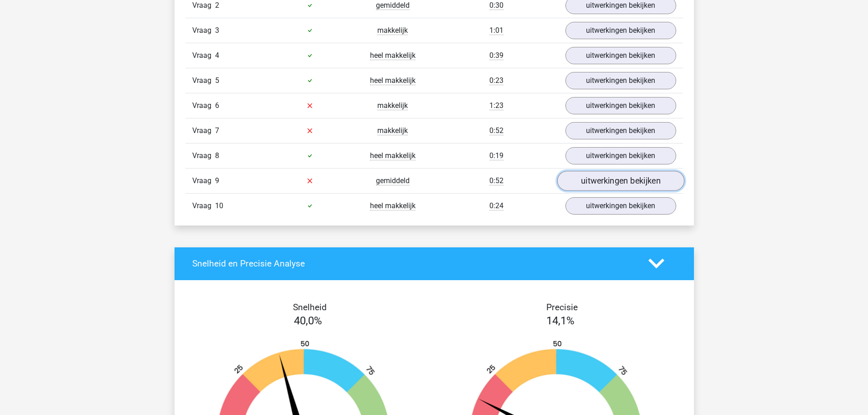
click at [590, 180] on link "uitwerkingen bekijken" at bounding box center [620, 181] width 127 height 20
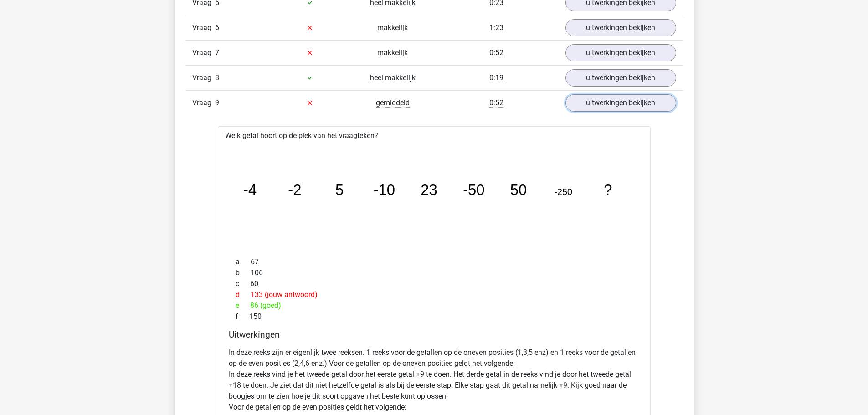
scroll to position [638, 0]
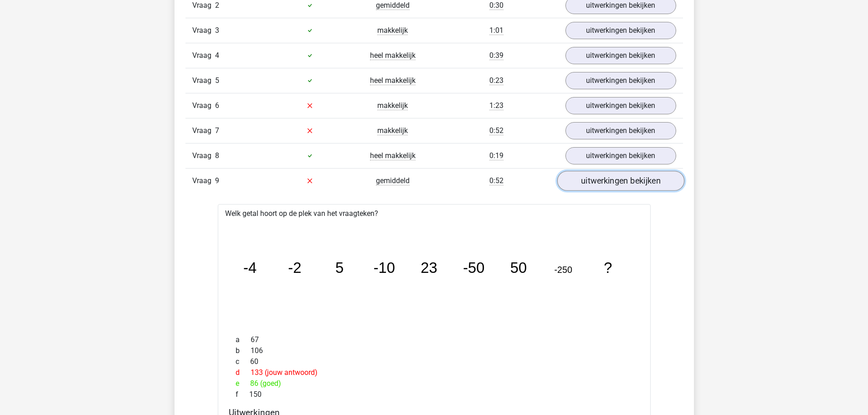
click at [606, 182] on link "uitwerkingen bekijken" at bounding box center [620, 181] width 127 height 20
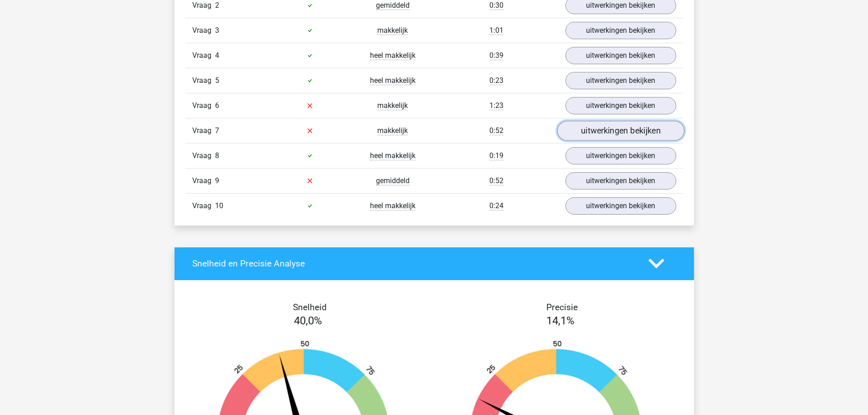
click at [586, 137] on link "uitwerkingen bekijken" at bounding box center [620, 131] width 127 height 20
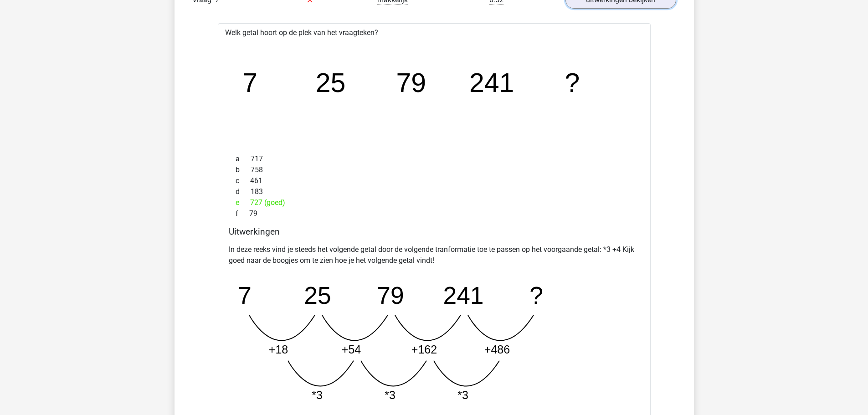
scroll to position [866, 0]
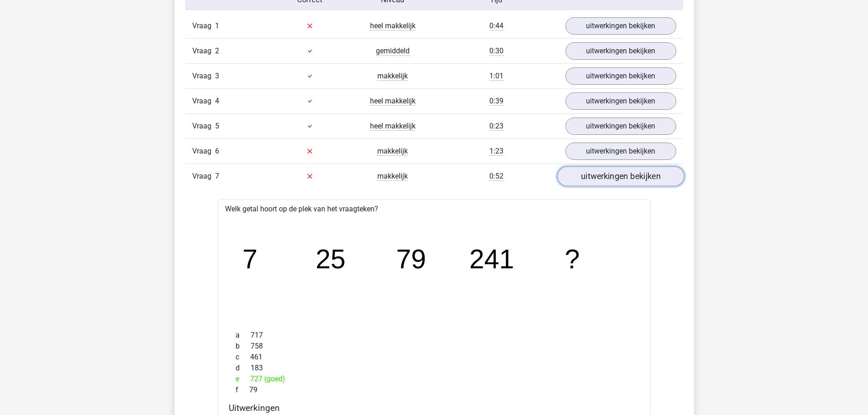
click at [611, 179] on link "uitwerkingen bekijken" at bounding box center [620, 176] width 127 height 20
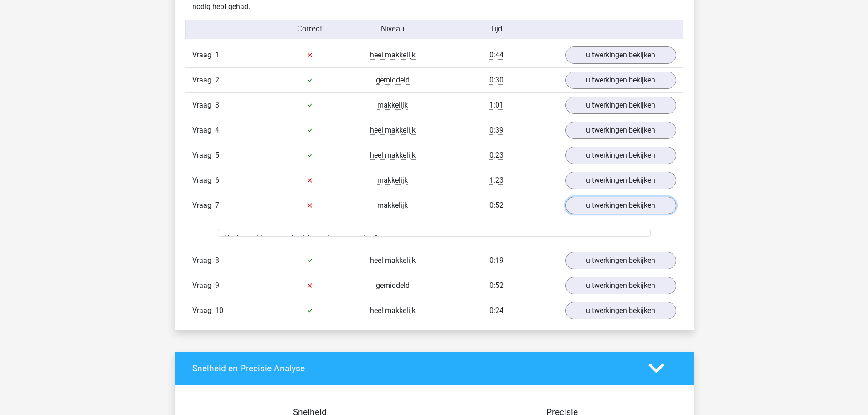
scroll to position [547, 0]
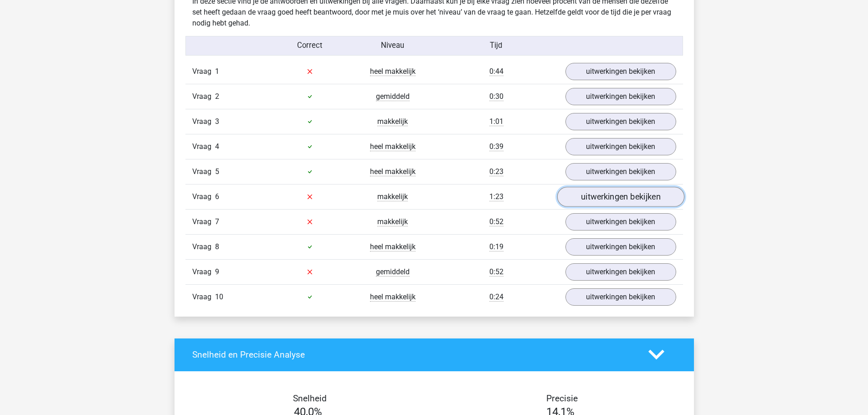
click at [604, 200] on link "uitwerkingen bekijken" at bounding box center [620, 197] width 127 height 20
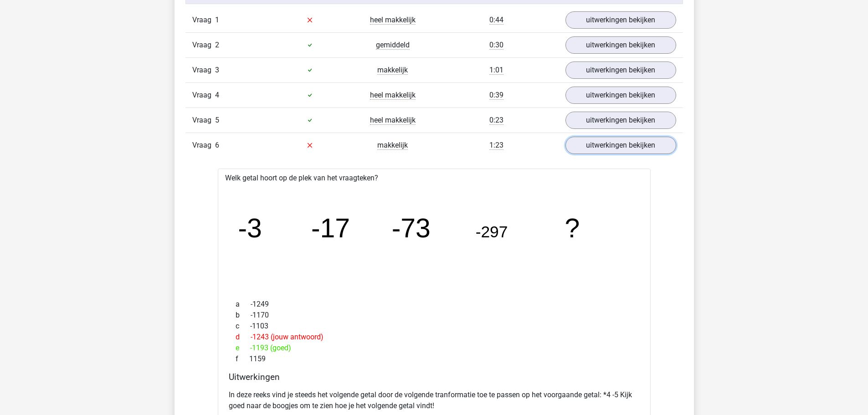
scroll to position [592, 0]
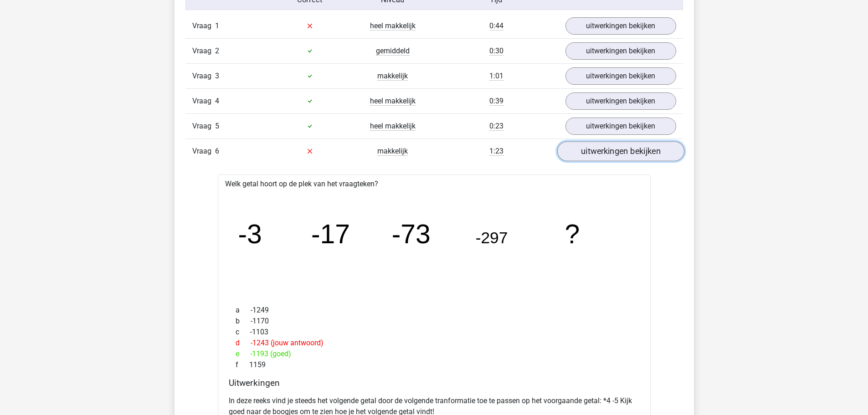
click at [652, 155] on link "uitwerkingen bekijken" at bounding box center [620, 151] width 127 height 20
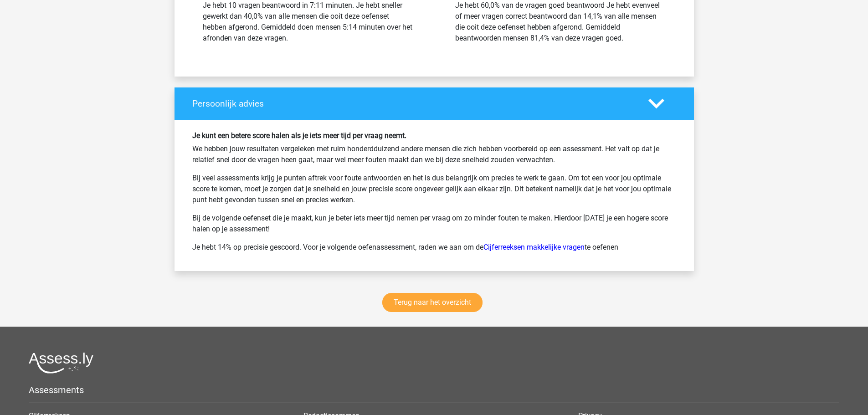
scroll to position [1139, 0]
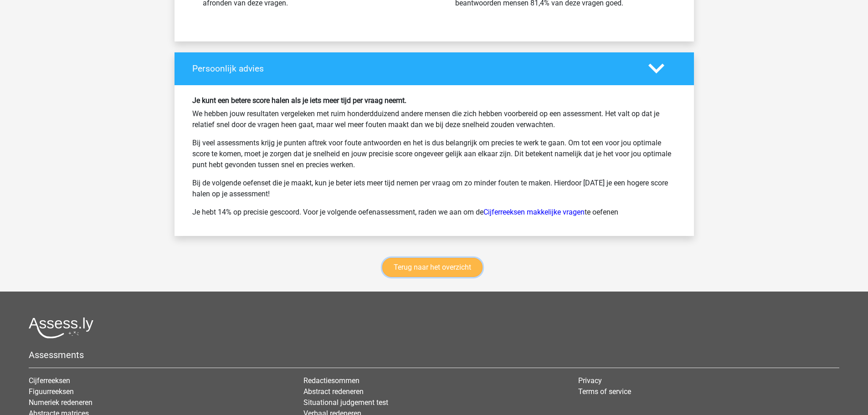
click at [447, 272] on link "Terug naar het overzicht" at bounding box center [432, 267] width 100 height 19
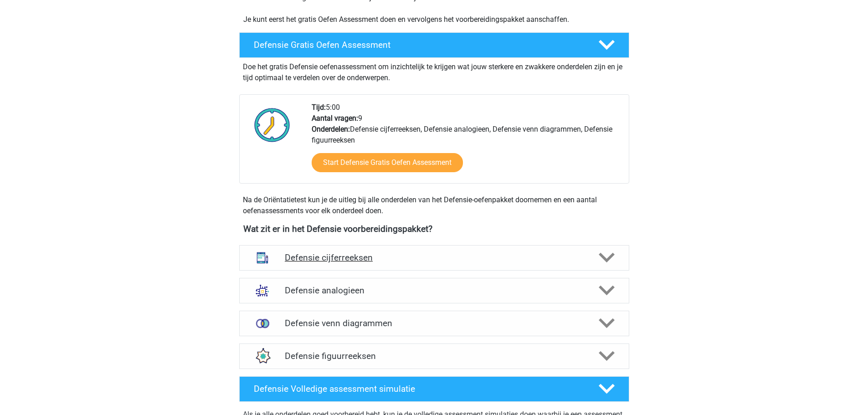
click at [393, 260] on h4 "Defensie cijferreeksen" at bounding box center [434, 257] width 299 height 10
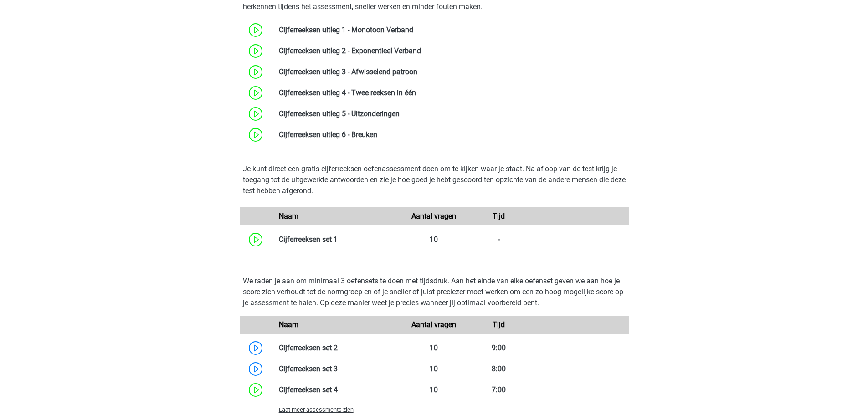
scroll to position [592, 0]
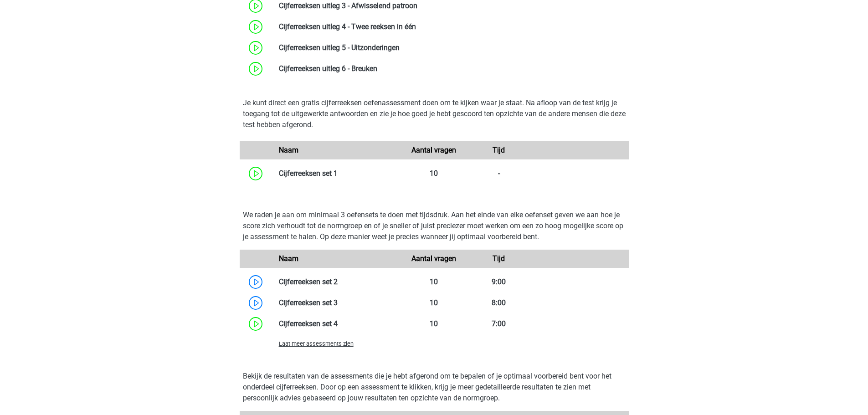
click at [337, 345] on span "Laat meer assessments zien" at bounding box center [316, 343] width 75 height 7
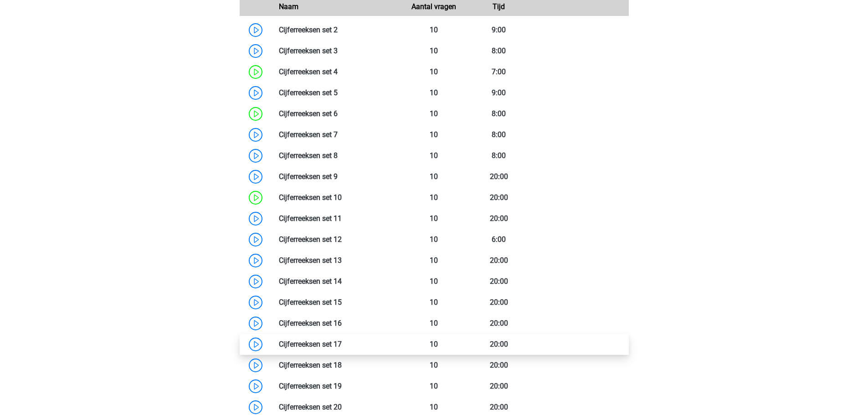
scroll to position [912, 0]
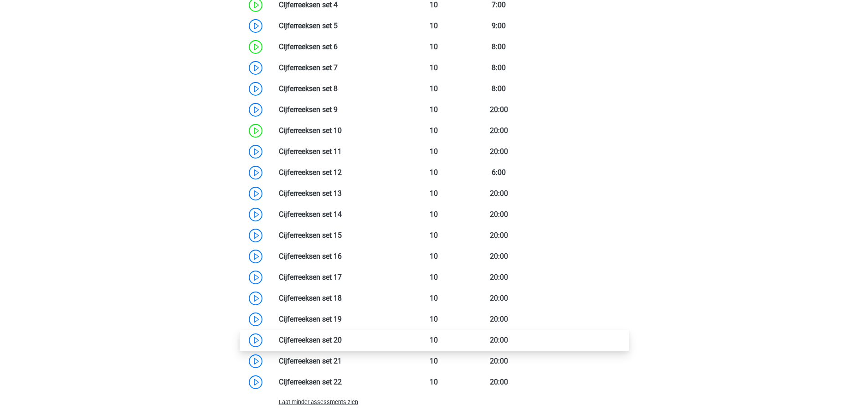
click at [342, 342] on link at bounding box center [342, 340] width 0 height 9
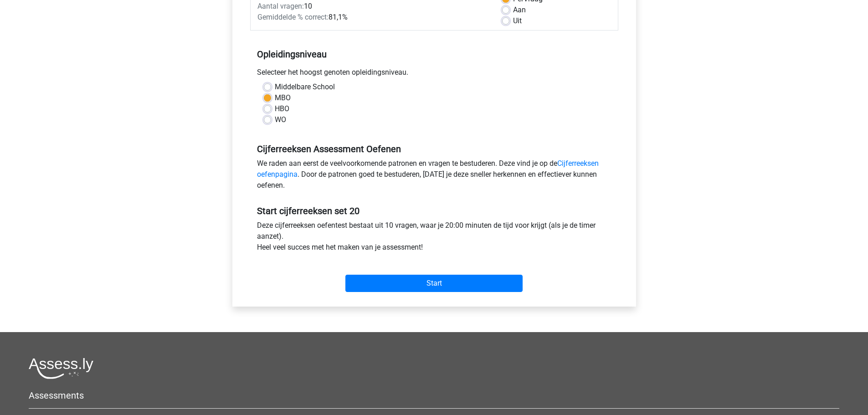
scroll to position [228, 0]
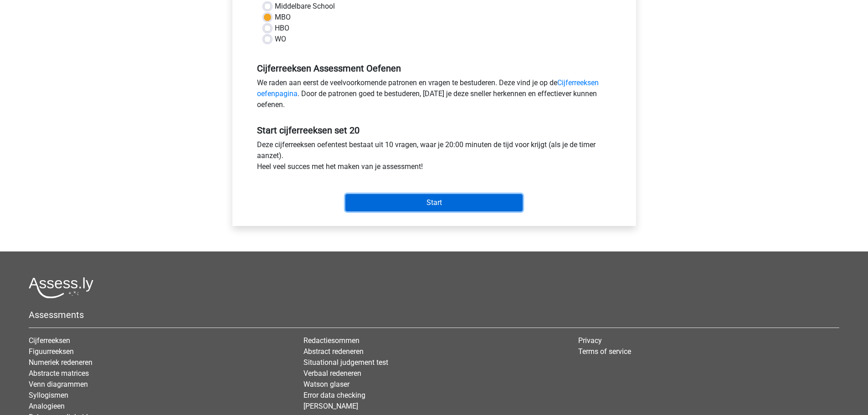
click at [415, 209] on input "Start" at bounding box center [433, 202] width 177 height 17
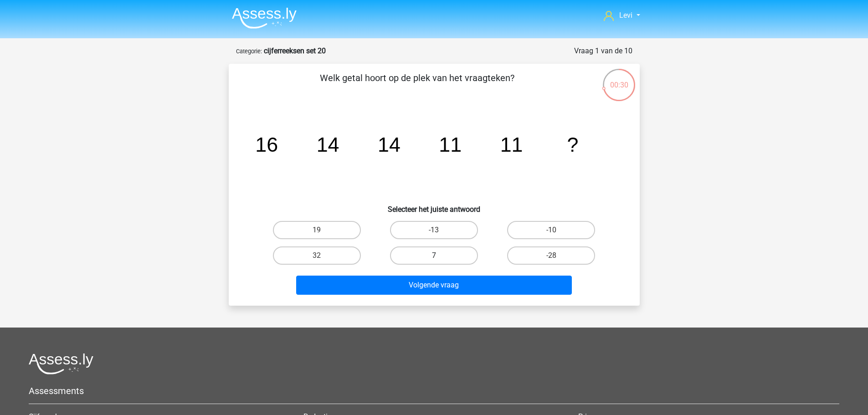
click at [444, 255] on label "7" at bounding box center [434, 256] width 88 height 18
click at [440, 256] on input "7" at bounding box center [437, 259] width 6 height 6
radio input "true"
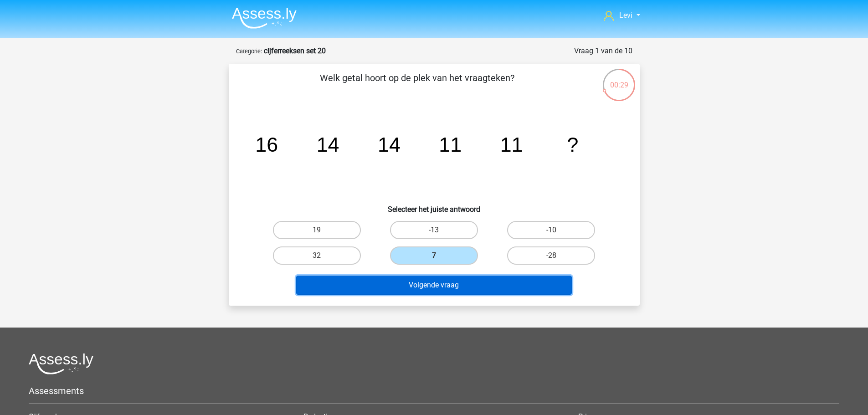
click at [483, 289] on button "Volgende vraag" at bounding box center [434, 285] width 276 height 19
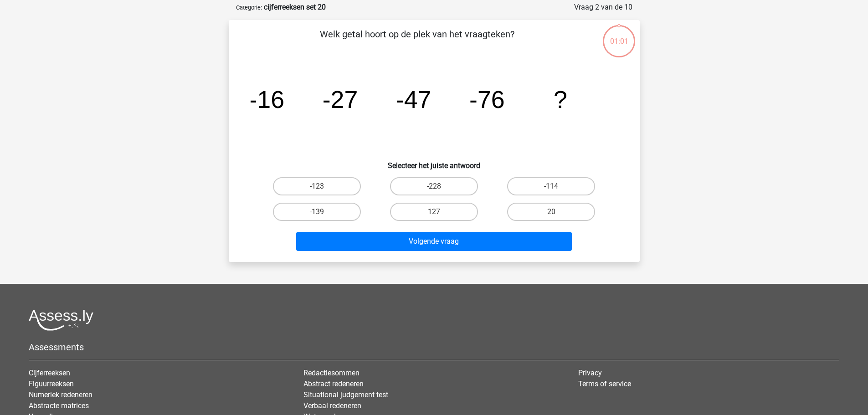
scroll to position [46, 0]
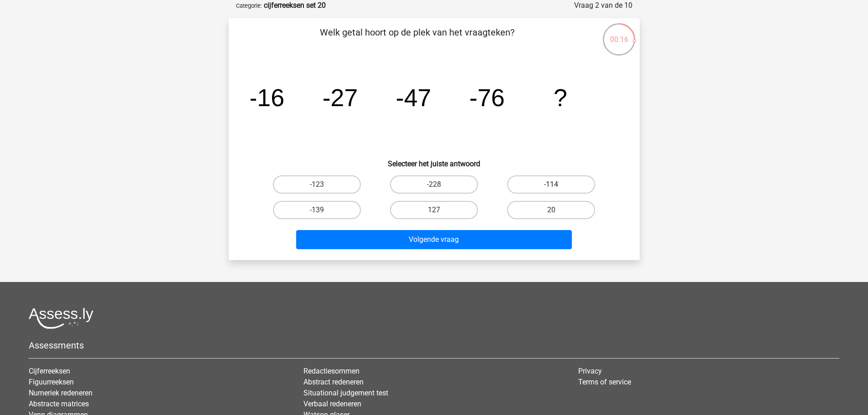
click at [550, 180] on label "-114" at bounding box center [551, 184] width 88 height 18
click at [551, 185] on input "-114" at bounding box center [554, 188] width 6 height 6
radio input "true"
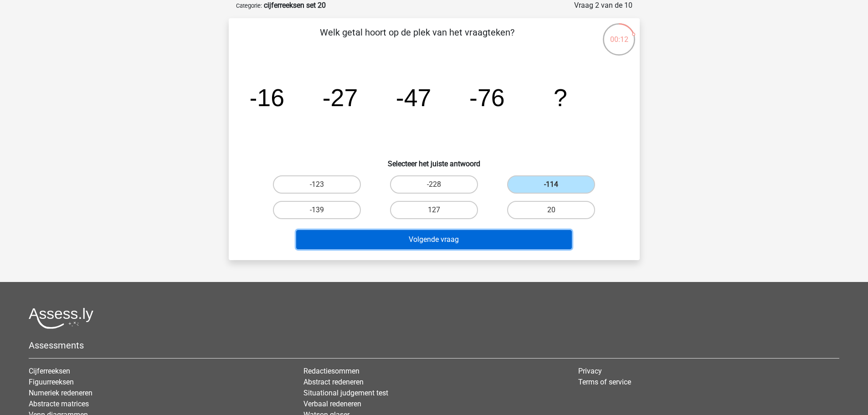
click at [534, 236] on button "Volgende vraag" at bounding box center [434, 239] width 276 height 19
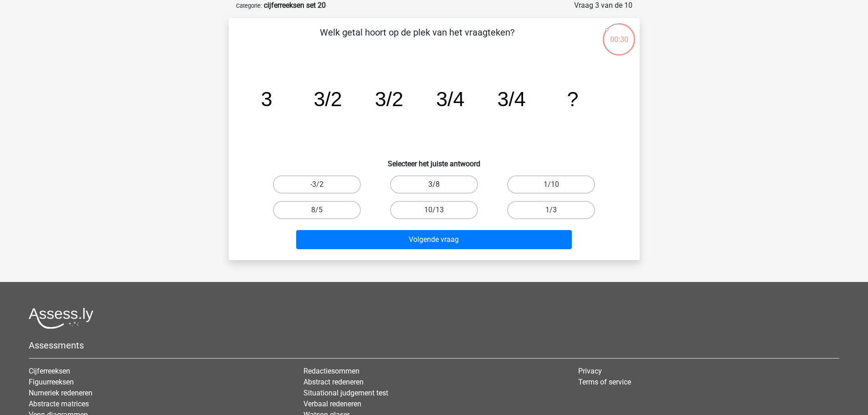
click at [457, 188] on label "3/8" at bounding box center [434, 184] width 88 height 18
click at [440, 188] on input "3/8" at bounding box center [437, 188] width 6 height 6
radio input "true"
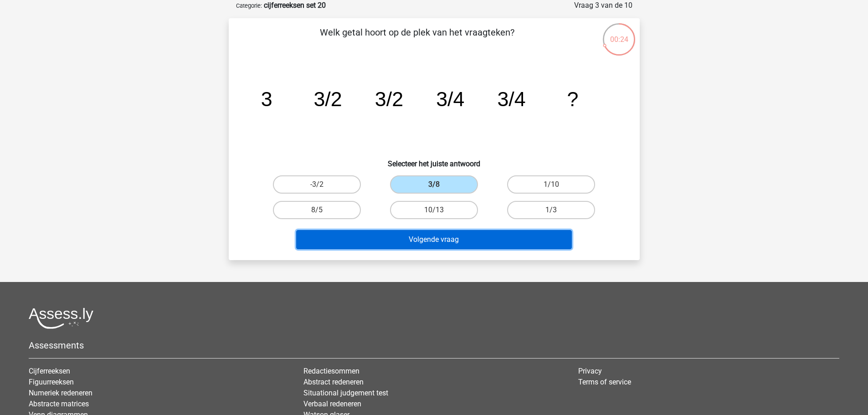
click at [474, 236] on button "Volgende vraag" at bounding box center [434, 239] width 276 height 19
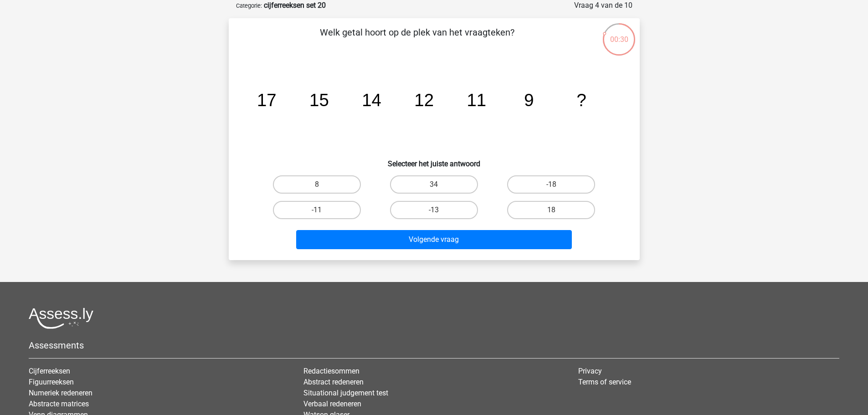
drag, startPoint x: 325, startPoint y: 185, endPoint x: 335, endPoint y: 195, distance: 14.2
click at [323, 185] on div "8" at bounding box center [317, 184] width 110 height 18
click at [333, 190] on label "8" at bounding box center [317, 184] width 88 height 18
click at [323, 190] on input "8" at bounding box center [320, 188] width 6 height 6
radio input "true"
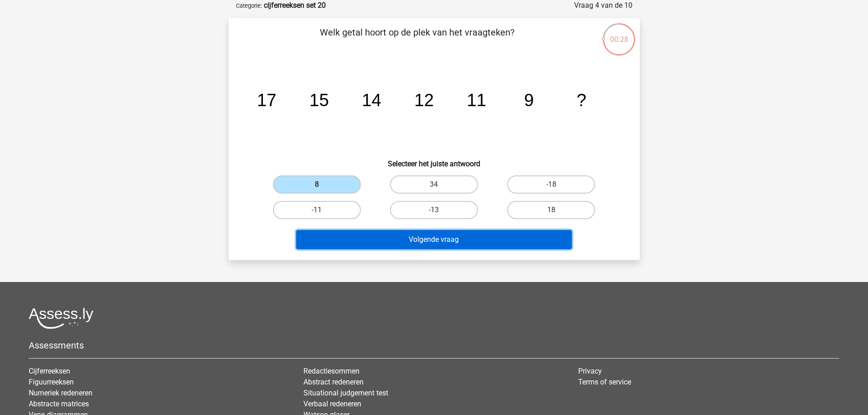
click at [479, 244] on button "Volgende vraag" at bounding box center [434, 239] width 276 height 19
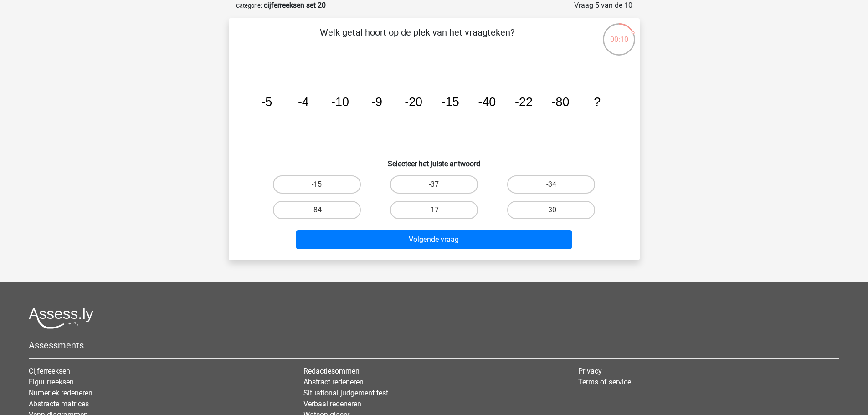
click at [556, 187] on input "-34" at bounding box center [554, 188] width 6 height 6
radio input "true"
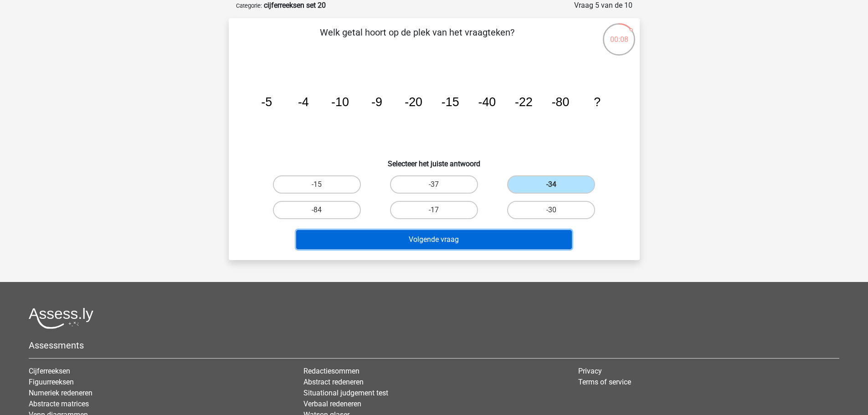
click at [546, 237] on button "Volgende vraag" at bounding box center [434, 239] width 276 height 19
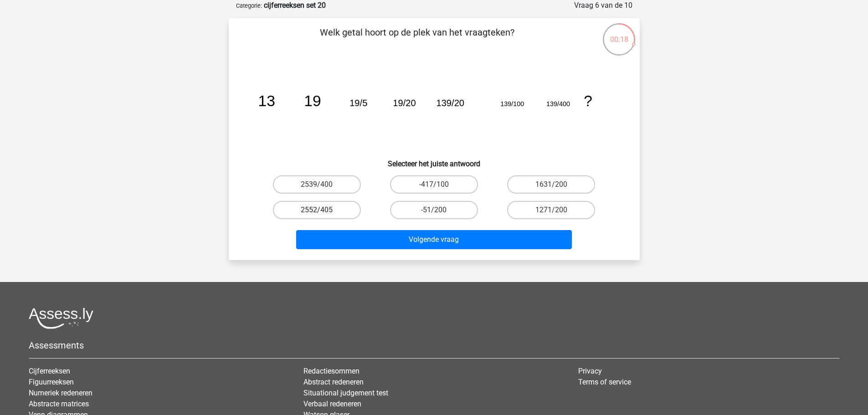
click at [331, 203] on label "2552/405" at bounding box center [317, 210] width 88 height 18
click at [323, 210] on input "2552/405" at bounding box center [320, 213] width 6 height 6
radio input "true"
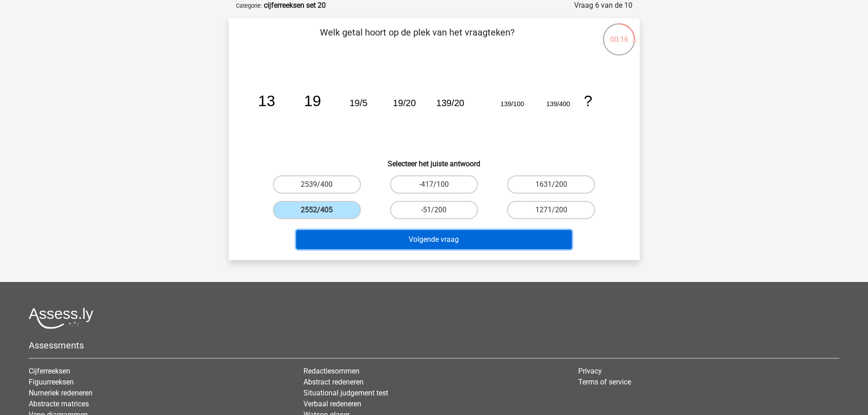
click at [415, 239] on button "Volgende vraag" at bounding box center [434, 239] width 276 height 19
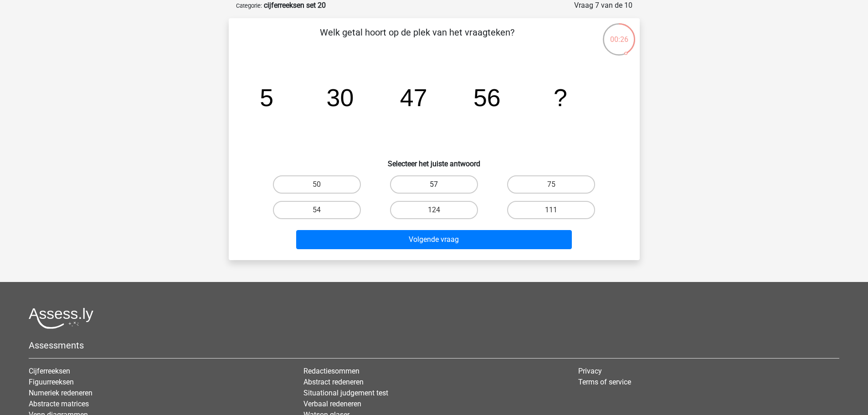
click at [454, 188] on label "57" at bounding box center [434, 184] width 88 height 18
click at [440, 188] on input "57" at bounding box center [437, 188] width 6 height 6
radio input "true"
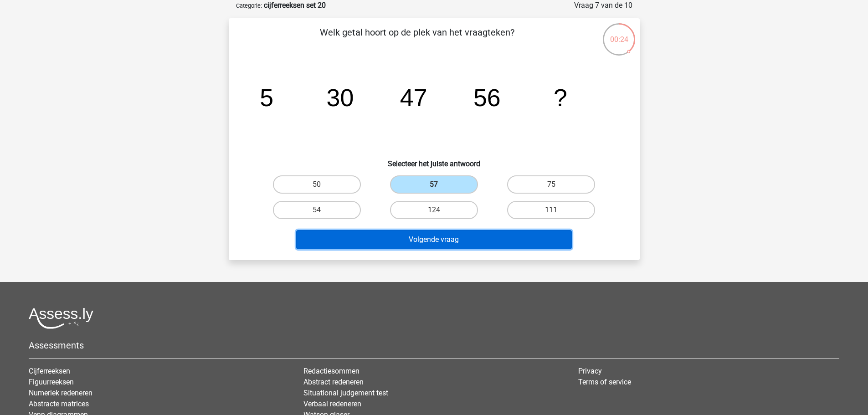
click at [463, 247] on button "Volgende vraag" at bounding box center [434, 239] width 276 height 19
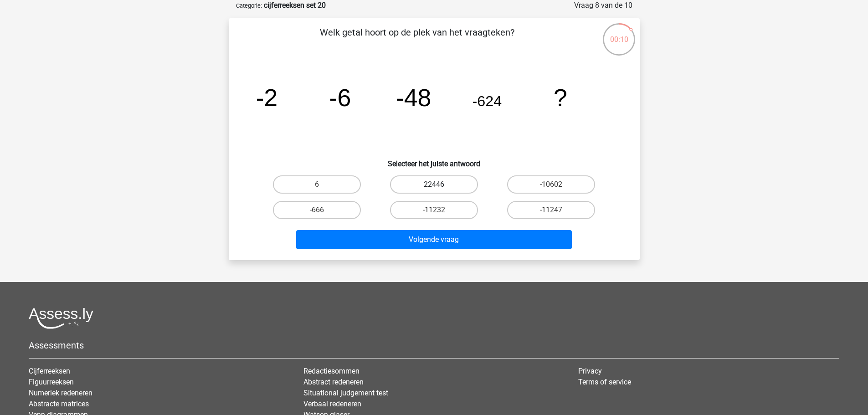
click at [465, 186] on label "22446" at bounding box center [434, 184] width 88 height 18
click at [440, 186] on input "22446" at bounding box center [437, 188] width 6 height 6
radio input "true"
click at [539, 191] on label "-10602" at bounding box center [551, 184] width 88 height 18
click at [551, 191] on input "-10602" at bounding box center [554, 188] width 6 height 6
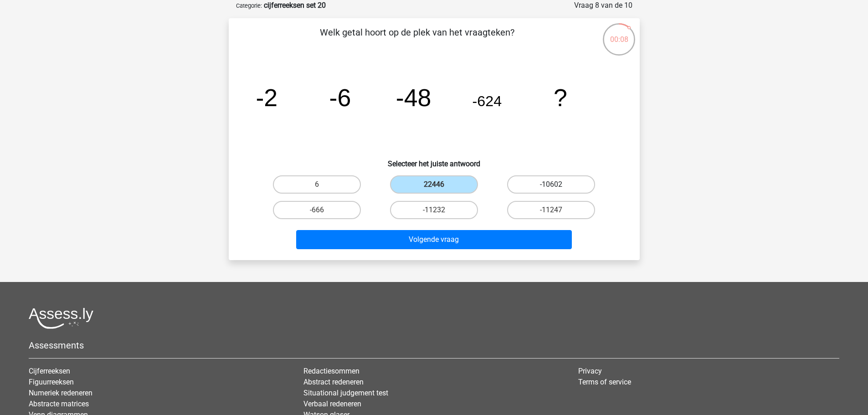
radio input "true"
click at [453, 212] on label "-11232" at bounding box center [434, 210] width 88 height 18
click at [440, 212] on input "-11232" at bounding box center [437, 213] width 6 height 6
radio input "true"
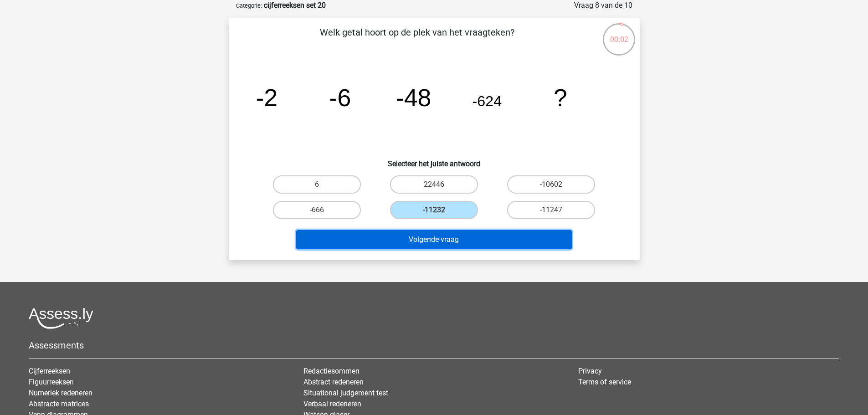
click at [488, 240] on button "Volgende vraag" at bounding box center [434, 239] width 276 height 19
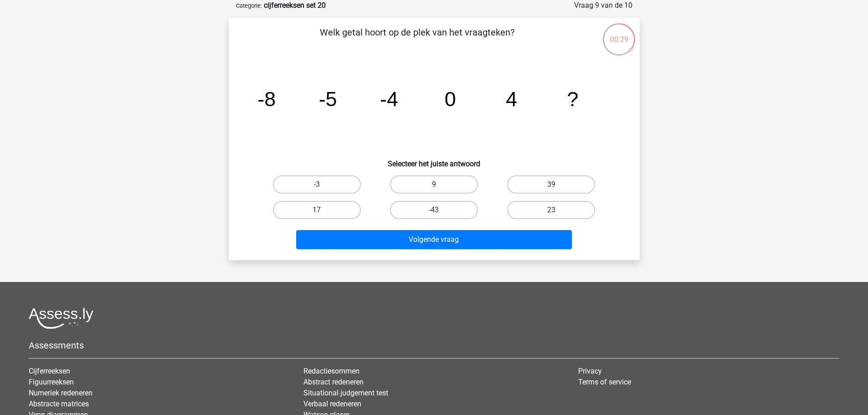
click at [469, 186] on label "9" at bounding box center [434, 184] width 88 height 18
click at [440, 186] on input "9" at bounding box center [437, 188] width 6 height 6
radio input "true"
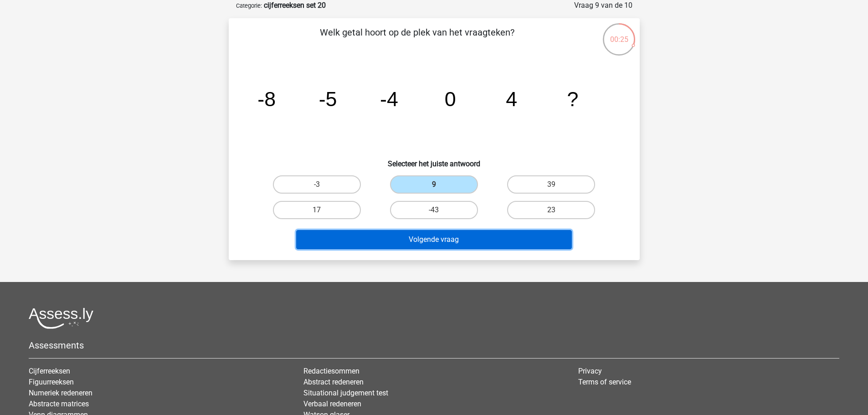
click at [508, 247] on button "Volgende vraag" at bounding box center [434, 239] width 276 height 19
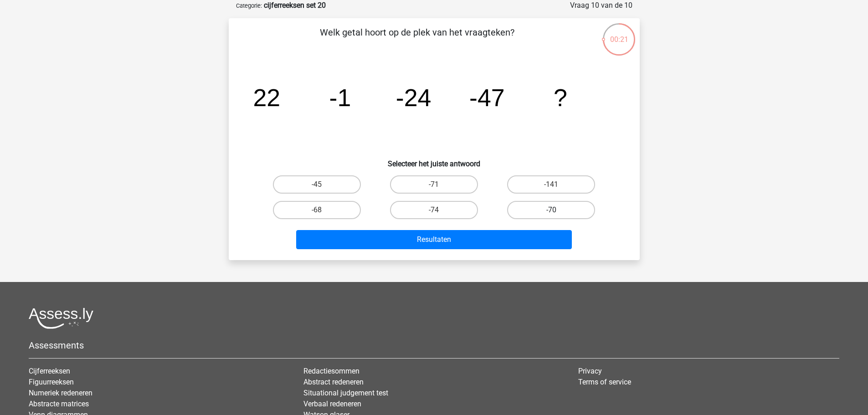
click at [547, 210] on label "-70" at bounding box center [551, 210] width 88 height 18
click at [551, 210] on input "-70" at bounding box center [554, 213] width 6 height 6
radio input "true"
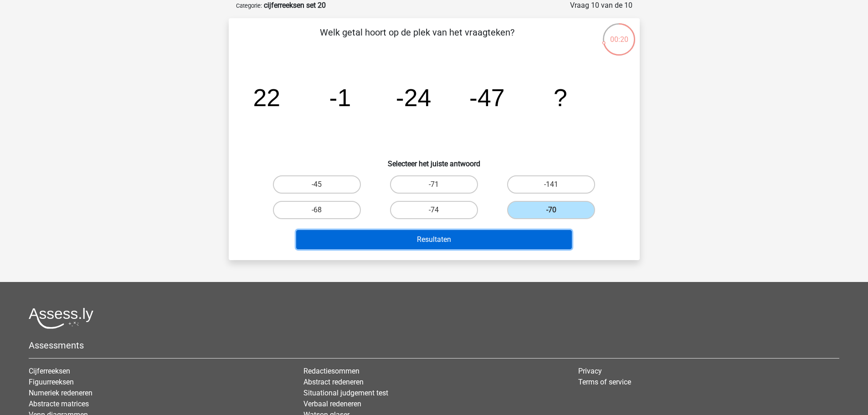
click at [545, 242] on button "Resultaten" at bounding box center [434, 239] width 276 height 19
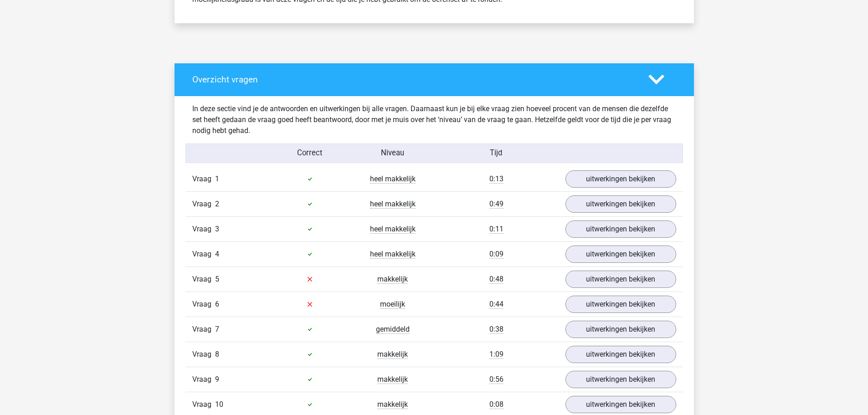
scroll to position [501, 0]
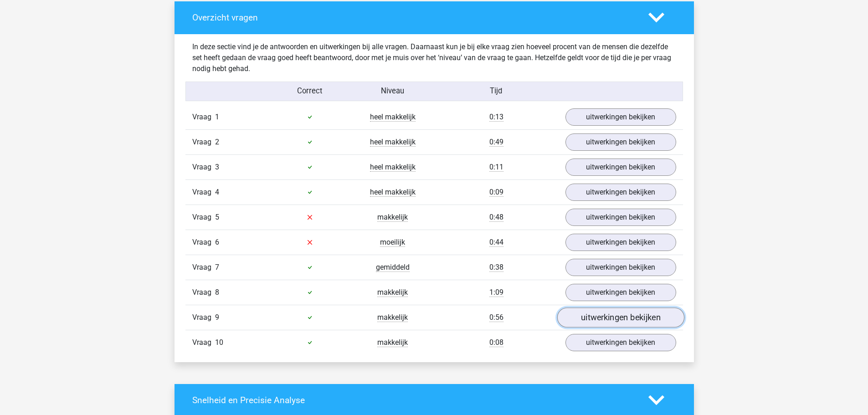
click at [592, 314] on link "uitwerkingen bekijken" at bounding box center [620, 318] width 127 height 20
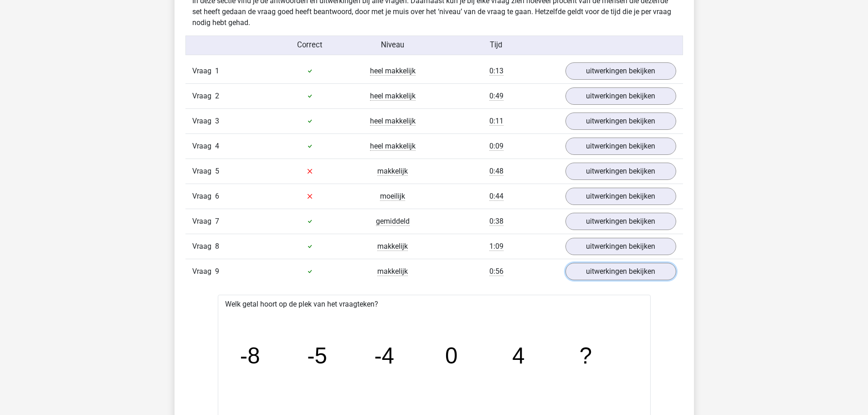
scroll to position [547, 0]
click at [581, 199] on link "uitwerkingen bekijken" at bounding box center [620, 197] width 127 height 20
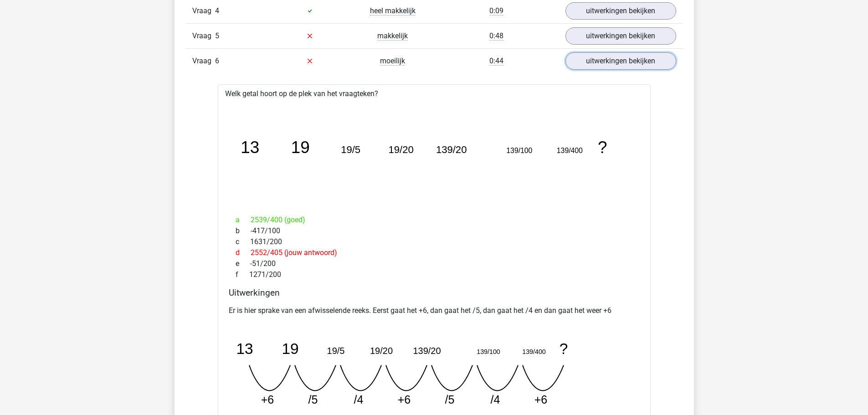
scroll to position [638, 0]
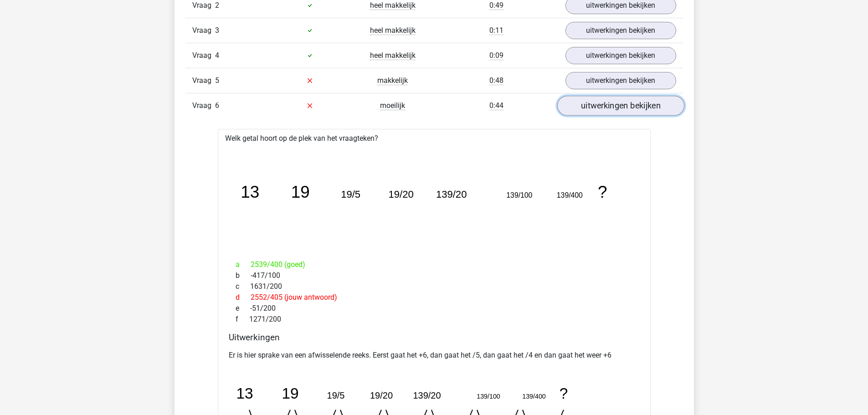
click at [611, 106] on link "uitwerkingen bekijken" at bounding box center [620, 106] width 127 height 20
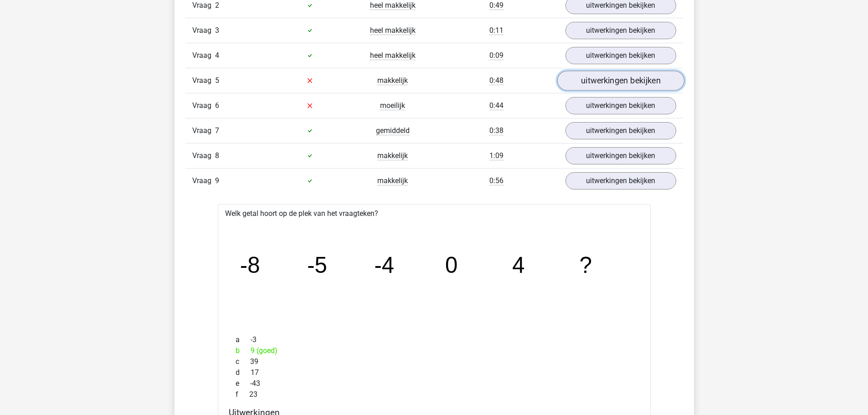
click at [599, 78] on link "uitwerkingen bekijken" at bounding box center [620, 81] width 127 height 20
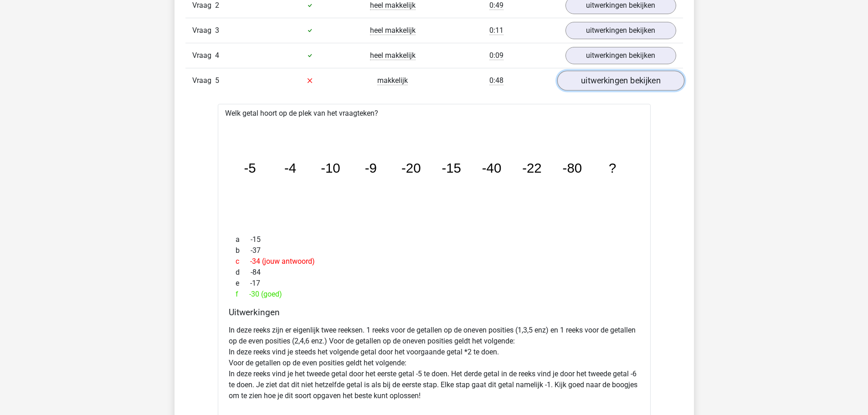
click at [579, 76] on link "uitwerkingen bekijken" at bounding box center [620, 81] width 127 height 20
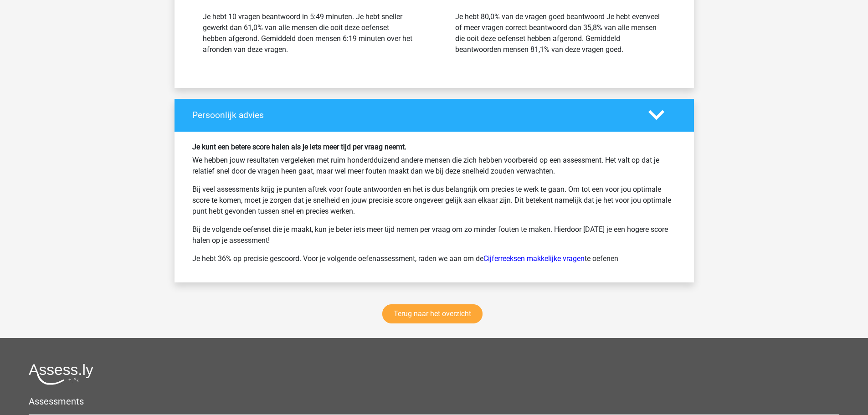
scroll to position [1595, 0]
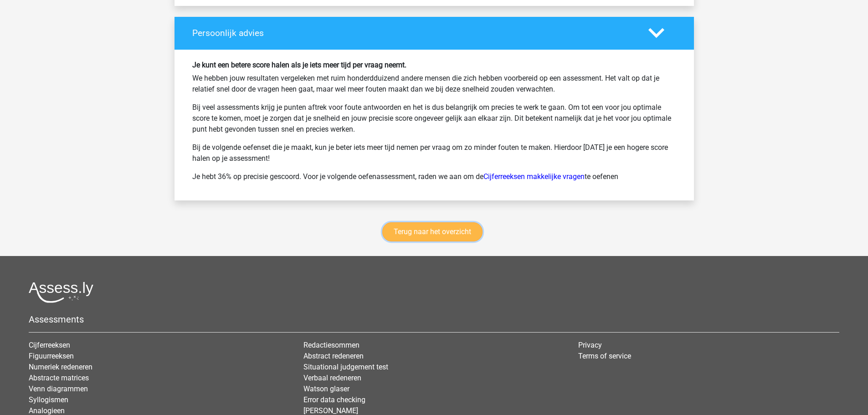
click at [433, 233] on link "Terug naar het overzicht" at bounding box center [432, 231] width 100 height 19
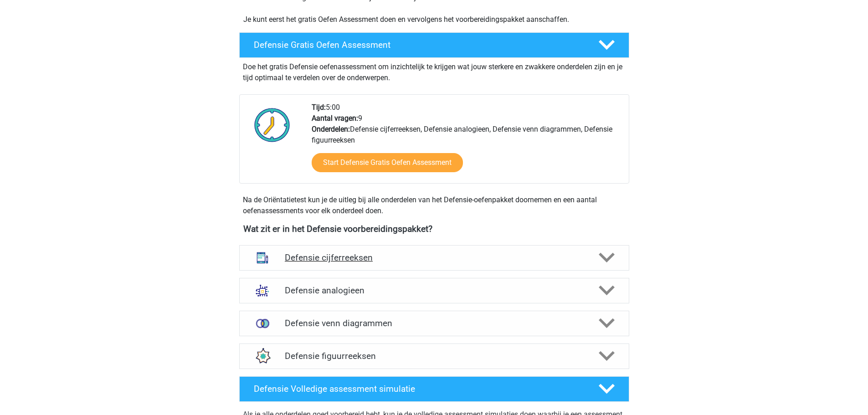
click at [368, 258] on h4 "Defensie cijferreeksen" at bounding box center [434, 257] width 299 height 10
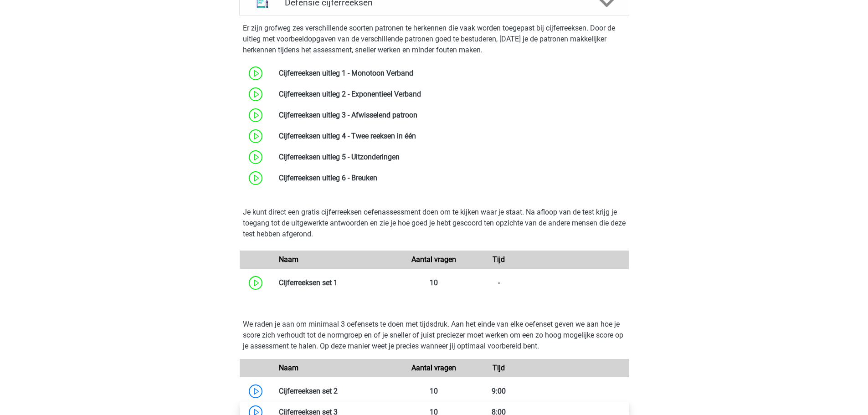
scroll to position [638, 0]
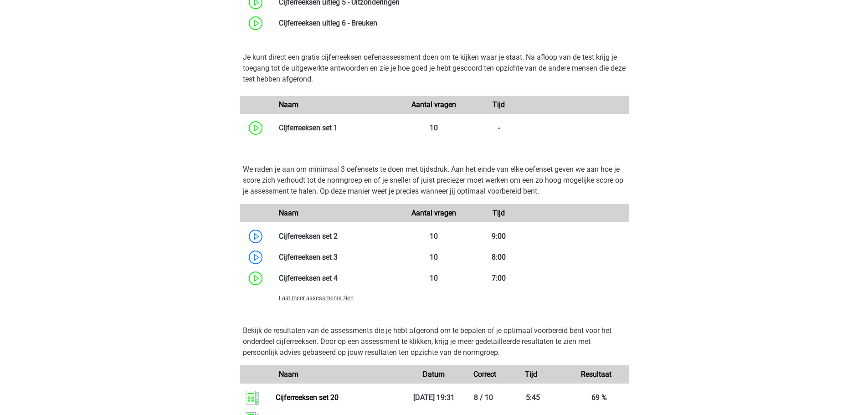
click at [335, 299] on span "Laat meer assessments zien" at bounding box center [316, 298] width 75 height 7
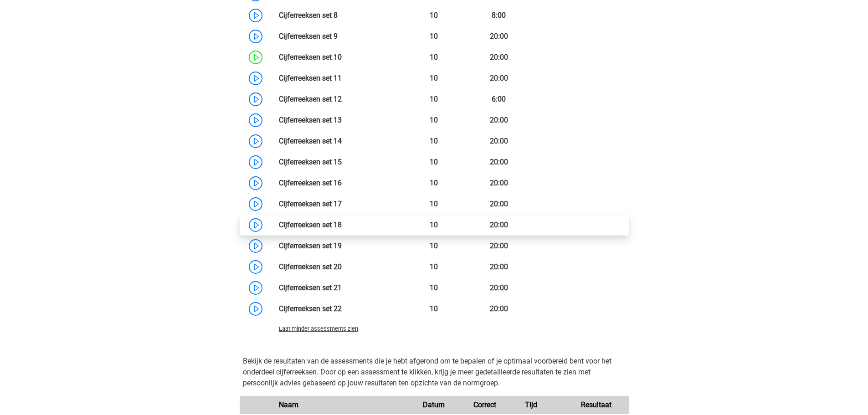
scroll to position [1048, 0]
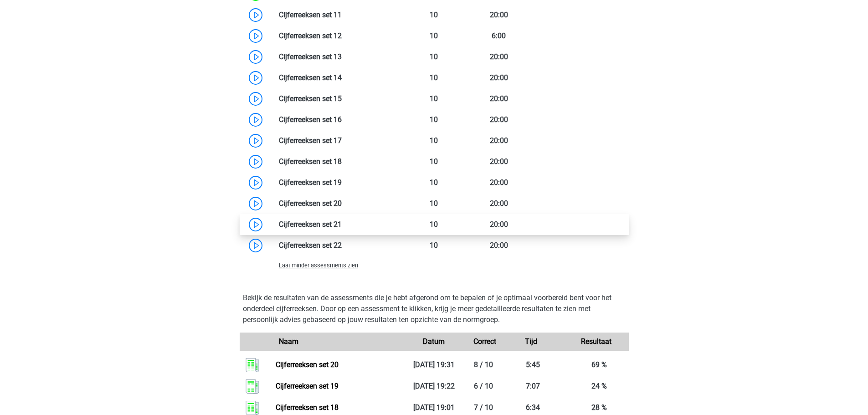
click at [342, 229] on link at bounding box center [342, 224] width 0 height 9
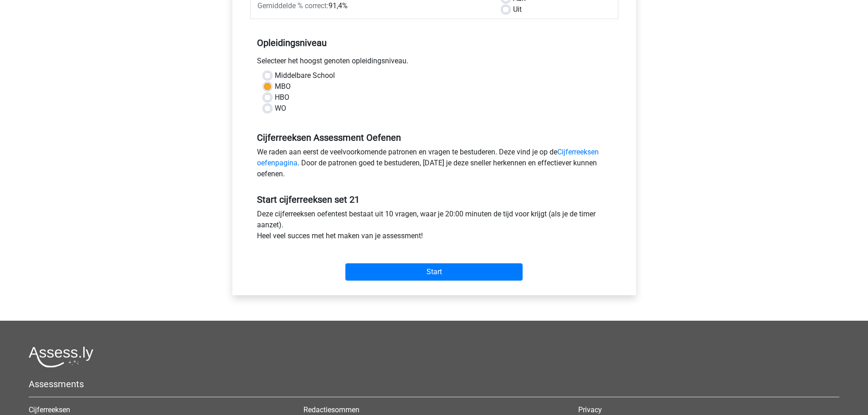
scroll to position [228, 0]
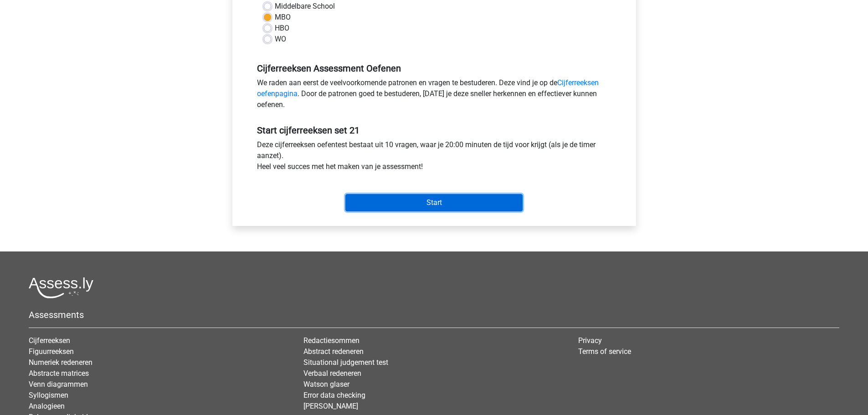
click at [420, 201] on input "Start" at bounding box center [433, 202] width 177 height 17
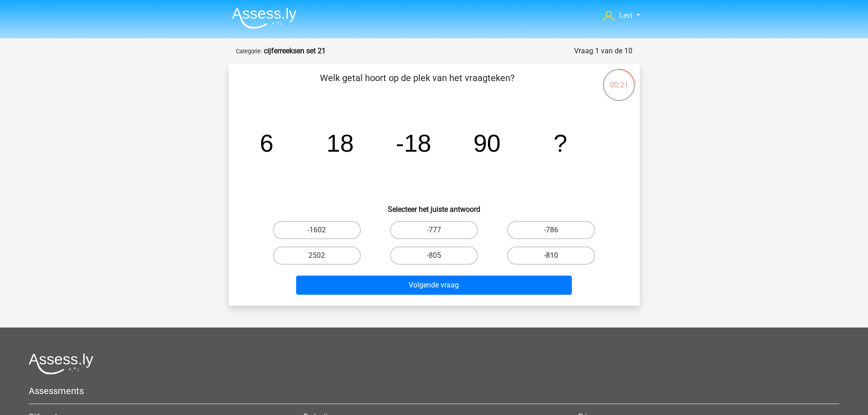
click at [540, 257] on label "-810" at bounding box center [551, 256] width 88 height 18
click at [551, 257] on input "-810" at bounding box center [554, 259] width 6 height 6
radio input "true"
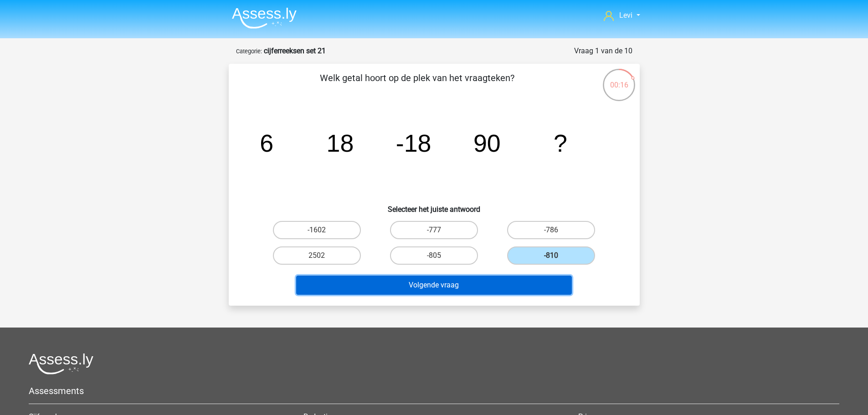
click at [517, 290] on button "Volgende vraag" at bounding box center [434, 285] width 276 height 19
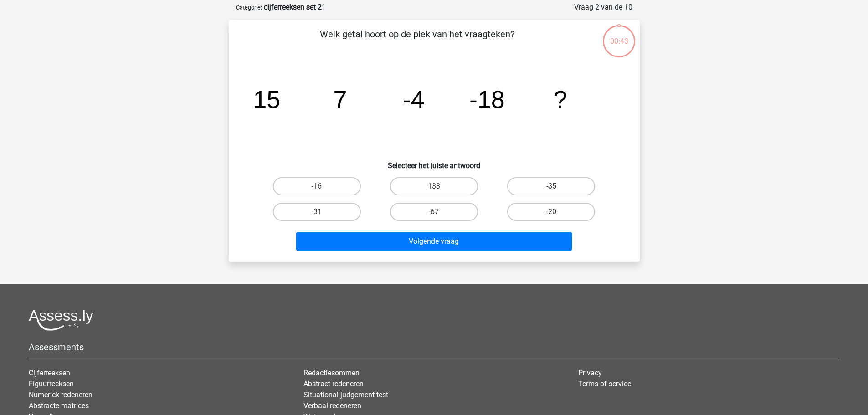
scroll to position [46, 0]
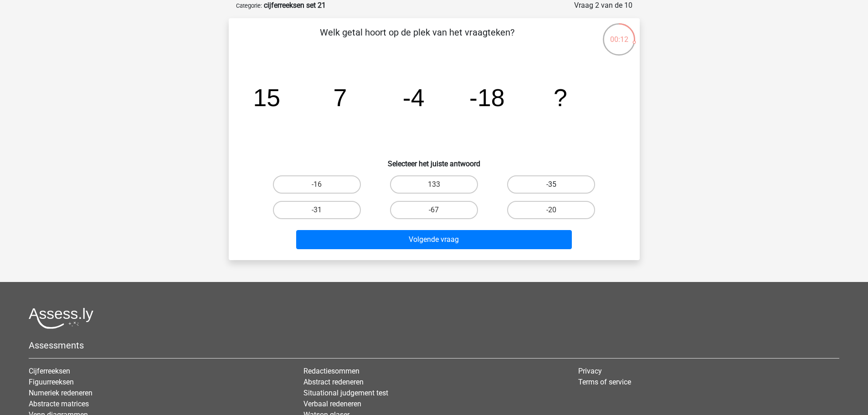
click at [543, 185] on label "-35" at bounding box center [551, 184] width 88 height 18
click at [551, 185] on input "-35" at bounding box center [554, 188] width 6 height 6
radio input "true"
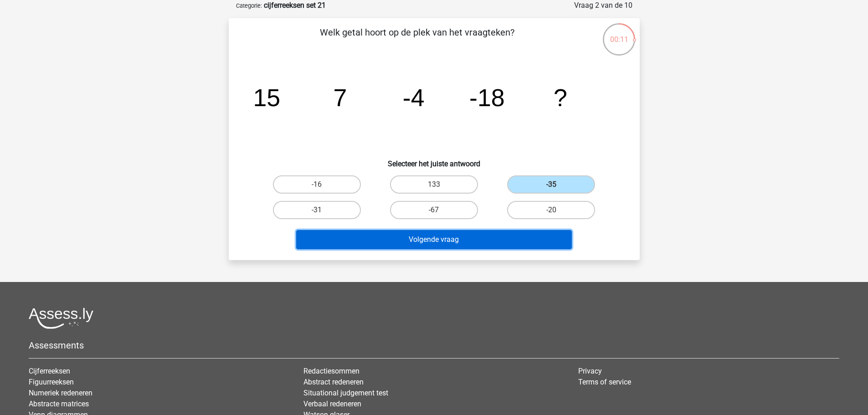
click at [543, 239] on button "Volgende vraag" at bounding box center [434, 239] width 276 height 19
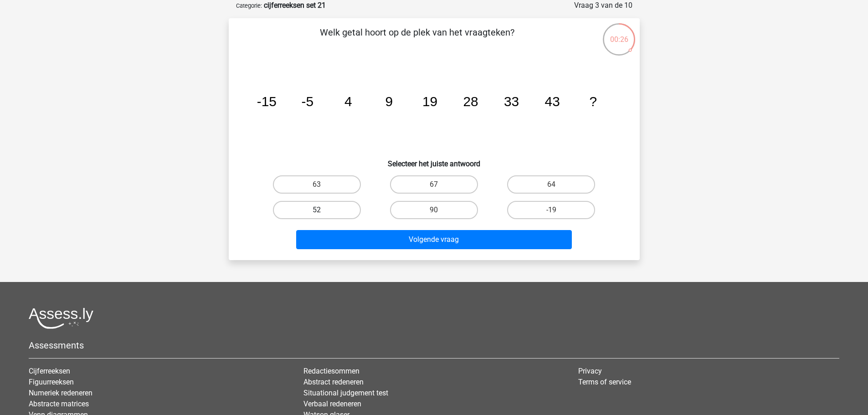
click at [348, 210] on label "52" at bounding box center [317, 210] width 88 height 18
click at [323, 210] on input "52" at bounding box center [320, 213] width 6 height 6
radio input "true"
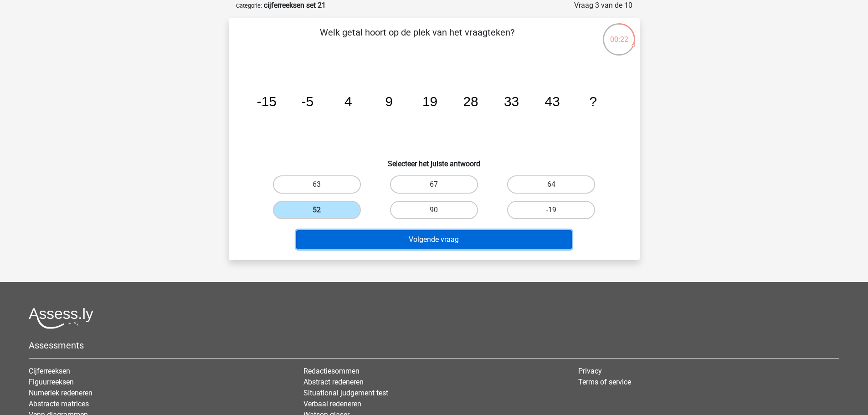
click at [482, 243] on button "Volgende vraag" at bounding box center [434, 239] width 276 height 19
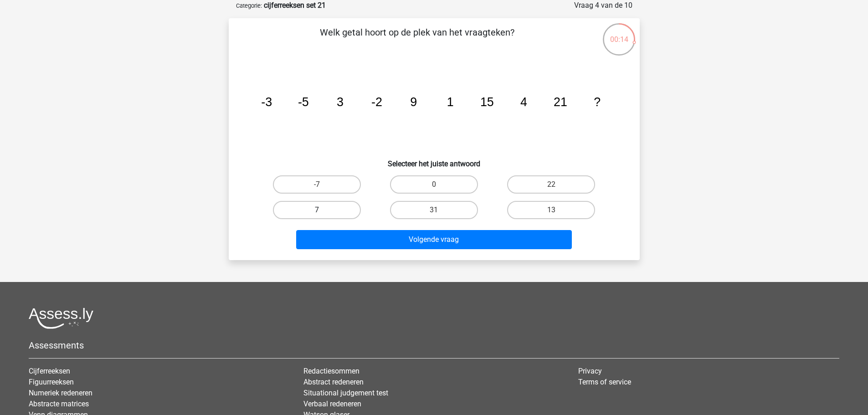
click at [333, 206] on label "7" at bounding box center [317, 210] width 88 height 18
click at [323, 210] on input "7" at bounding box center [320, 213] width 6 height 6
radio input "true"
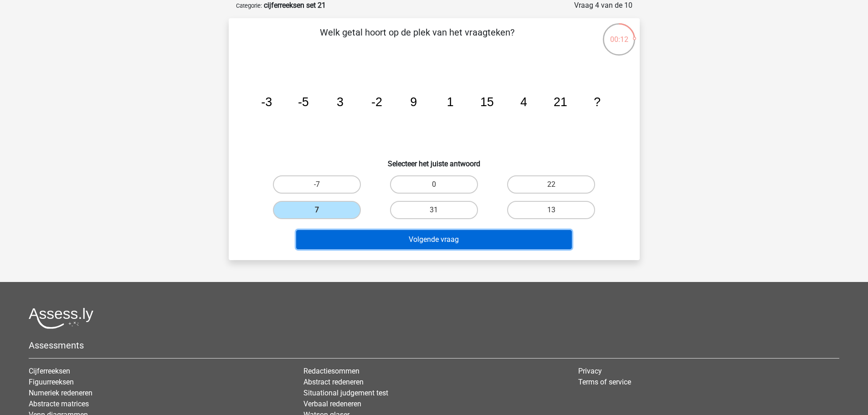
click at [417, 242] on button "Volgende vraag" at bounding box center [434, 239] width 276 height 19
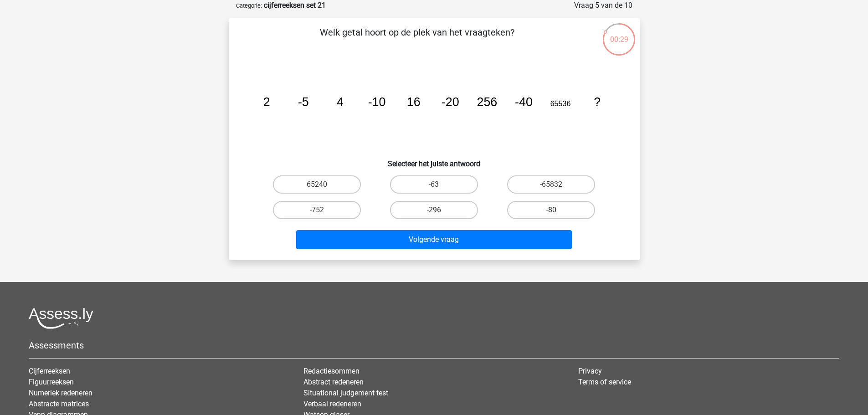
click at [557, 207] on label "-80" at bounding box center [551, 210] width 88 height 18
click at [557, 210] on input "-80" at bounding box center [554, 213] width 6 height 6
radio input "true"
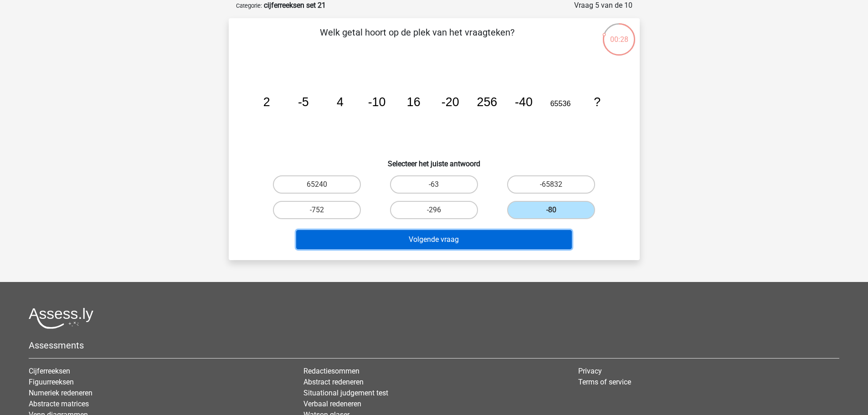
click at [546, 244] on button "Volgende vraag" at bounding box center [434, 239] width 276 height 19
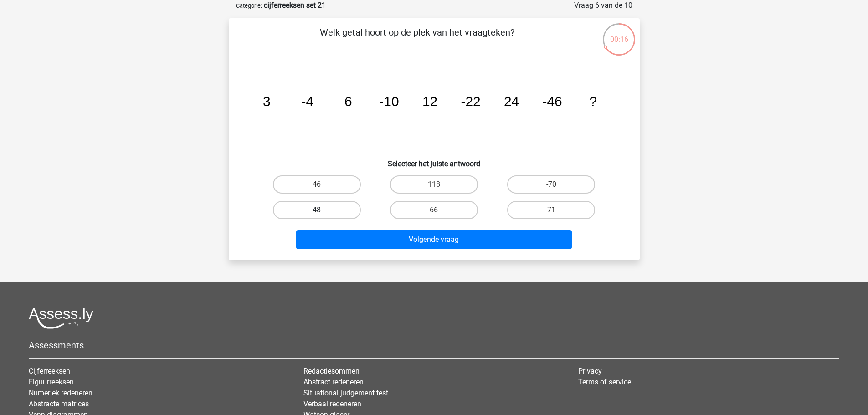
click at [335, 213] on label "48" at bounding box center [317, 210] width 88 height 18
click at [323, 213] on input "48" at bounding box center [320, 213] width 6 height 6
radio input "true"
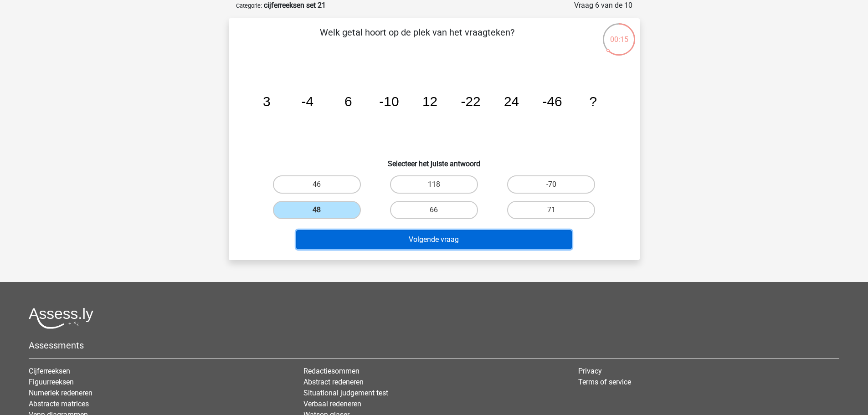
click at [427, 238] on button "Volgende vraag" at bounding box center [434, 239] width 276 height 19
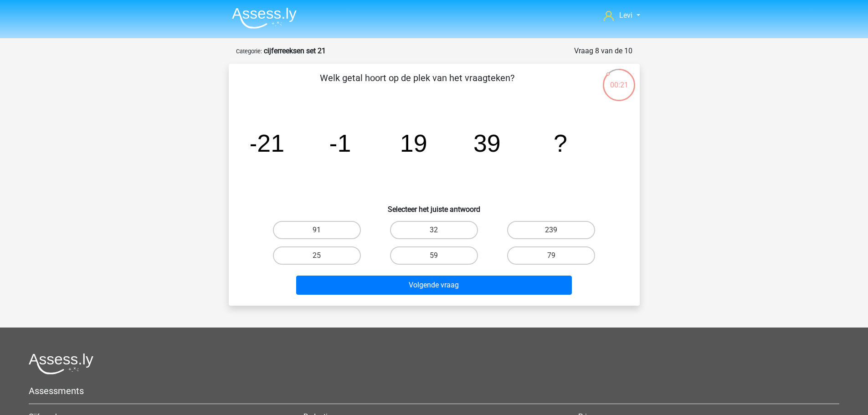
click at [556, 229] on label "239" at bounding box center [551, 230] width 88 height 18
click at [556, 230] on input "239" at bounding box center [554, 233] width 6 height 6
radio input "true"
click at [550, 258] on label "79" at bounding box center [551, 256] width 88 height 18
click at [551, 258] on input "79" at bounding box center [554, 259] width 6 height 6
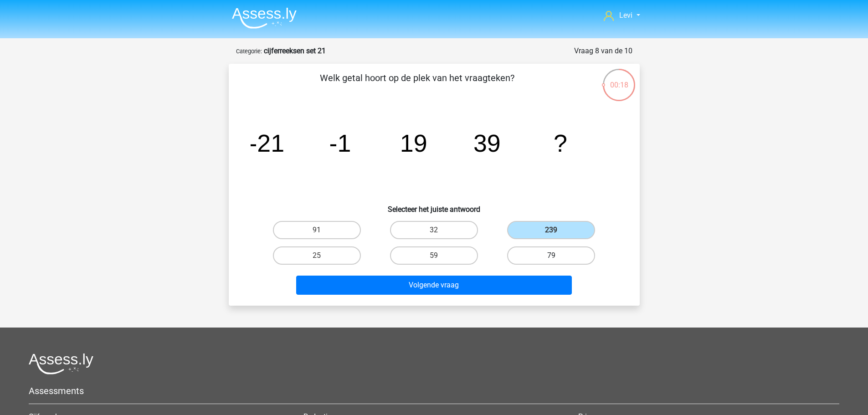
radio input "true"
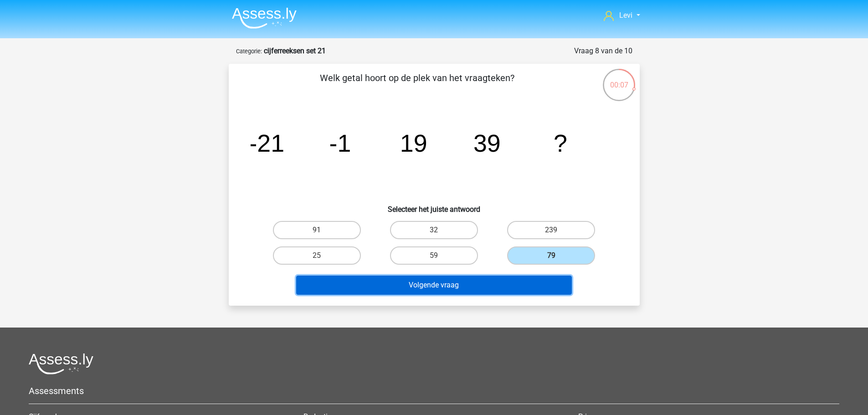
click at [512, 285] on button "Volgende vraag" at bounding box center [434, 285] width 276 height 19
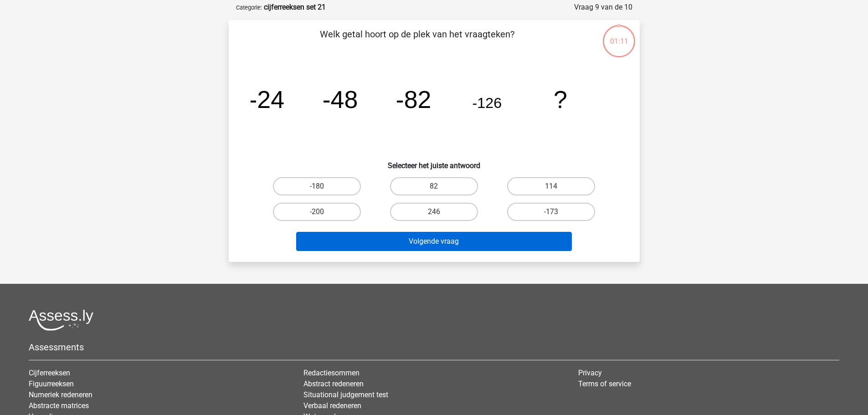
scroll to position [46, 0]
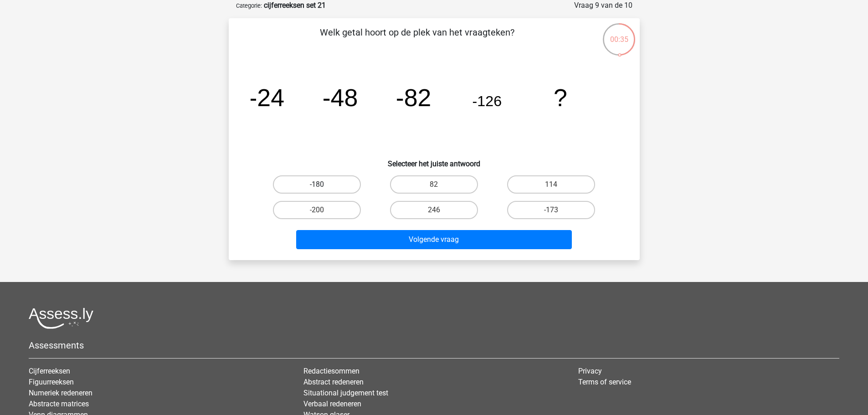
click at [338, 188] on label "-180" at bounding box center [317, 184] width 88 height 18
click at [323, 188] on input "-180" at bounding box center [320, 188] width 6 height 6
radio input "true"
click at [568, 216] on label "-173" at bounding box center [551, 210] width 88 height 18
click at [557, 216] on input "-173" at bounding box center [554, 213] width 6 height 6
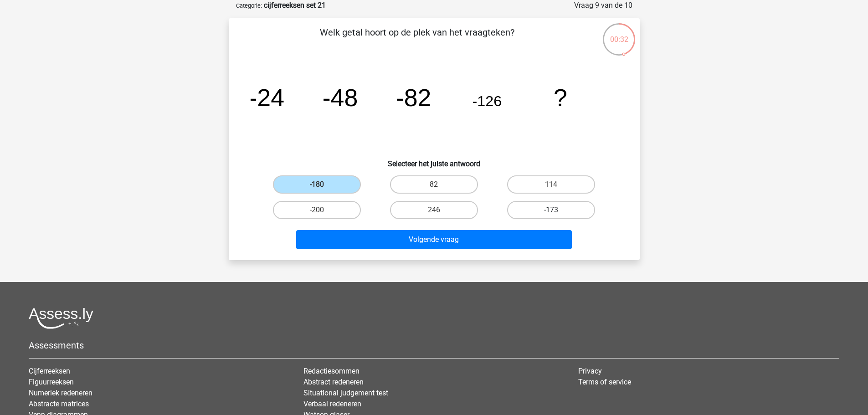
radio input "true"
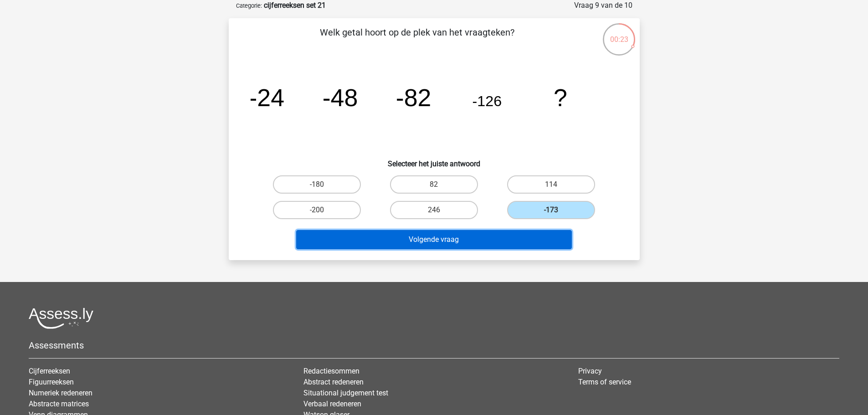
click at [489, 238] on button "Volgende vraag" at bounding box center [434, 239] width 276 height 19
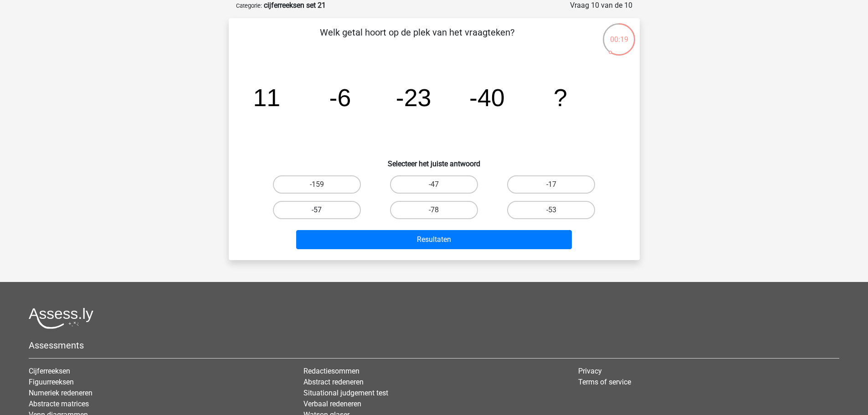
drag, startPoint x: 345, startPoint y: 211, endPoint x: 360, endPoint y: 217, distance: 16.2
click at [345, 211] on label "-57" at bounding box center [317, 210] width 88 height 18
click at [323, 211] on input "-57" at bounding box center [320, 213] width 6 height 6
radio input "true"
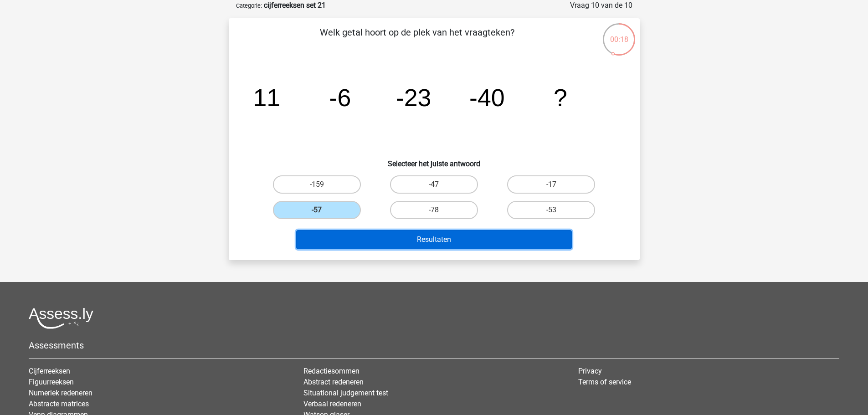
click at [448, 240] on button "Resultaten" at bounding box center [434, 239] width 276 height 19
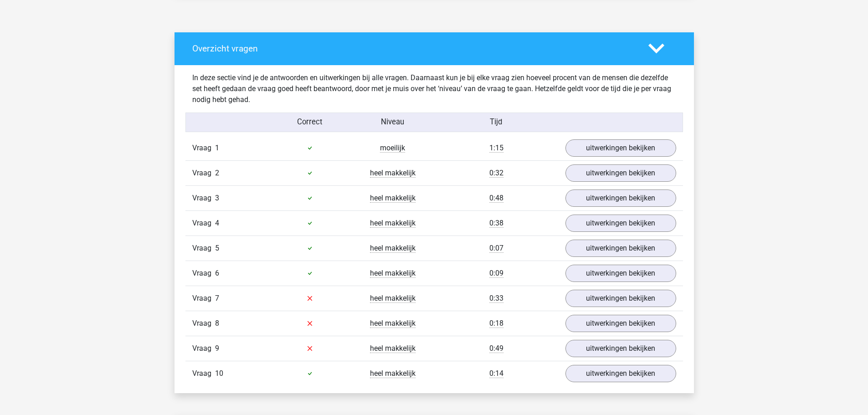
scroll to position [547, 0]
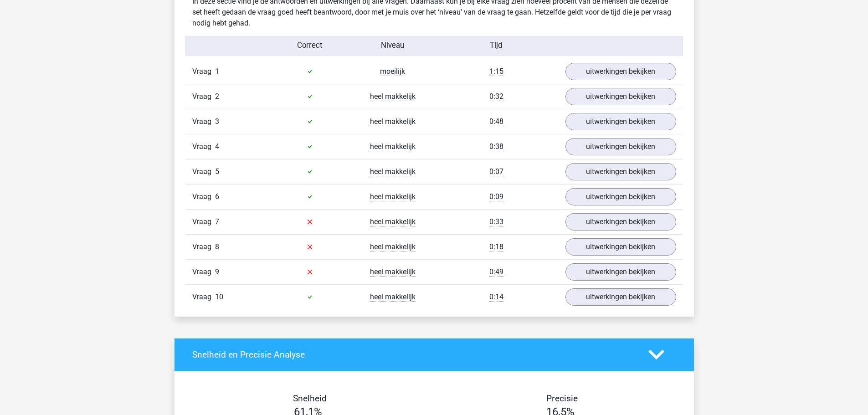
click at [579, 234] on div "Vraag 8 heel makkelijk 0:18 uitwerkingen bekijken" at bounding box center [434, 246] width 498 height 25
click at [587, 223] on link "uitwerkingen bekijken" at bounding box center [620, 222] width 127 height 20
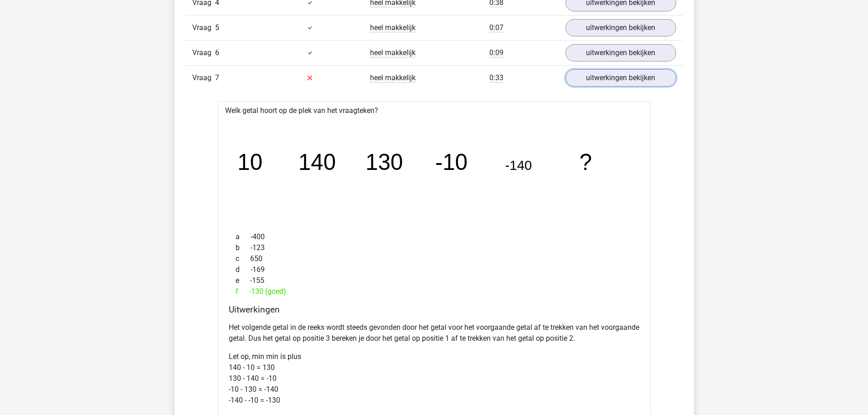
scroll to position [638, 0]
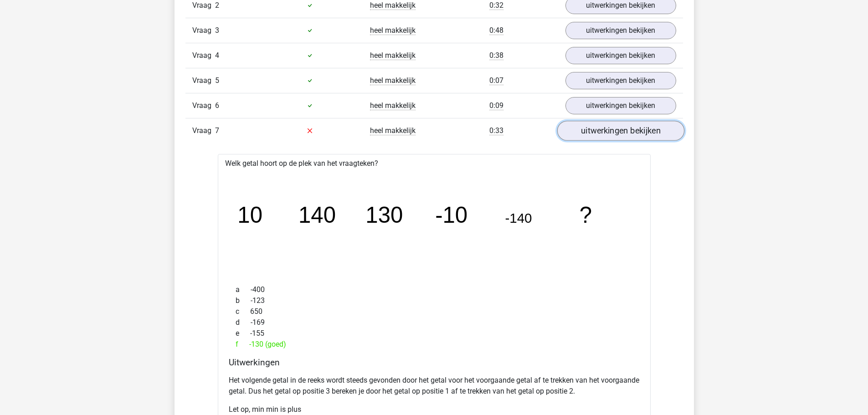
click at [616, 131] on link "uitwerkingen bekijken" at bounding box center [620, 131] width 127 height 20
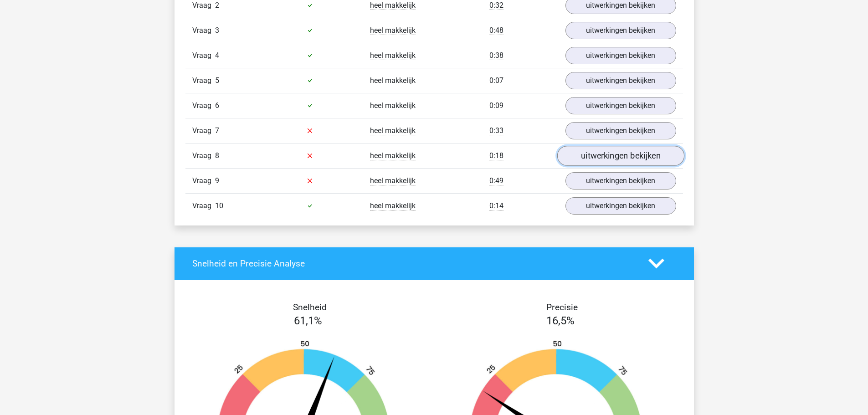
click at [608, 159] on link "uitwerkingen bekijken" at bounding box center [620, 156] width 127 height 20
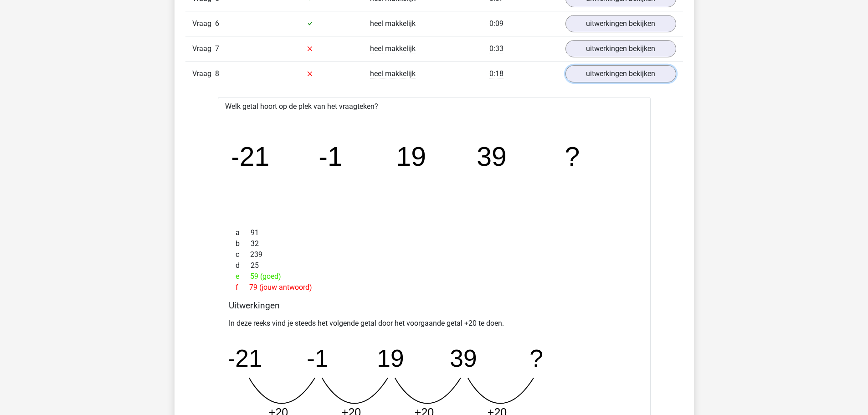
scroll to position [684, 0]
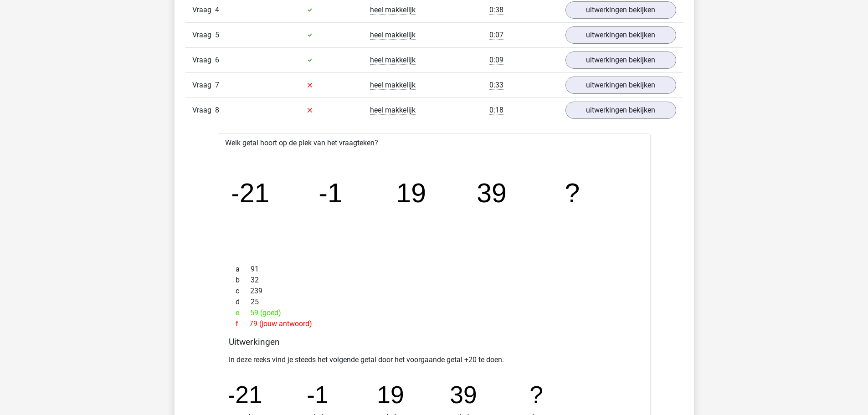
click at [618, 121] on div "Vraag 1 moeilijk 1:15 uitwerkingen bekijken Welk getal hoort op de plek van het…" at bounding box center [434, 247] width 484 height 649
click at [616, 115] on link "uitwerkingen bekijken" at bounding box center [620, 110] width 127 height 20
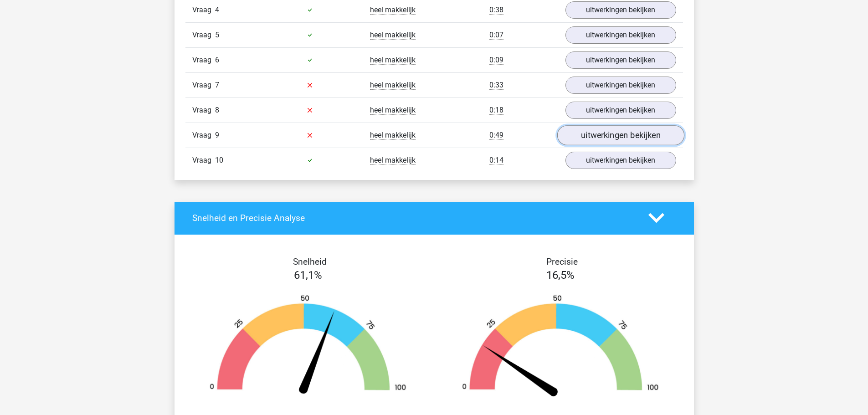
click at [600, 136] on link "uitwerkingen bekijken" at bounding box center [620, 135] width 127 height 20
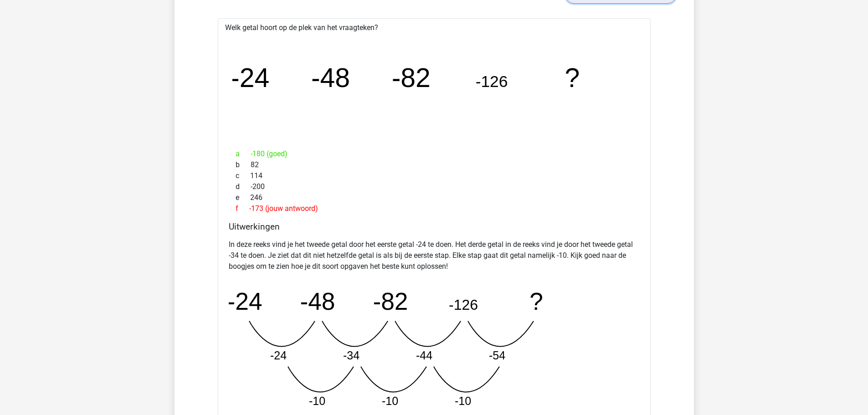
scroll to position [912, 0]
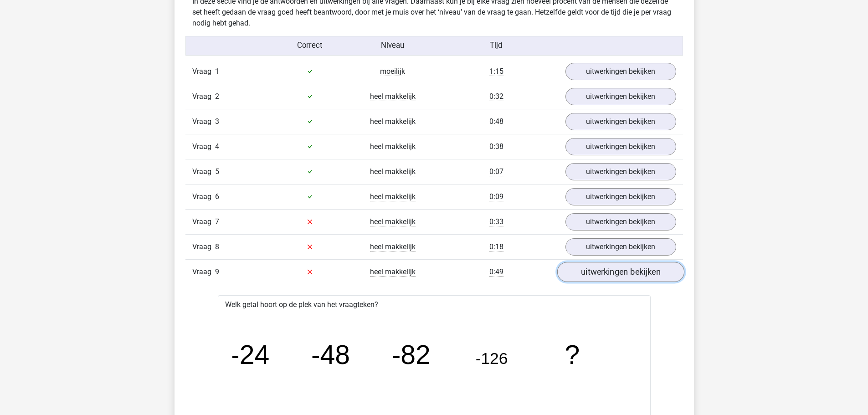
click at [607, 266] on link "uitwerkingen bekijken" at bounding box center [620, 272] width 127 height 20
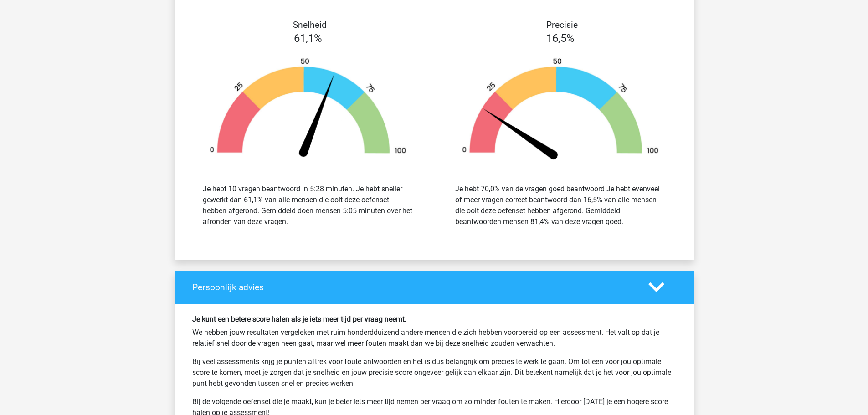
scroll to position [1094, 0]
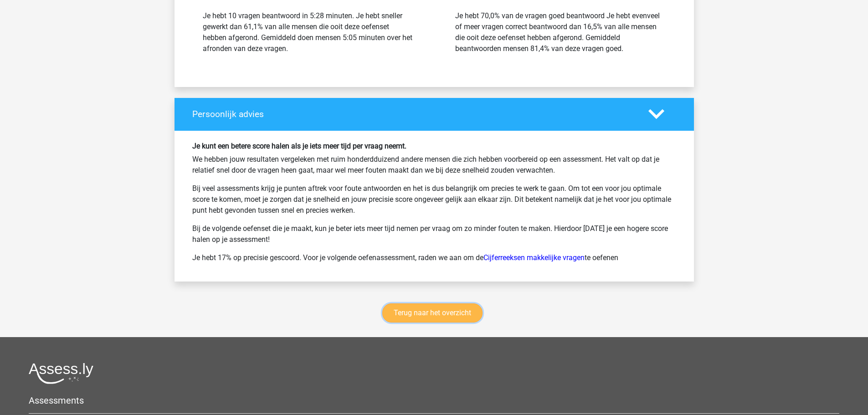
click at [443, 317] on link "Terug naar het overzicht" at bounding box center [432, 313] width 100 height 19
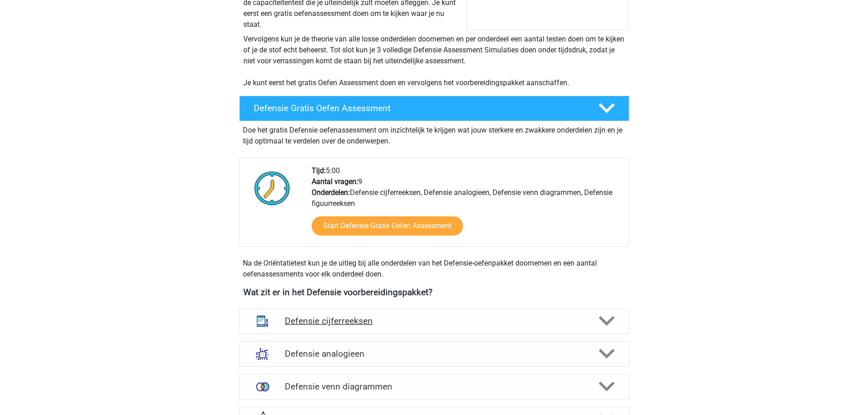
scroll to position [228, 0]
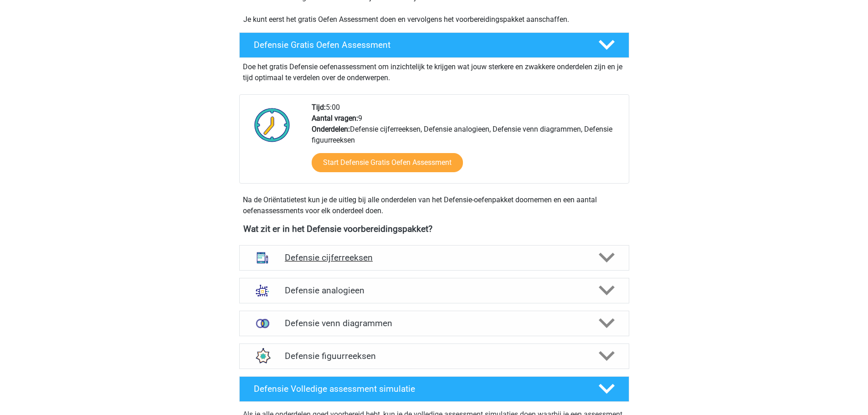
click at [408, 257] on h4 "Defensie cijferreeksen" at bounding box center [434, 257] width 299 height 10
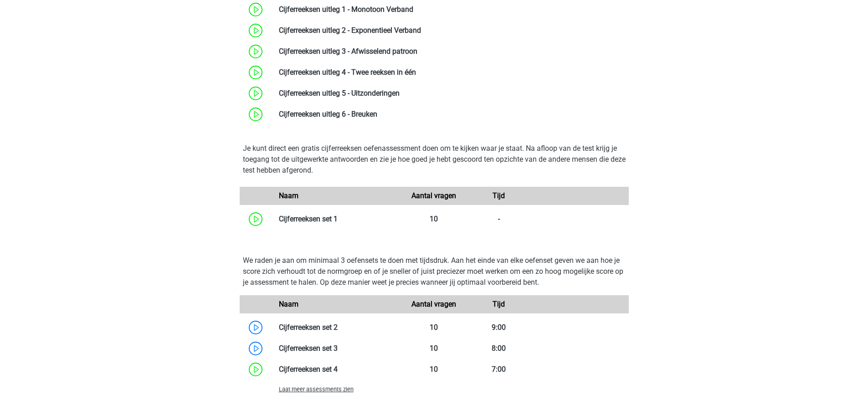
scroll to position [684, 0]
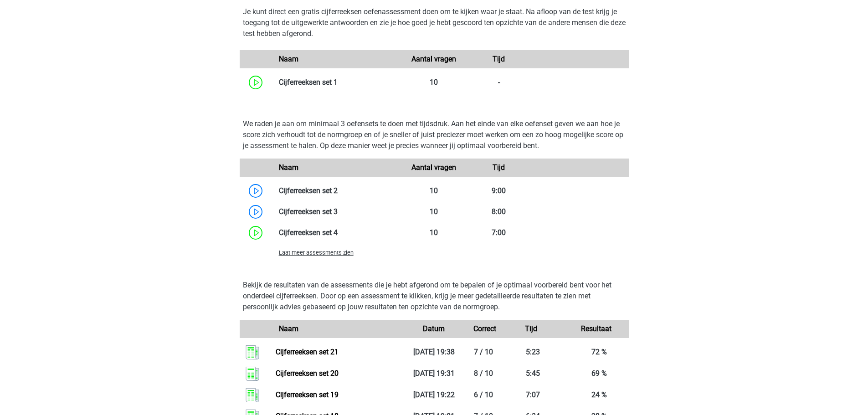
click at [334, 251] on span "Laat meer assessments zien" at bounding box center [316, 252] width 75 height 7
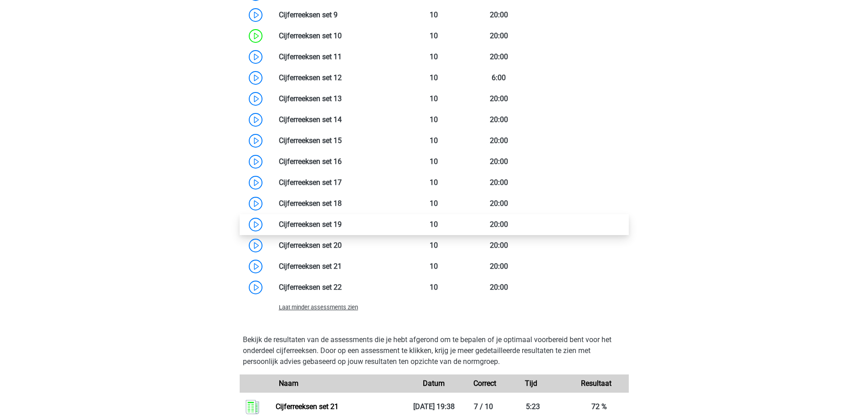
scroll to position [1048, 0]
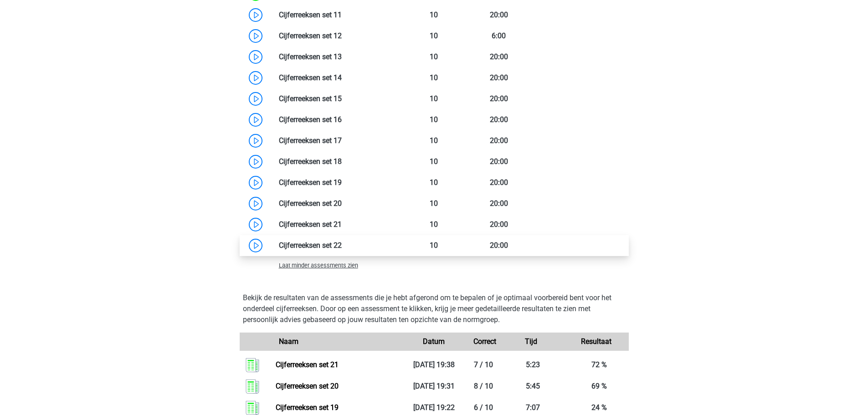
click at [342, 245] on link at bounding box center [342, 245] width 0 height 9
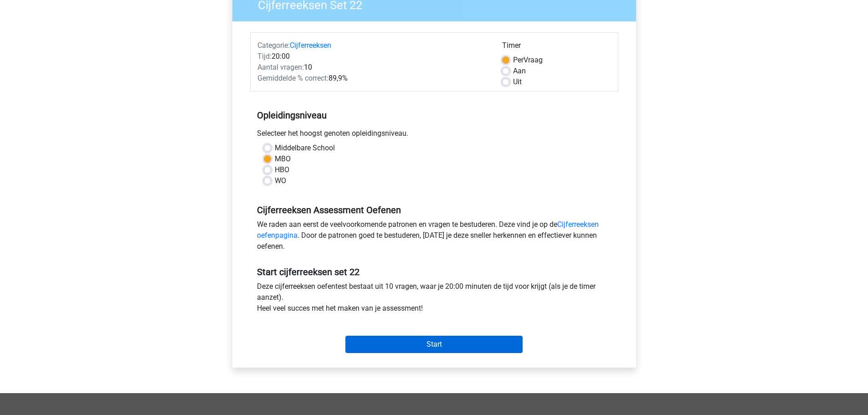
scroll to position [137, 0]
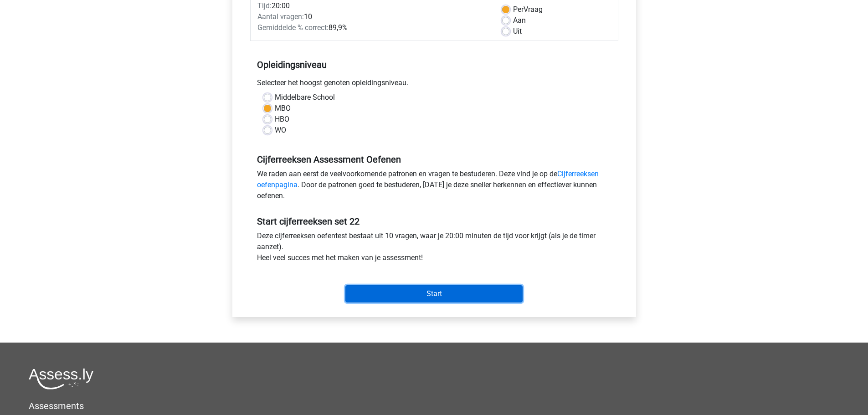
click at [386, 294] on input "Start" at bounding box center [433, 293] width 177 height 17
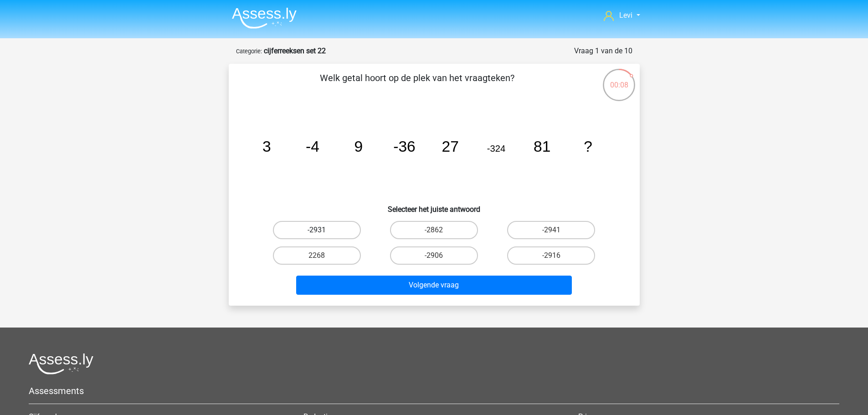
click at [335, 228] on label "-2931" at bounding box center [317, 230] width 88 height 18
click at [323, 230] on input "-2931" at bounding box center [320, 233] width 6 height 6
radio input "true"
click at [399, 274] on div "Volgende vraag" at bounding box center [434, 283] width 382 height 30
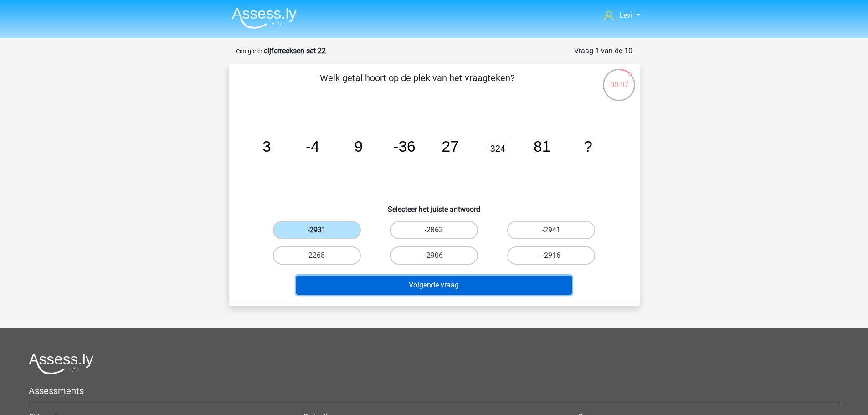
click at [410, 282] on button "Volgende vraag" at bounding box center [434, 285] width 276 height 19
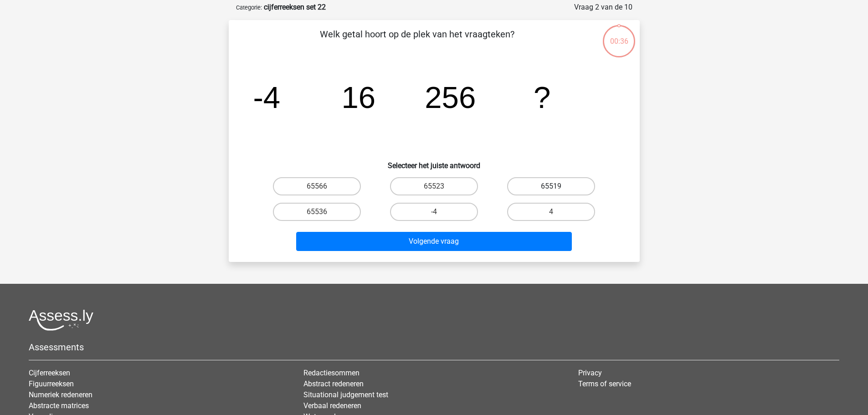
scroll to position [46, 0]
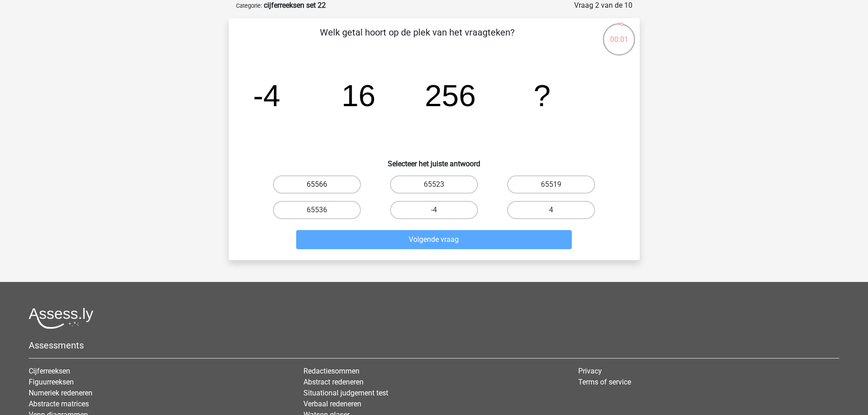
click at [350, 186] on label "65566" at bounding box center [317, 184] width 88 height 18
click at [323, 186] on input "65566" at bounding box center [320, 188] width 6 height 6
radio input "true"
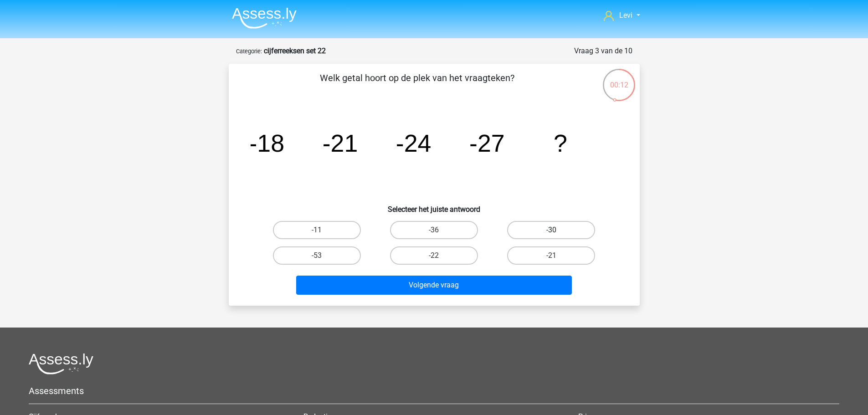
click at [537, 232] on label "-30" at bounding box center [551, 230] width 88 height 18
click at [551, 232] on input "-30" at bounding box center [554, 233] width 6 height 6
radio input "true"
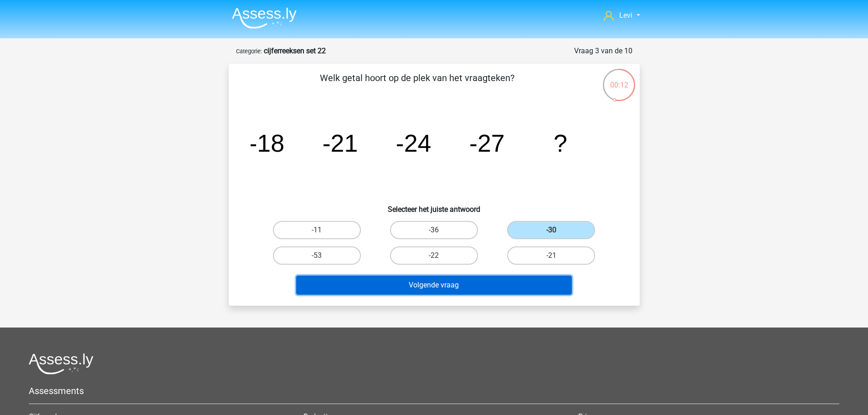
click at [530, 283] on button "Volgende vraag" at bounding box center [434, 285] width 276 height 19
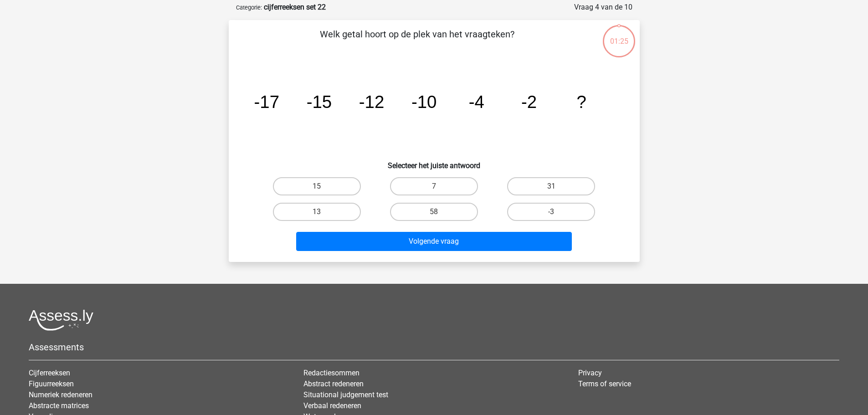
scroll to position [46, 0]
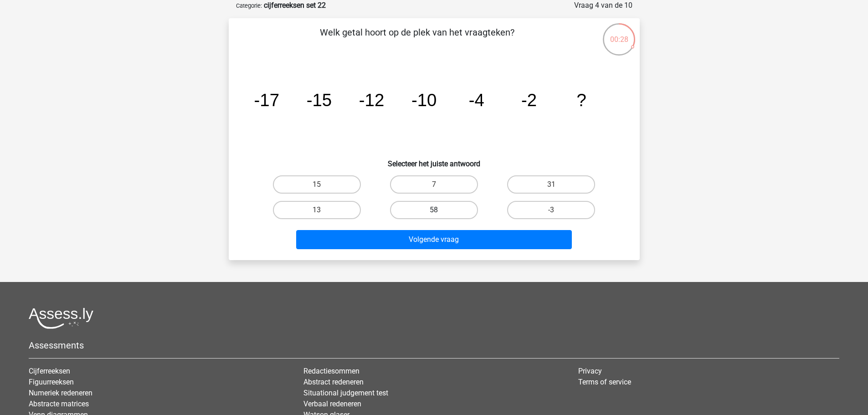
click at [448, 205] on label "58" at bounding box center [434, 210] width 88 height 18
click at [440, 210] on input "58" at bounding box center [437, 213] width 6 height 6
radio input "true"
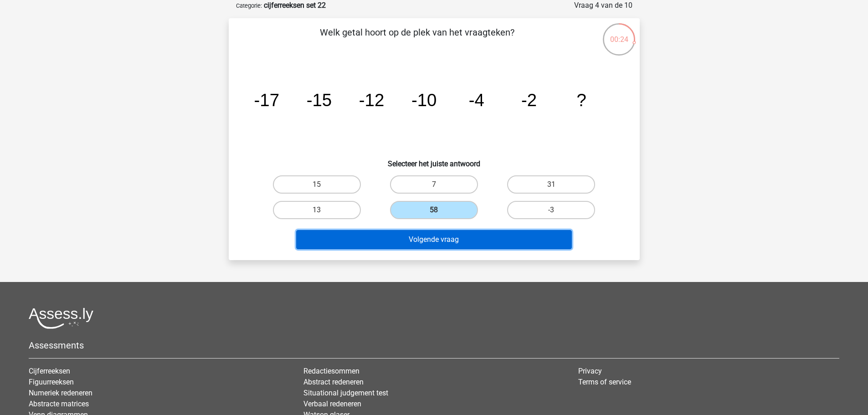
click at [533, 239] on button "Volgende vraag" at bounding box center [434, 239] width 276 height 19
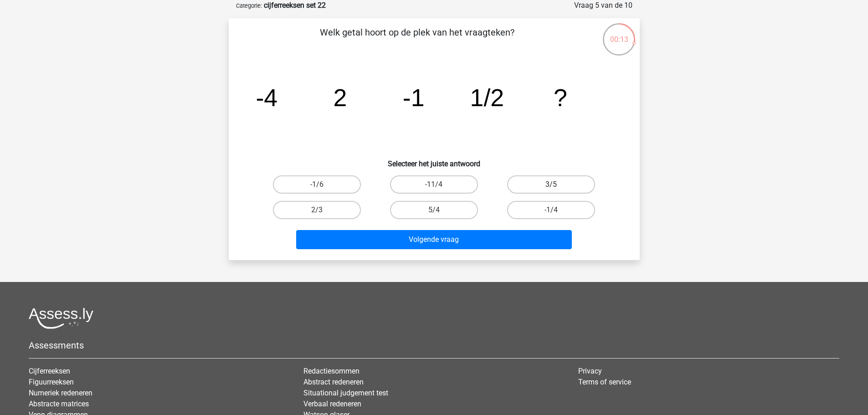
click at [562, 184] on label "3/5" at bounding box center [551, 184] width 88 height 18
click at [557, 185] on input "3/5" at bounding box center [554, 188] width 6 height 6
radio input "true"
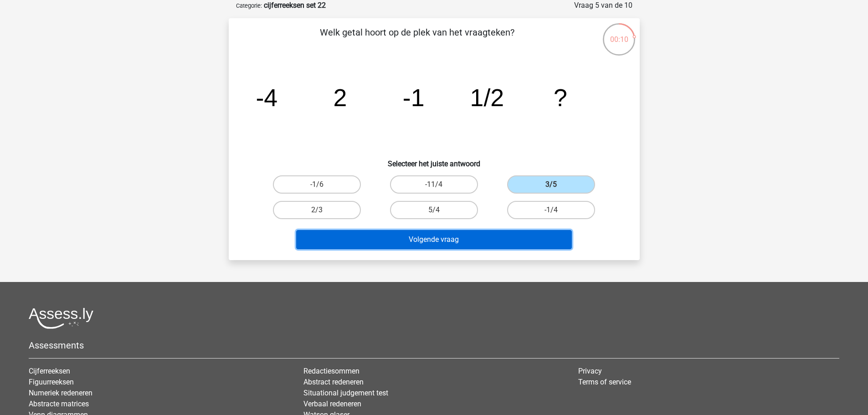
click at [502, 236] on button "Volgende vraag" at bounding box center [434, 239] width 276 height 19
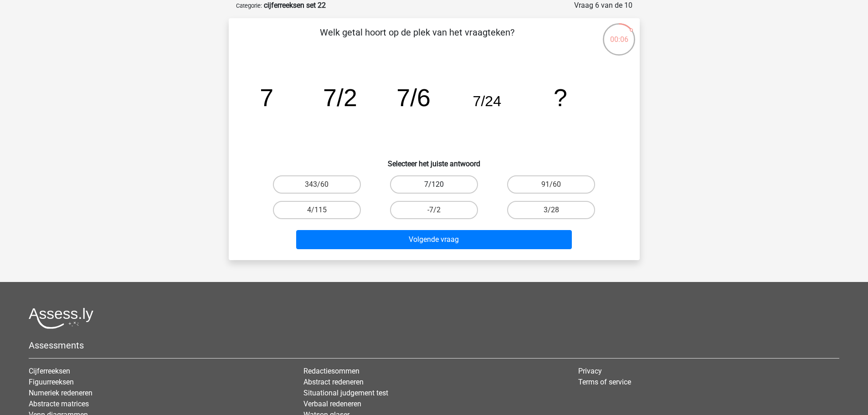
click at [459, 188] on label "7/120" at bounding box center [434, 184] width 88 height 18
click at [440, 188] on input "7/120" at bounding box center [437, 188] width 6 height 6
radio input "true"
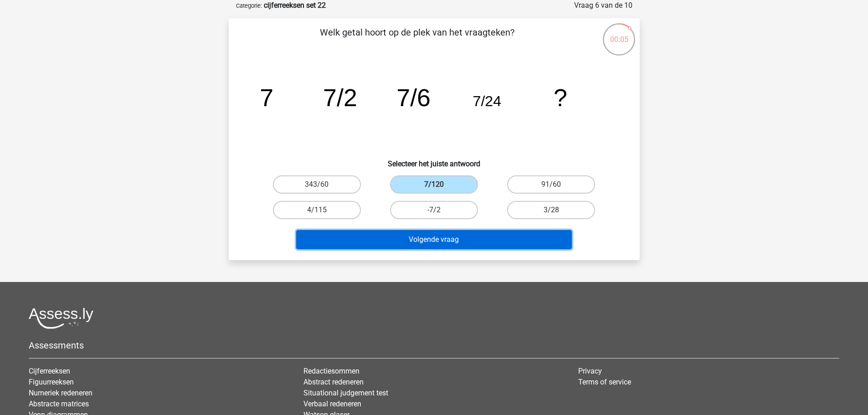
click at [483, 235] on button "Volgende vraag" at bounding box center [434, 239] width 276 height 19
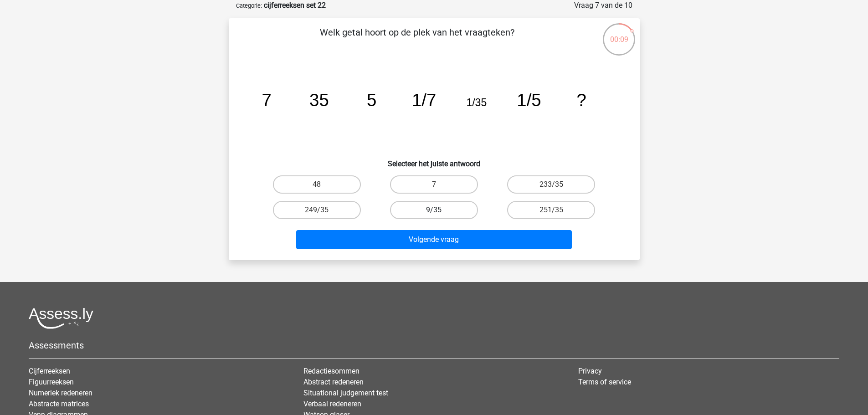
click at [455, 207] on label "9/35" at bounding box center [434, 210] width 88 height 18
click at [440, 210] on input "9/35" at bounding box center [437, 213] width 6 height 6
radio input "true"
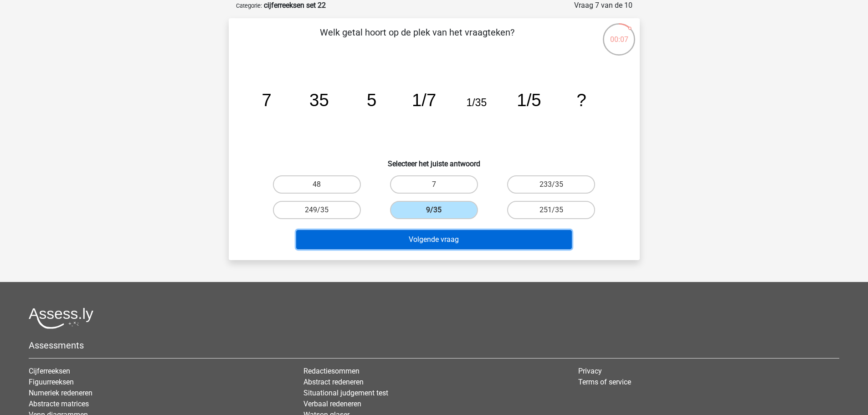
click at [487, 237] on button "Volgende vraag" at bounding box center [434, 239] width 276 height 19
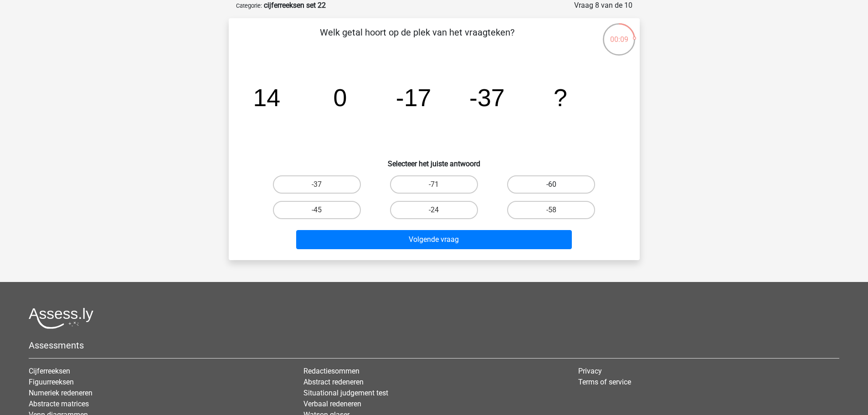
click at [546, 185] on label "-60" at bounding box center [551, 184] width 88 height 18
click at [551, 185] on input "-60" at bounding box center [554, 188] width 6 height 6
radio input "true"
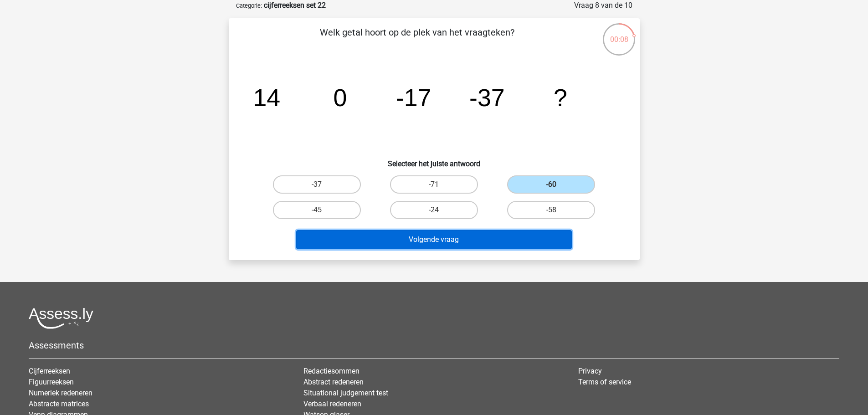
click at [536, 239] on button "Volgende vraag" at bounding box center [434, 239] width 276 height 19
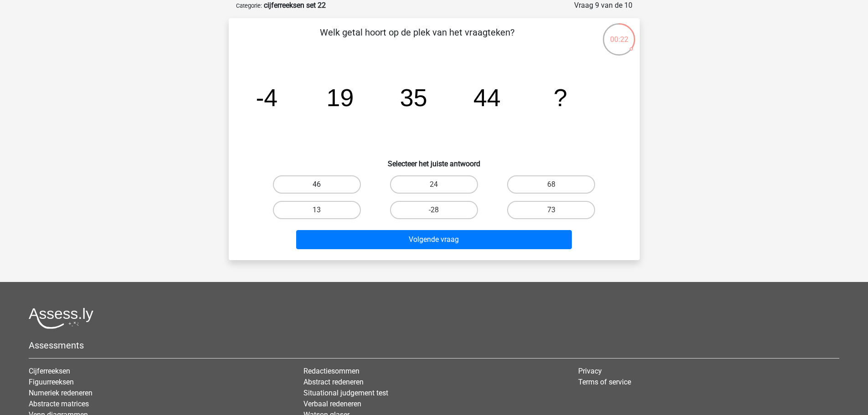
click at [352, 183] on label "46" at bounding box center [317, 184] width 88 height 18
click at [323, 185] on input "46" at bounding box center [320, 188] width 6 height 6
radio input "true"
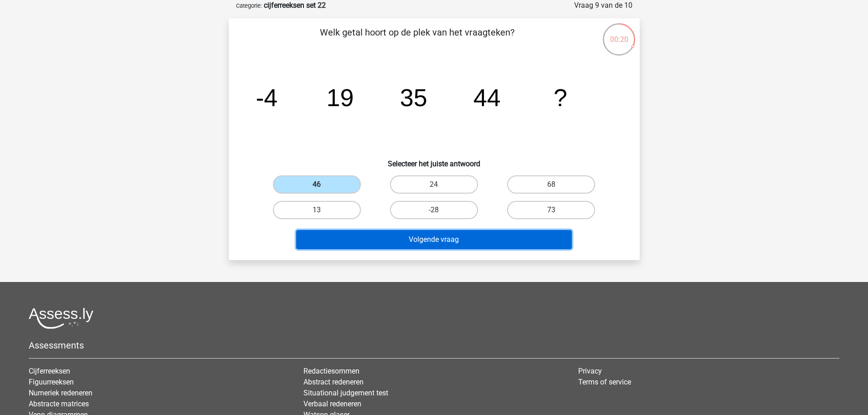
click at [483, 236] on button "Volgende vraag" at bounding box center [434, 239] width 276 height 19
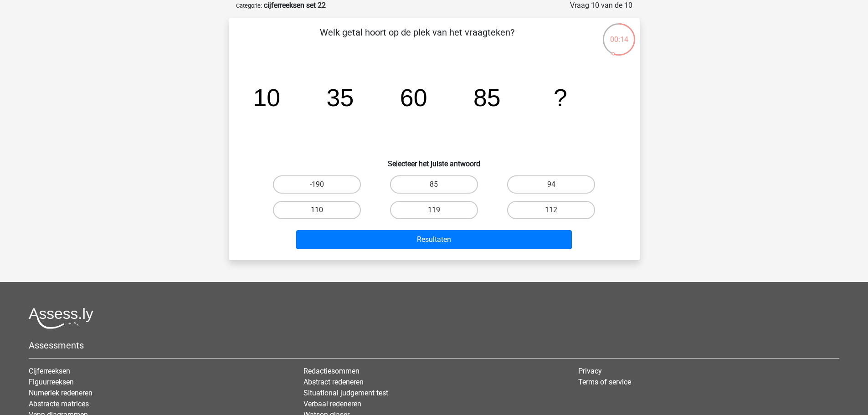
click at [342, 214] on label "110" at bounding box center [317, 210] width 88 height 18
click at [323, 214] on input "110" at bounding box center [320, 213] width 6 height 6
radio input "true"
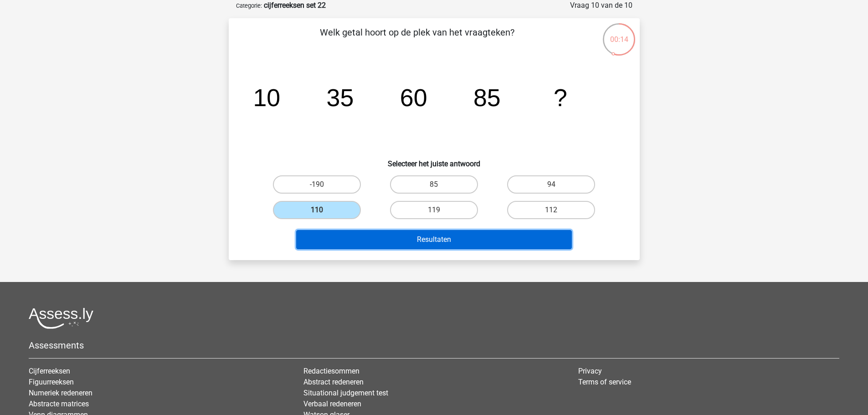
click at [458, 239] on button "Resultaten" at bounding box center [434, 239] width 276 height 19
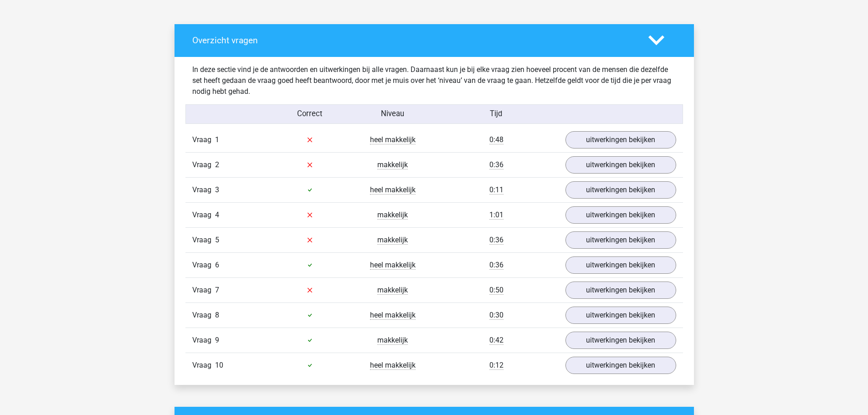
scroll to position [547, 0]
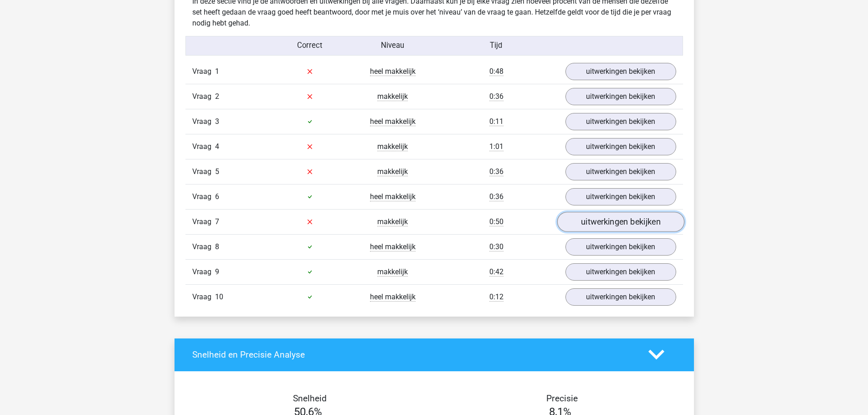
click at [612, 222] on link "uitwerkingen bekijken" at bounding box center [620, 222] width 127 height 20
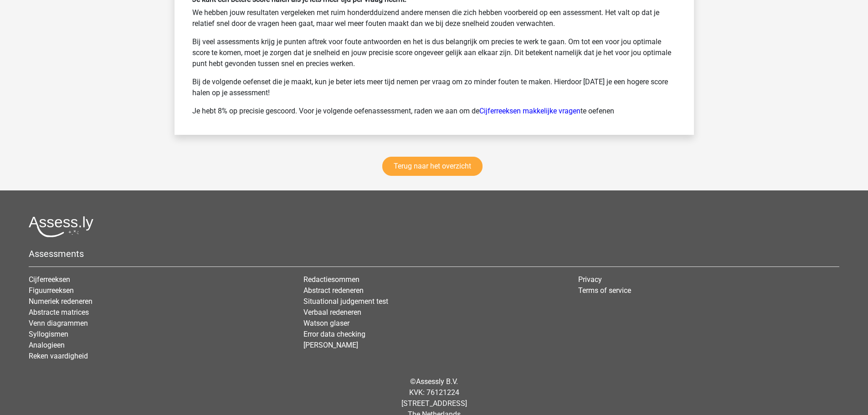
scroll to position [1720, 0]
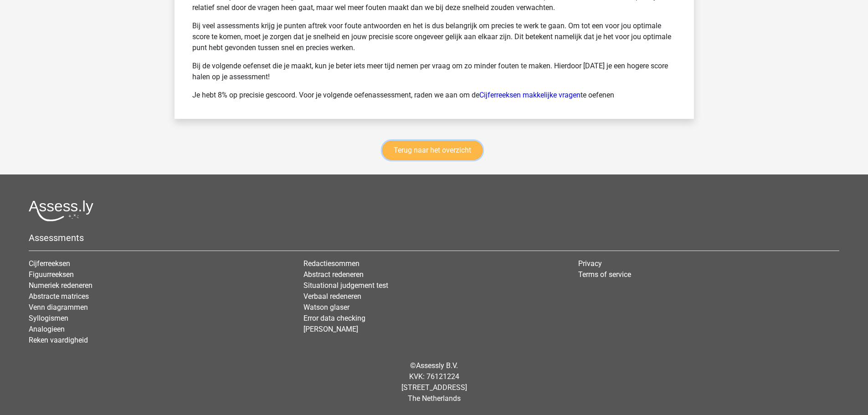
click at [423, 153] on link "Terug naar het overzicht" at bounding box center [432, 150] width 100 height 19
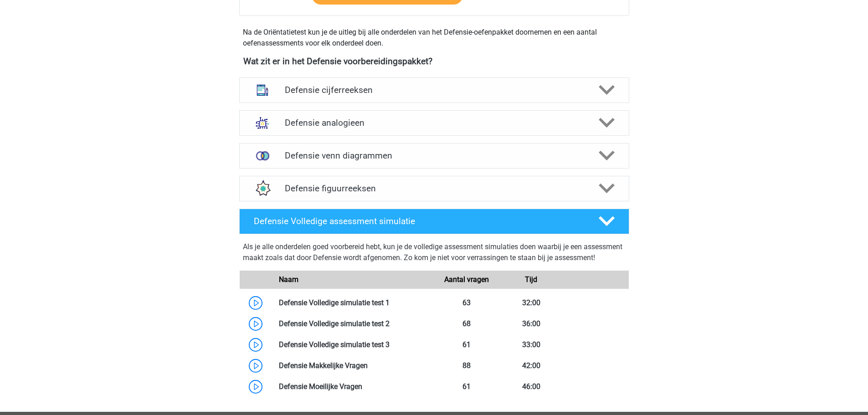
scroll to position [273, 0]
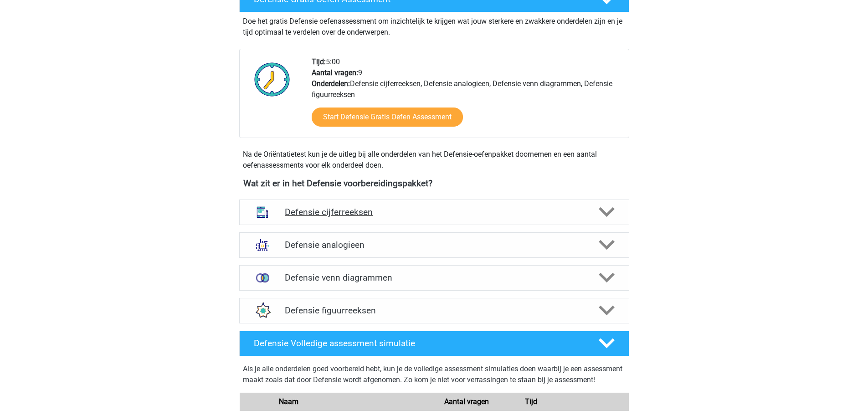
click at [382, 216] on h4 "Defensie cijferreeksen" at bounding box center [434, 212] width 299 height 10
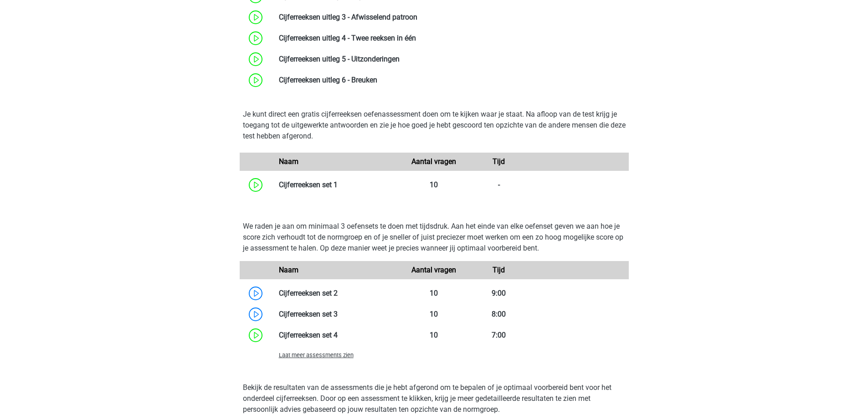
scroll to position [684, 0]
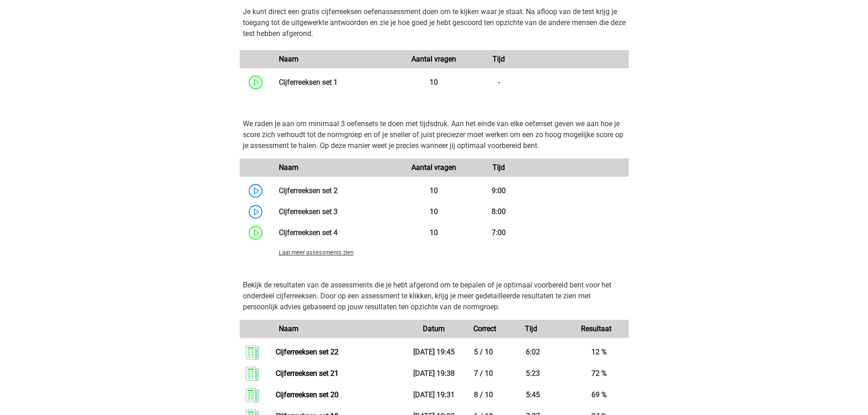
click at [346, 257] on div "Laat meer assessments zien" at bounding box center [337, 252] width 130 height 11
click at [347, 254] on span "Laat meer assessments zien" at bounding box center [316, 252] width 75 height 7
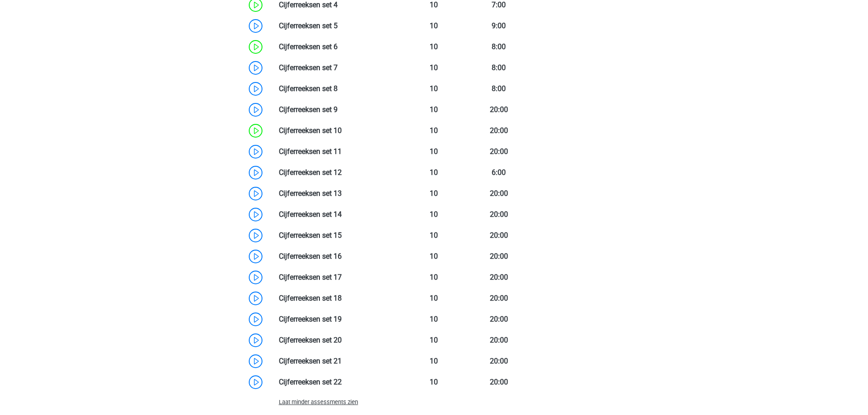
scroll to position [775, 0]
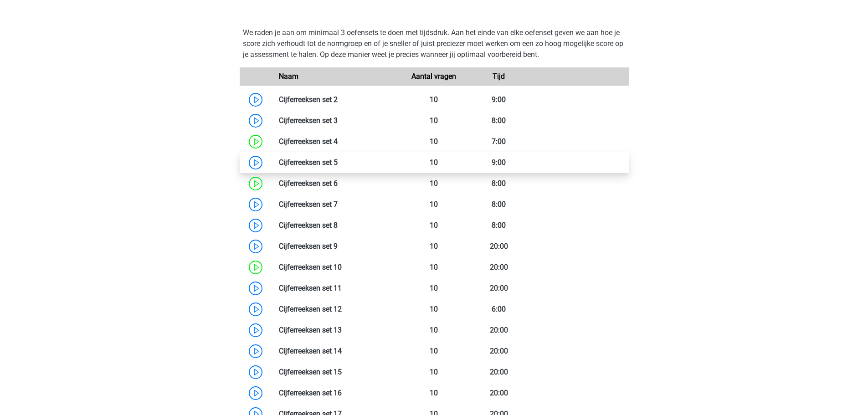
click at [338, 165] on link at bounding box center [338, 162] width 0 height 9
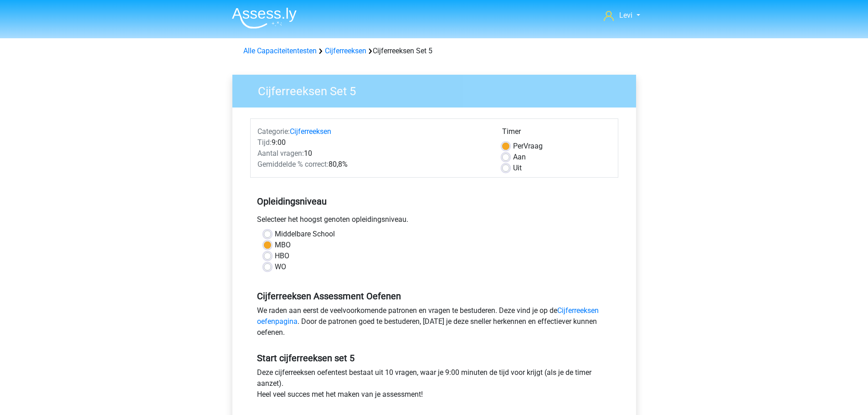
scroll to position [137, 0]
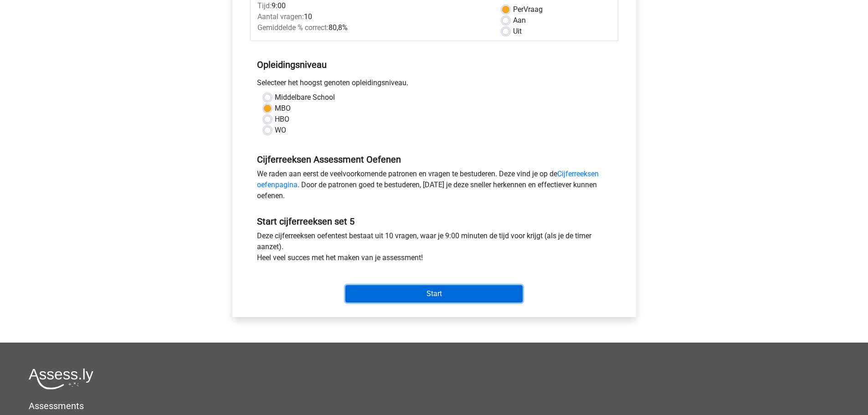
click at [440, 294] on input "Start" at bounding box center [433, 293] width 177 height 17
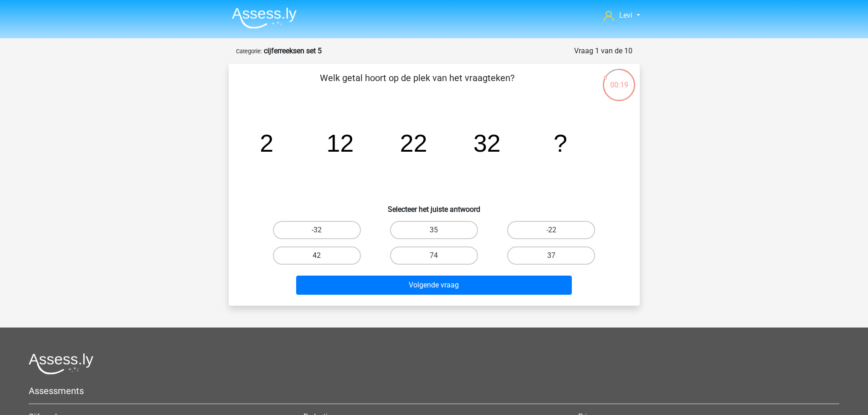
click at [344, 256] on label "42" at bounding box center [317, 256] width 88 height 18
click at [323, 256] on input "42" at bounding box center [320, 259] width 6 height 6
radio input "true"
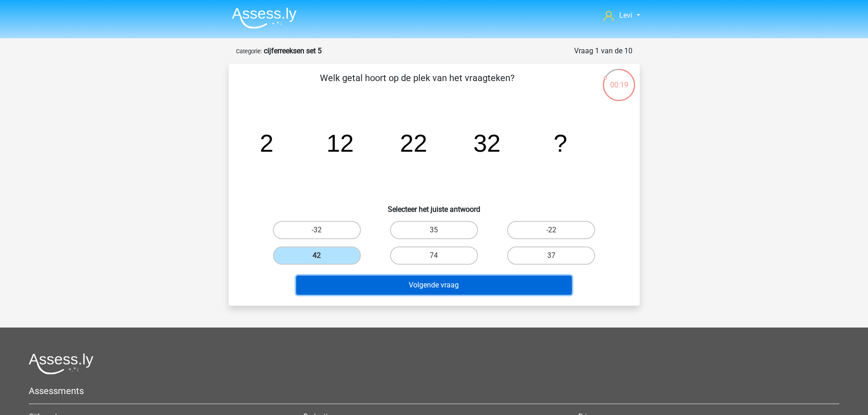
click at [438, 285] on button "Volgende vraag" at bounding box center [434, 285] width 276 height 19
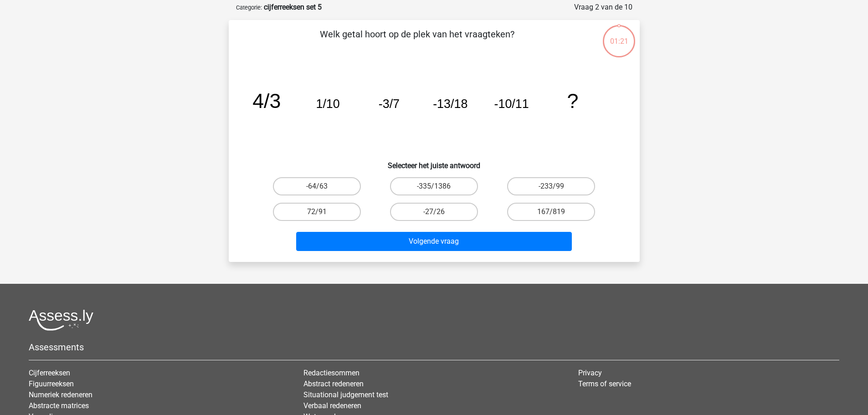
scroll to position [46, 0]
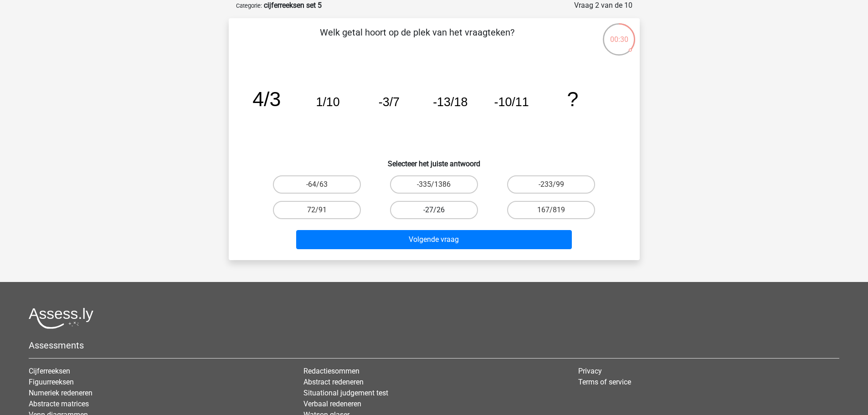
click at [448, 207] on label "-27/26" at bounding box center [434, 210] width 88 height 18
click at [440, 210] on input "-27/26" at bounding box center [437, 213] width 6 height 6
radio input "true"
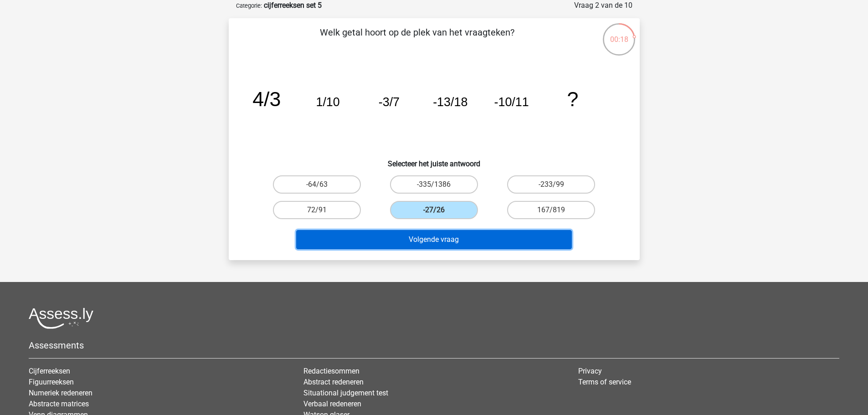
click at [426, 237] on button "Volgende vraag" at bounding box center [434, 239] width 276 height 19
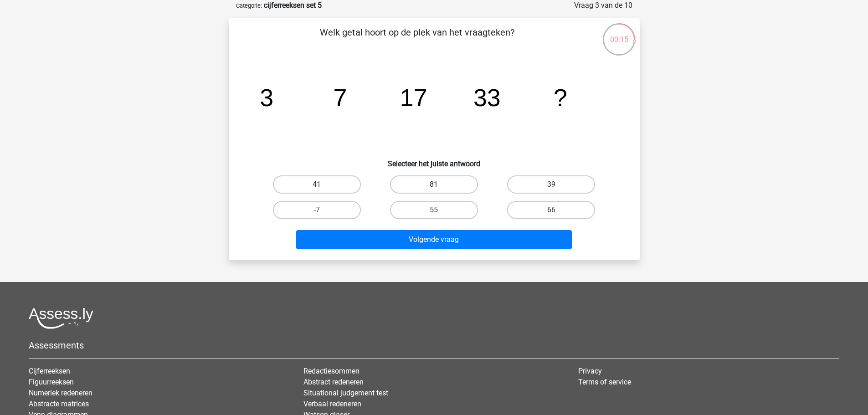
click at [414, 186] on label "81" at bounding box center [434, 184] width 88 height 18
click at [434, 186] on input "81" at bounding box center [437, 188] width 6 height 6
radio input "true"
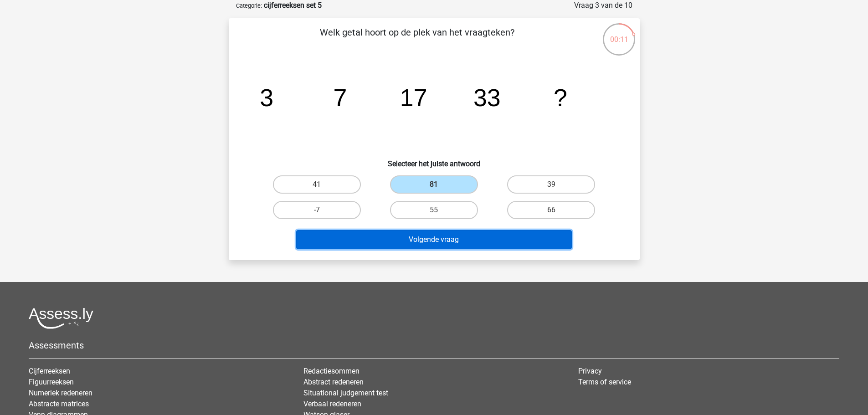
click at [483, 237] on button "Volgende vraag" at bounding box center [434, 239] width 276 height 19
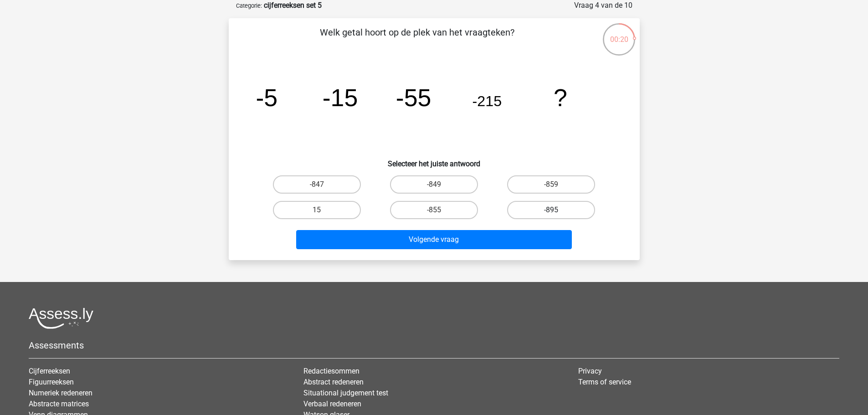
click at [531, 208] on label "-895" at bounding box center [551, 210] width 88 height 18
click at [551, 210] on input "-895" at bounding box center [554, 213] width 6 height 6
radio input "true"
drag, startPoint x: 438, startPoint y: 213, endPoint x: 443, endPoint y: 217, distance: 6.1
click at [437, 213] on input "-855" at bounding box center [437, 213] width 6 height 6
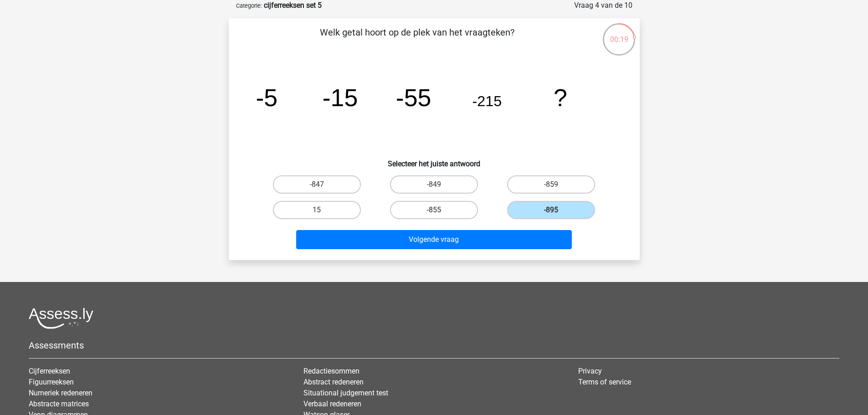
radio input "true"
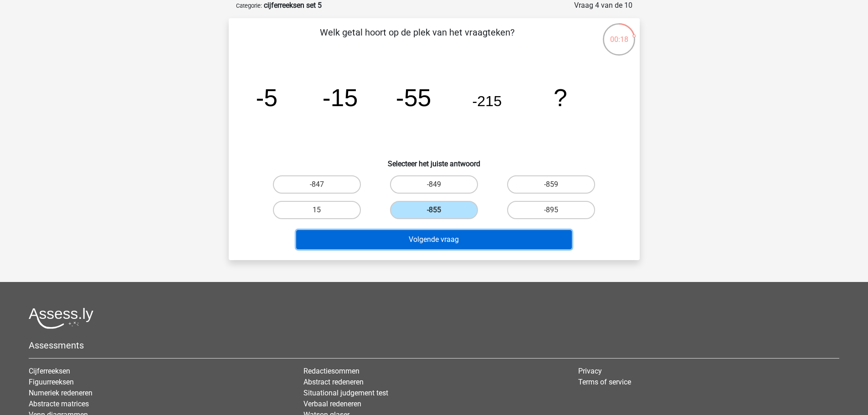
click at [502, 239] on button "Volgende vraag" at bounding box center [434, 239] width 276 height 19
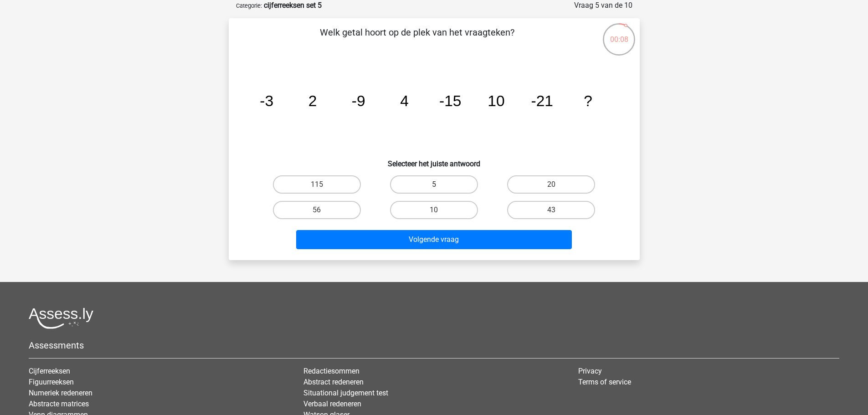
click at [449, 183] on label "5" at bounding box center [434, 184] width 88 height 18
click at [440, 185] on input "5" at bounding box center [437, 188] width 6 height 6
radio input "true"
click at [458, 209] on label "10" at bounding box center [434, 210] width 88 height 18
click at [440, 210] on input "10" at bounding box center [437, 213] width 6 height 6
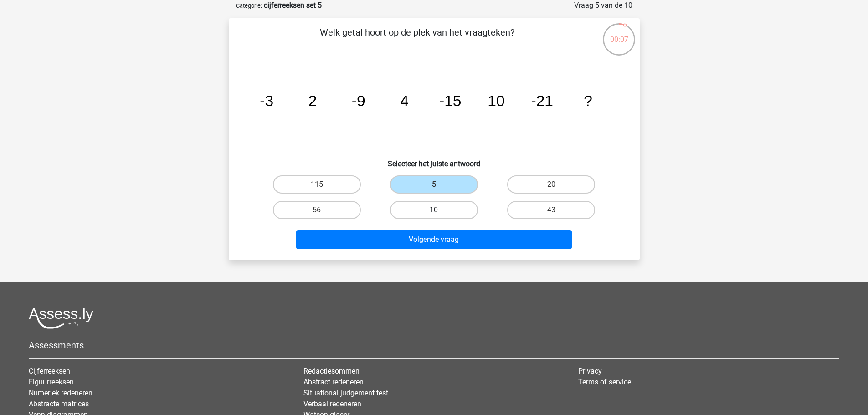
radio input "true"
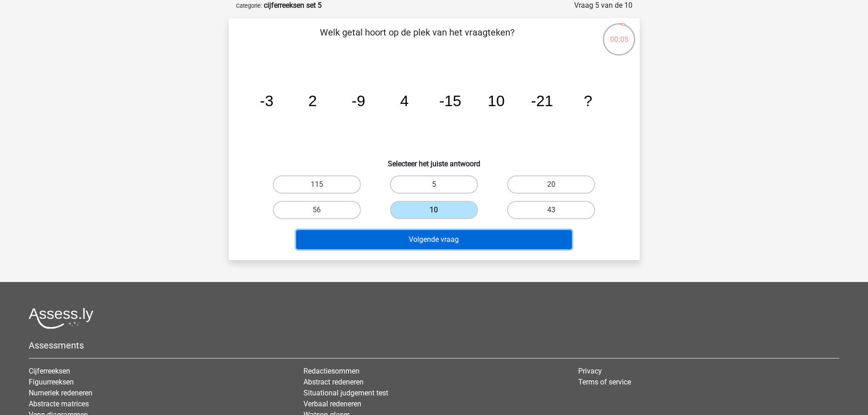
click at [502, 237] on button "Volgende vraag" at bounding box center [434, 239] width 276 height 19
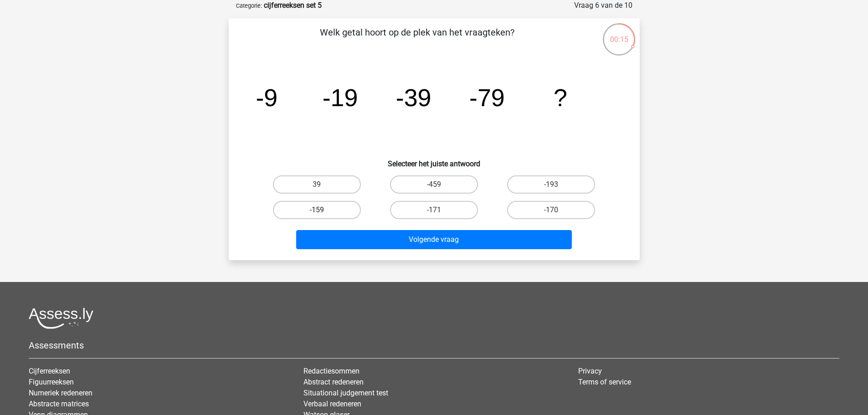
click at [320, 209] on label "-159" at bounding box center [317, 210] width 88 height 18
click at [320, 210] on input "-159" at bounding box center [320, 213] width 6 height 6
radio input "true"
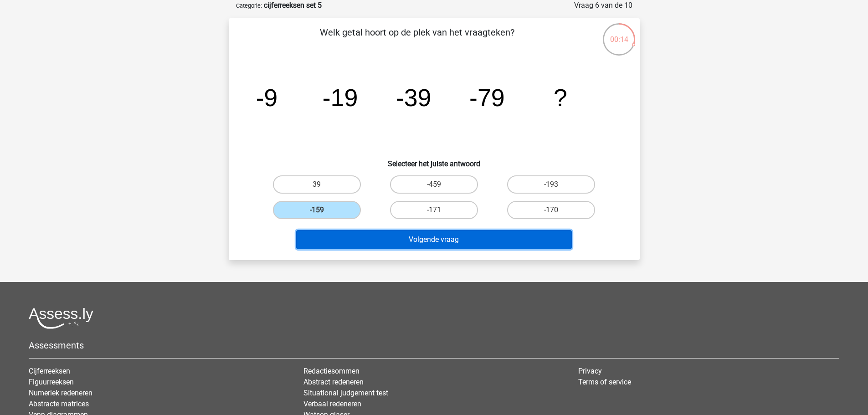
click at [465, 242] on button "Volgende vraag" at bounding box center [434, 239] width 276 height 19
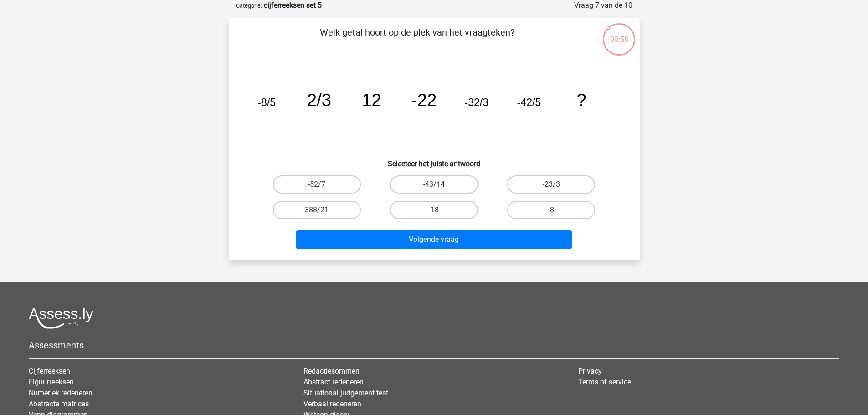
click at [448, 181] on label "-43/14" at bounding box center [434, 184] width 88 height 18
click at [440, 185] on input "-43/14" at bounding box center [437, 188] width 6 height 6
radio input "true"
click at [349, 186] on label "-52/7" at bounding box center [317, 184] width 88 height 18
click at [323, 186] on input "-52/7" at bounding box center [320, 188] width 6 height 6
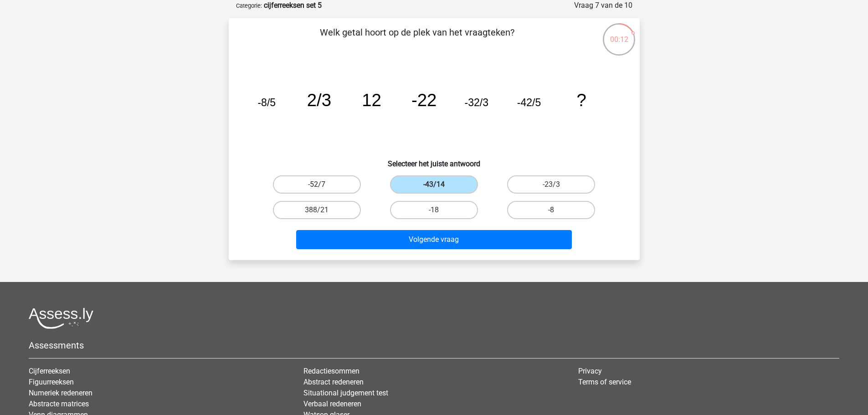
radio input "true"
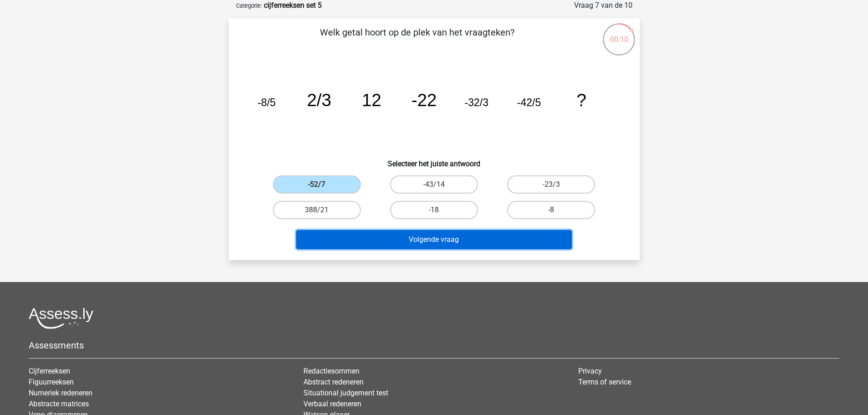
click at [448, 243] on button "Volgende vraag" at bounding box center [434, 239] width 276 height 19
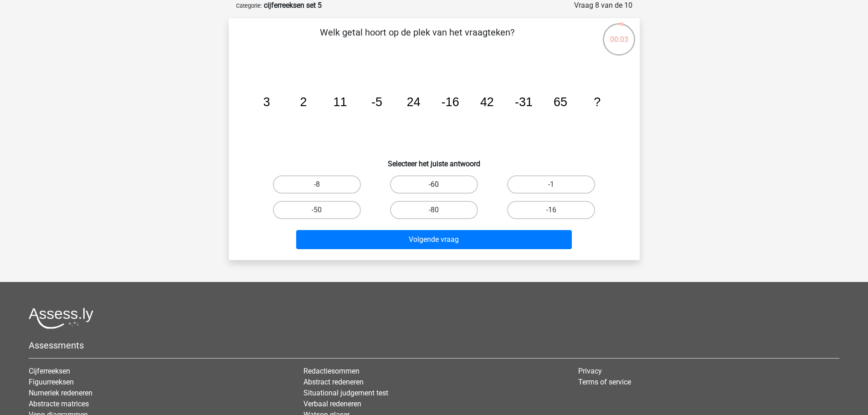
click at [464, 186] on label "-60" at bounding box center [434, 184] width 88 height 18
click at [440, 186] on input "-60" at bounding box center [437, 188] width 6 height 6
radio input "true"
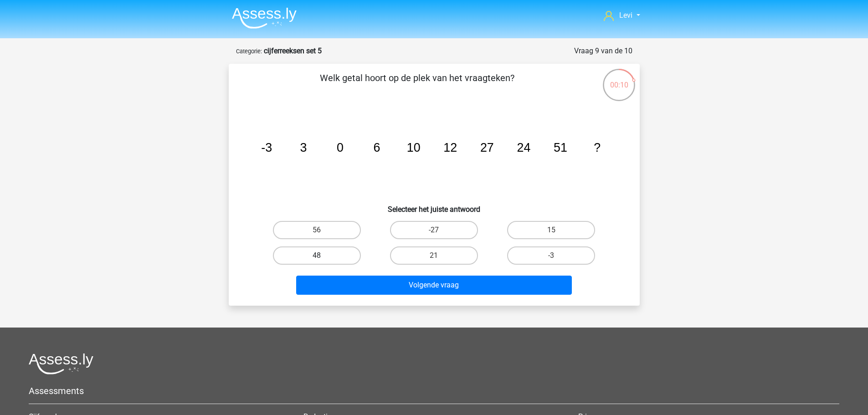
click at [342, 256] on label "48" at bounding box center [317, 256] width 88 height 18
click at [323, 256] on input "48" at bounding box center [320, 259] width 6 height 6
radio input "true"
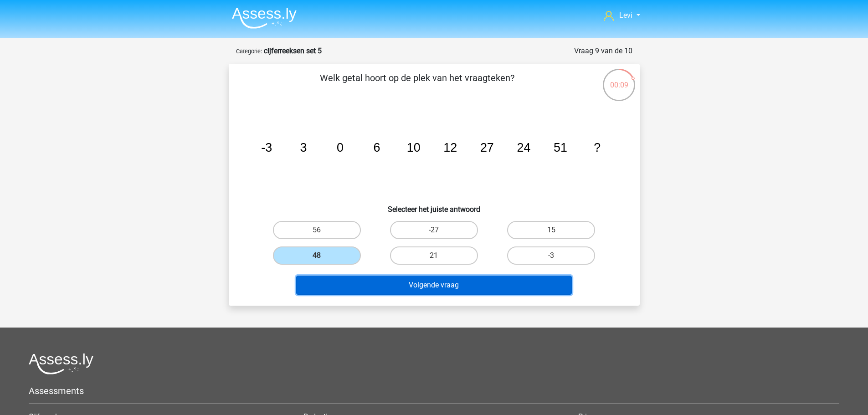
click at [479, 277] on button "Volgende vraag" at bounding box center [434, 285] width 276 height 19
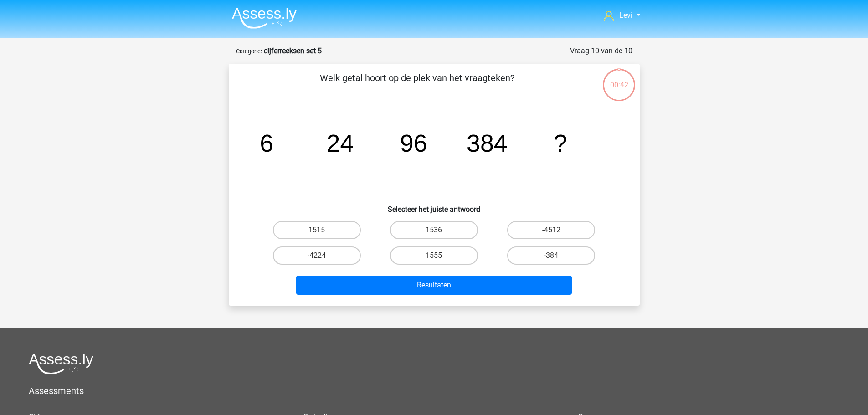
scroll to position [46, 0]
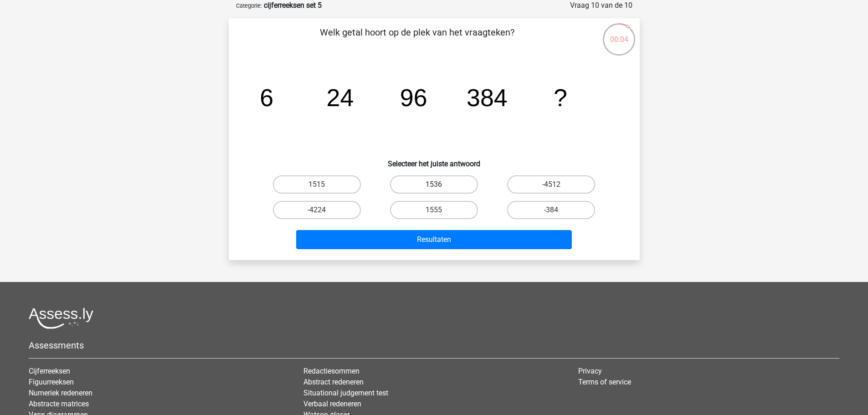
click at [456, 182] on label "1536" at bounding box center [434, 184] width 88 height 18
click at [440, 185] on input "1536" at bounding box center [437, 188] width 6 height 6
radio input "true"
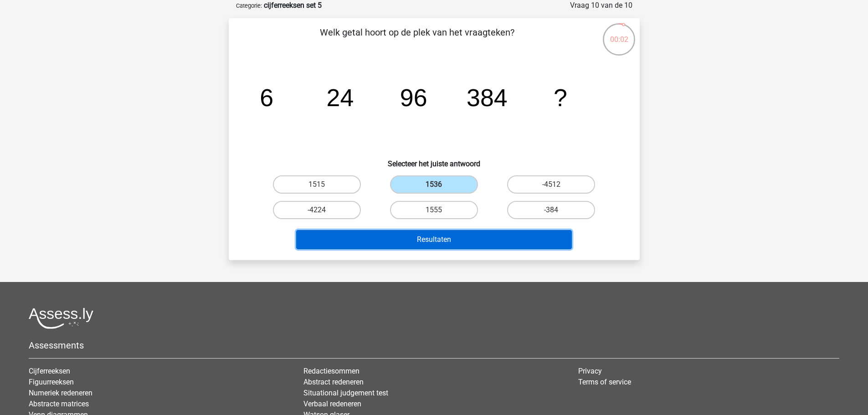
click at [536, 242] on button "Resultaten" at bounding box center [434, 239] width 276 height 19
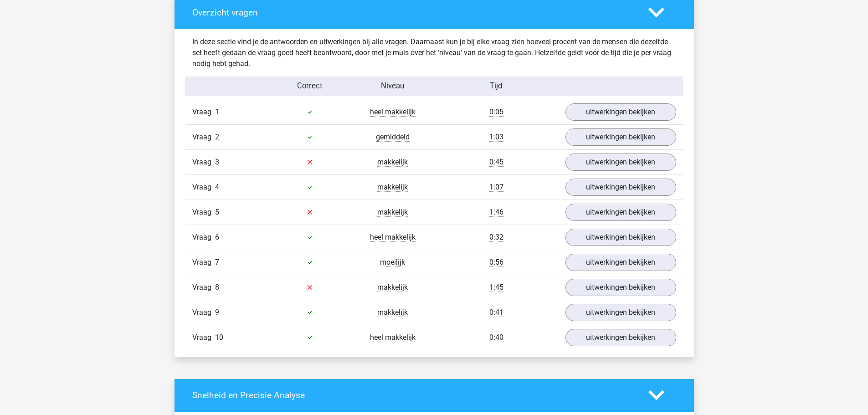
scroll to position [592, 0]
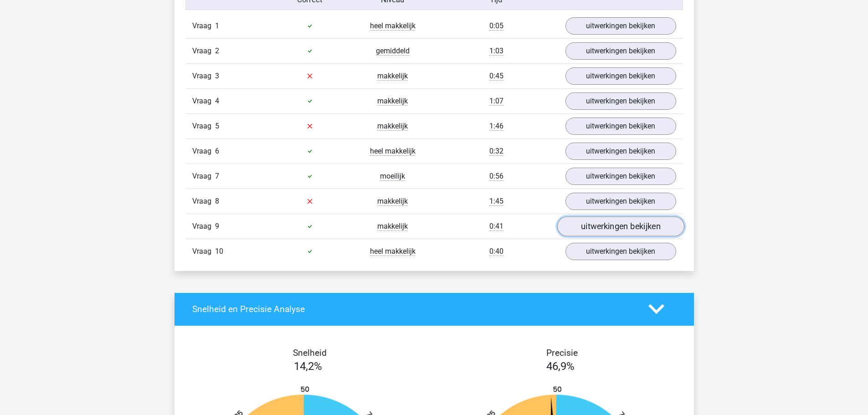
click at [594, 233] on link "uitwerkingen bekijken" at bounding box center [620, 226] width 127 height 20
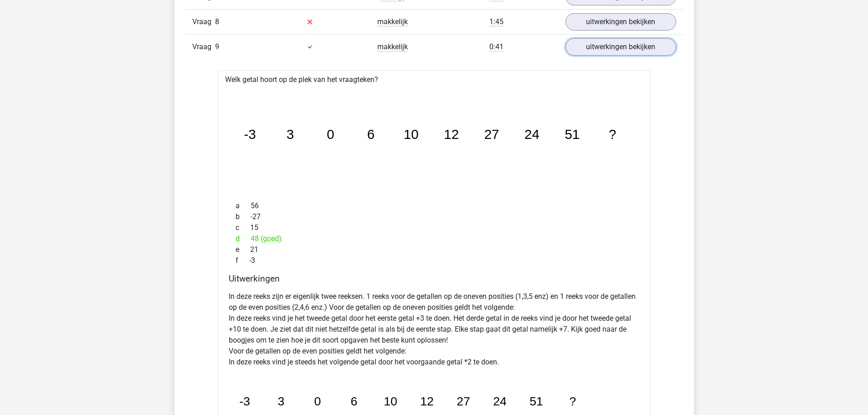
scroll to position [684, 0]
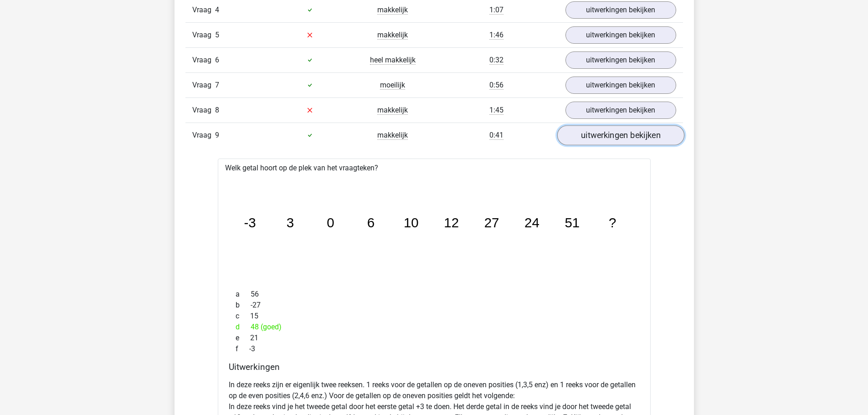
click at [588, 129] on link "uitwerkingen bekijken" at bounding box center [620, 135] width 127 height 20
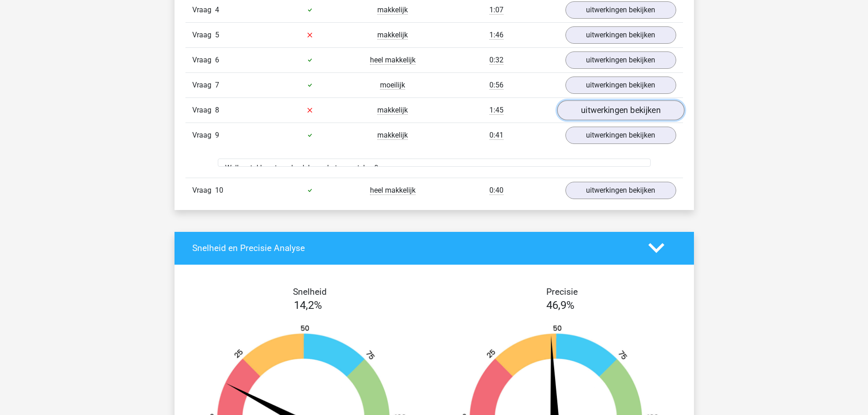
click at [591, 116] on link "uitwerkingen bekijken" at bounding box center [620, 110] width 127 height 20
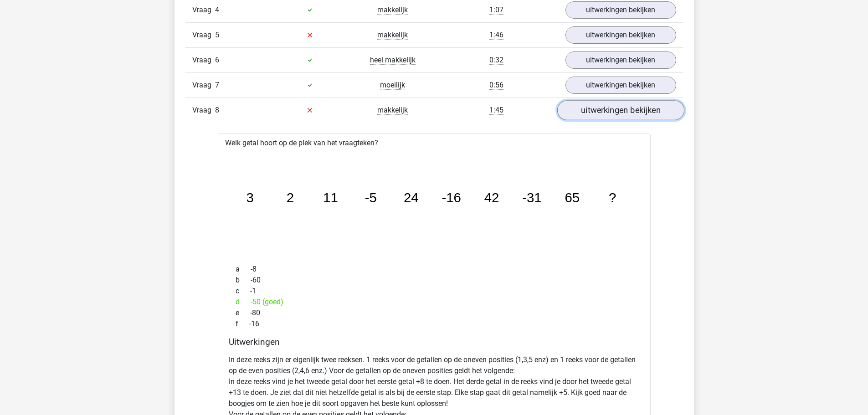
click at [604, 104] on link "uitwerkingen bekijken" at bounding box center [620, 110] width 127 height 20
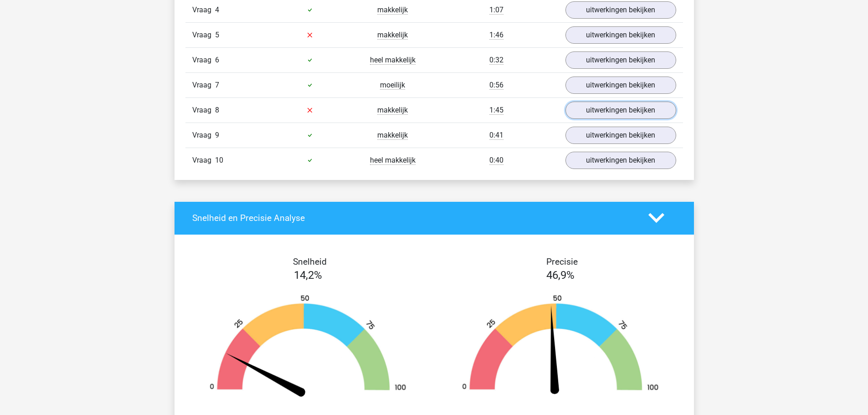
scroll to position [638, 0]
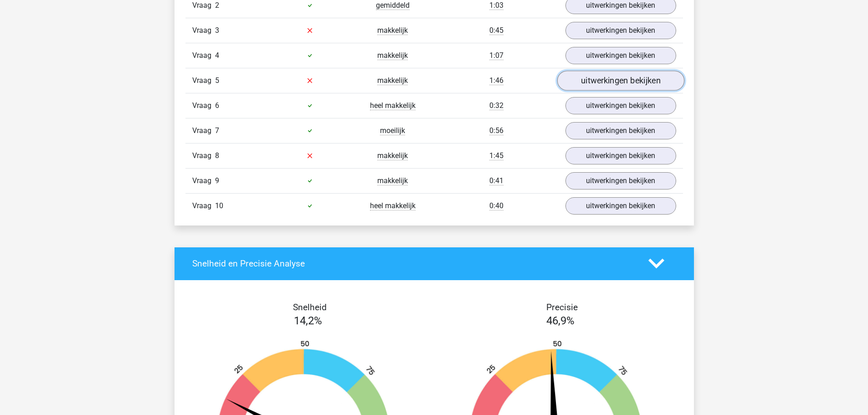
click at [582, 86] on link "uitwerkingen bekijken" at bounding box center [620, 81] width 127 height 20
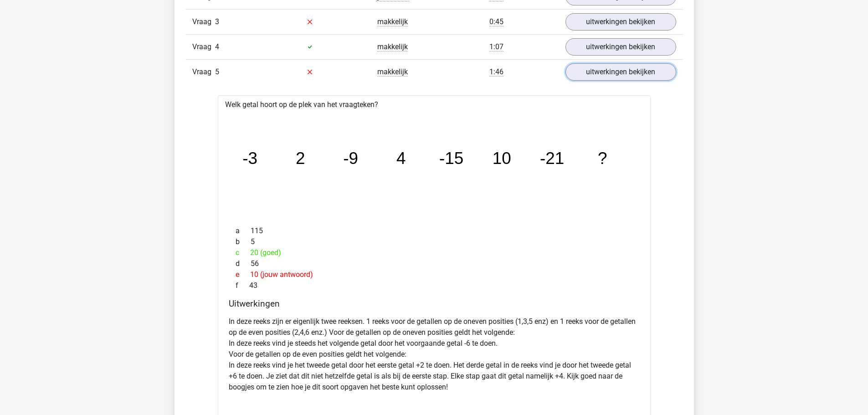
scroll to position [592, 0]
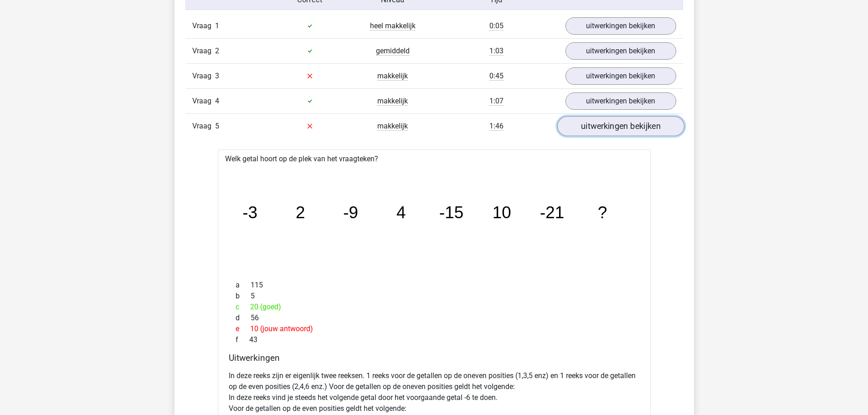
click at [590, 126] on link "uitwerkingen bekijken" at bounding box center [620, 126] width 127 height 20
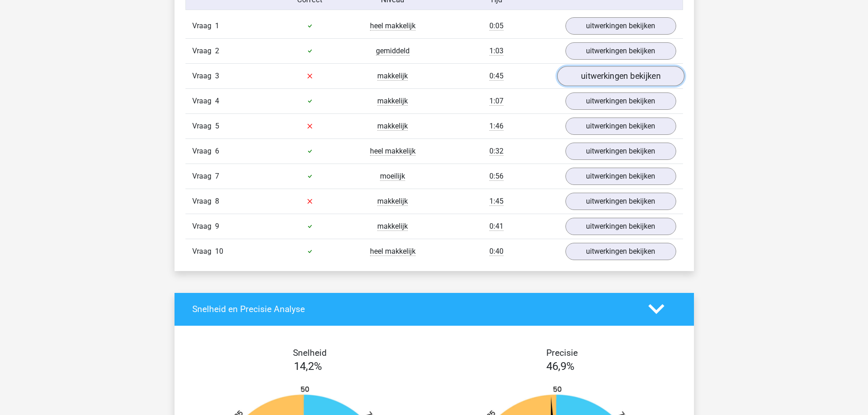
click at [580, 77] on link "uitwerkingen bekijken" at bounding box center [620, 76] width 127 height 20
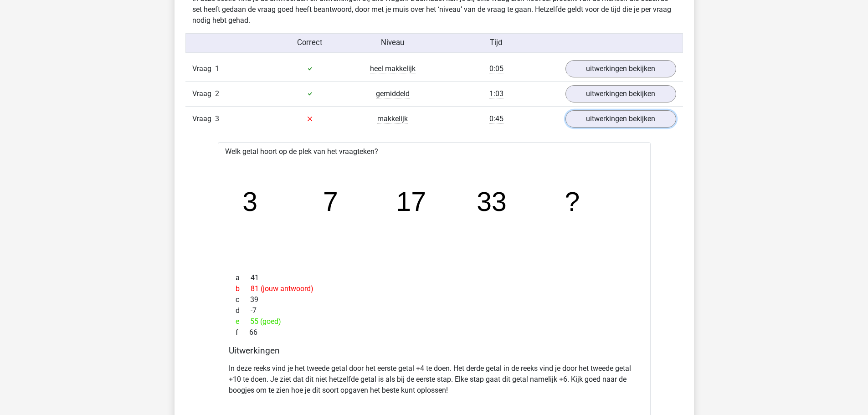
scroll to position [547, 0]
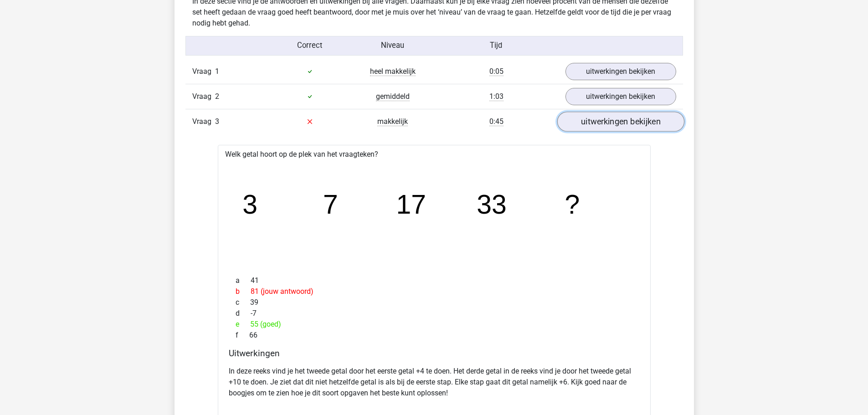
click at [596, 120] on link "uitwerkingen bekijken" at bounding box center [620, 122] width 127 height 20
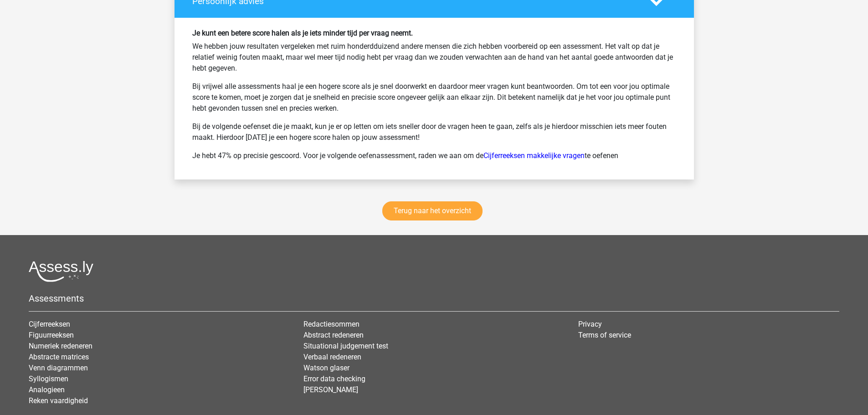
scroll to position [1267, 0]
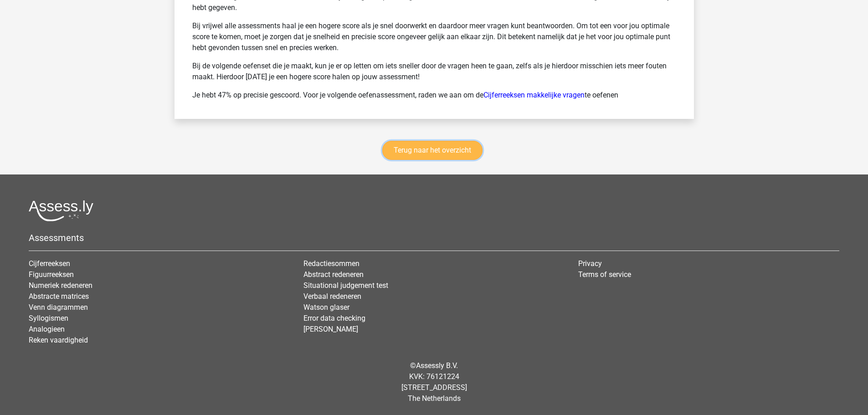
click at [431, 150] on link "Terug naar het overzicht" at bounding box center [432, 150] width 100 height 19
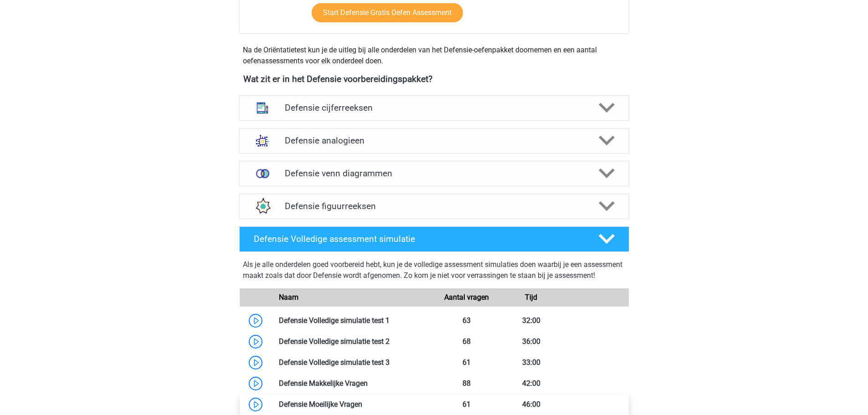
scroll to position [365, 0]
